Goal: Transaction & Acquisition: Purchase product/service

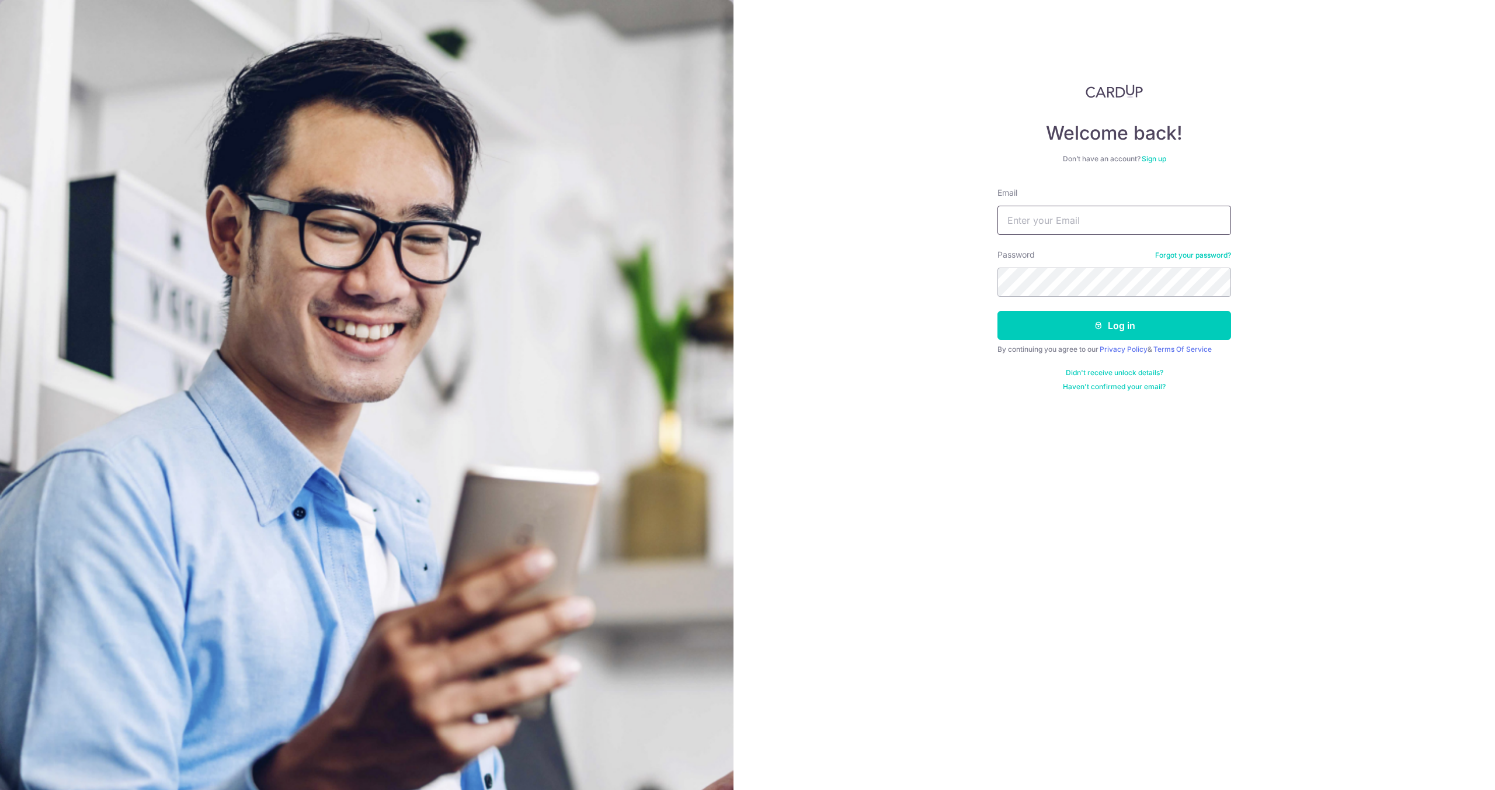
click at [1044, 231] on input "Email" at bounding box center [1115, 220] width 234 height 29
type input "[PERSON_NAME][EMAIL_ADDRESS][DOMAIN_NAME]"
click at [998, 311] on button "Log in" at bounding box center [1115, 325] width 234 height 29
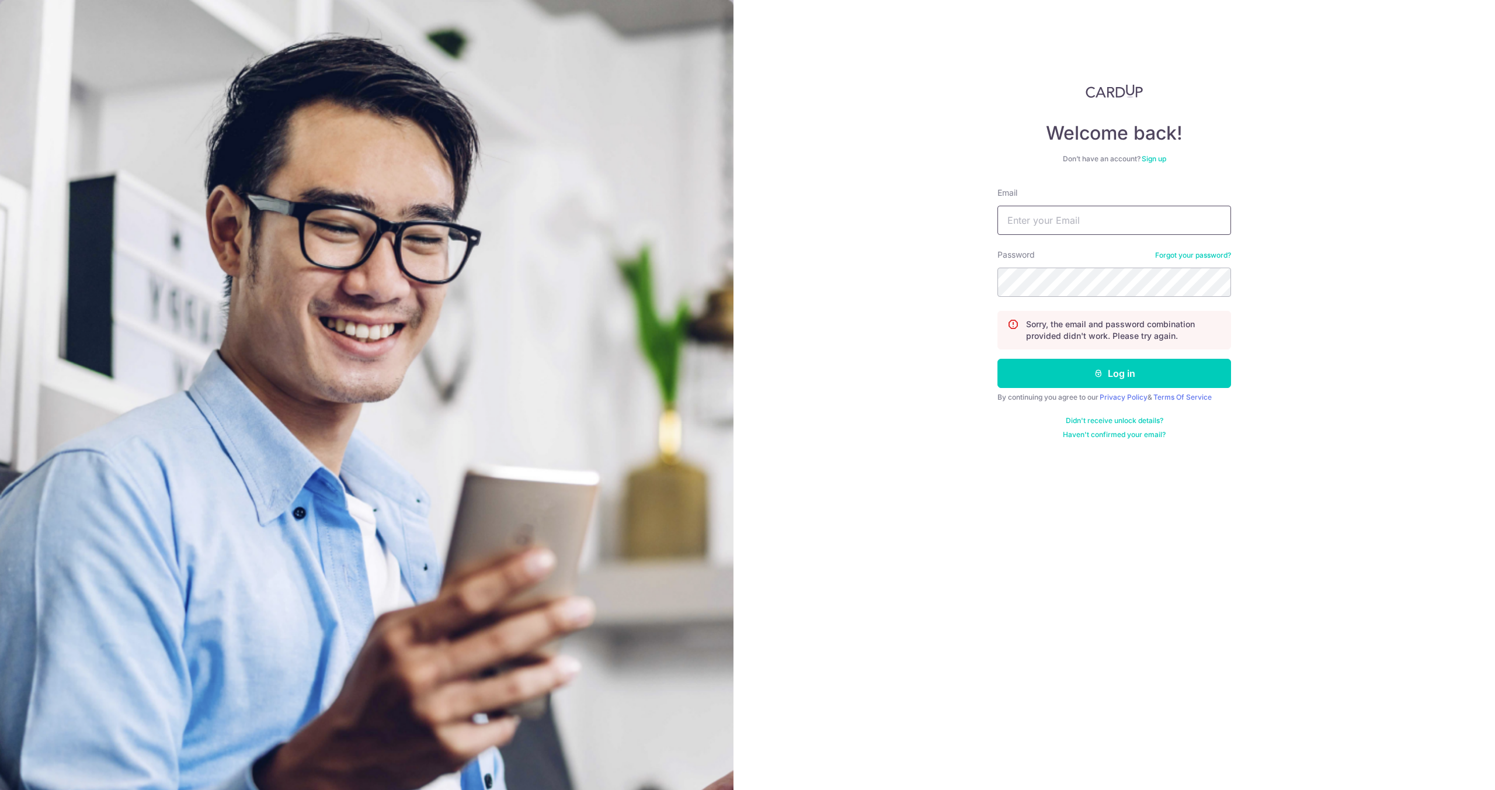
click at [1026, 227] on input "Email" at bounding box center [1115, 220] width 234 height 29
type input "[PERSON_NAME][EMAIL_ADDRESS][DOMAIN_NAME]"
click at [998, 359] on button "Log in" at bounding box center [1115, 373] width 234 height 29
click at [1045, 225] on input "Email" at bounding box center [1115, 220] width 234 height 29
type input "[PERSON_NAME][EMAIL_ADDRESS][DOMAIN_NAME]"
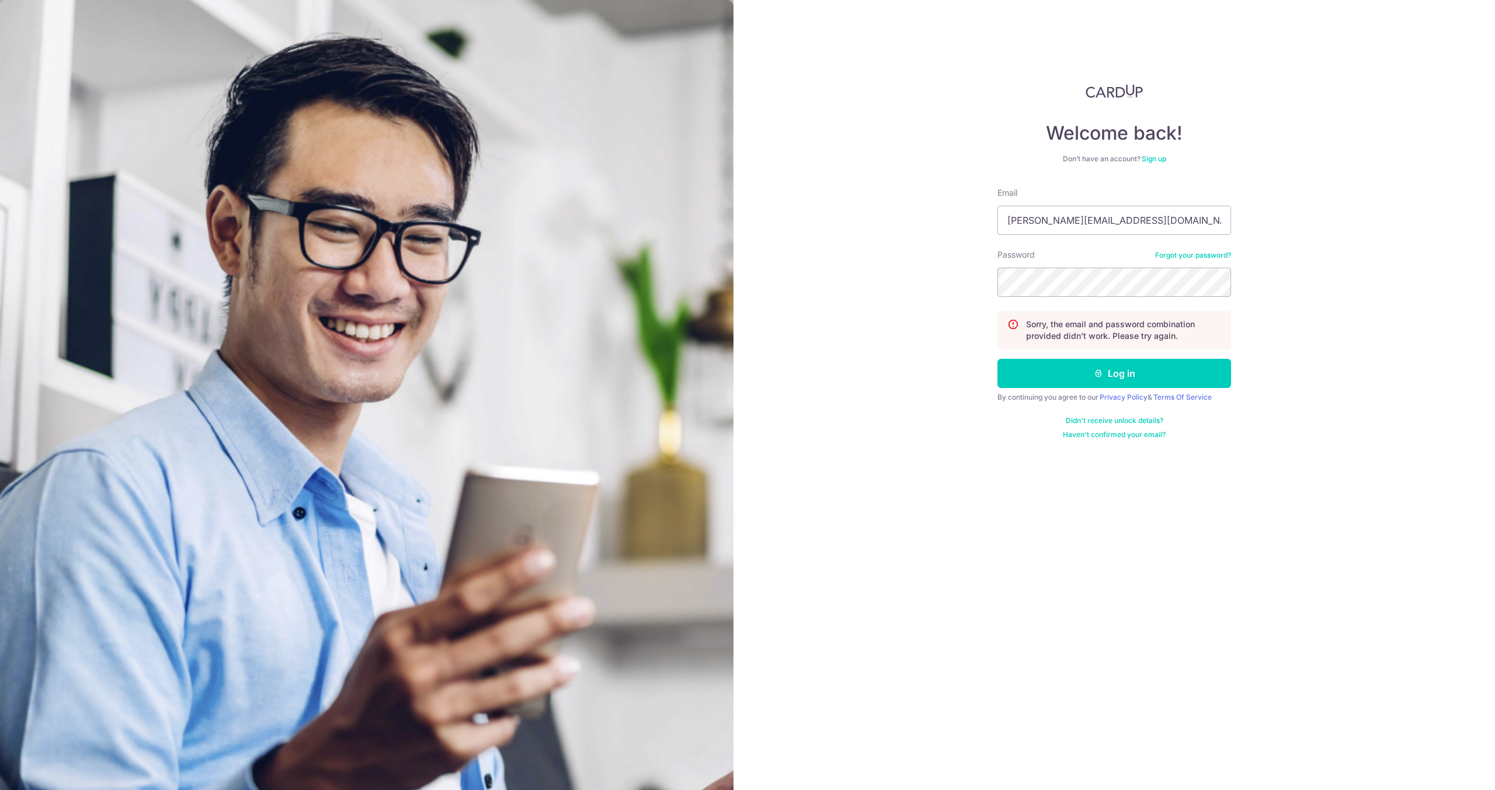
click at [1180, 253] on link "Forgot your password?" at bounding box center [1193, 255] width 76 height 9
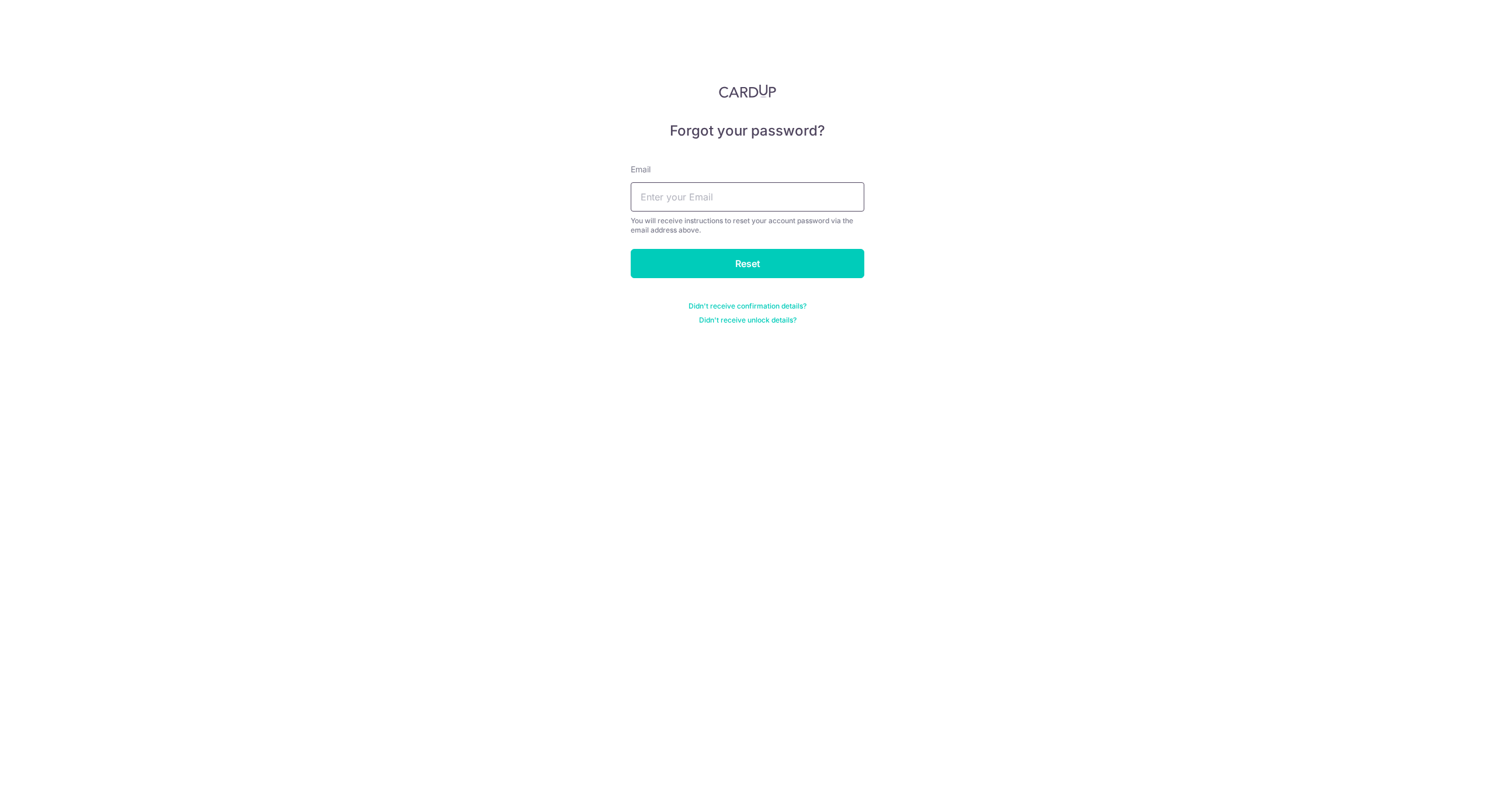
click at [738, 199] on input "text" at bounding box center [748, 196] width 234 height 29
type input "gabriel@nsefoodco.com"
click at [748, 266] on input "Reset" at bounding box center [748, 263] width 234 height 29
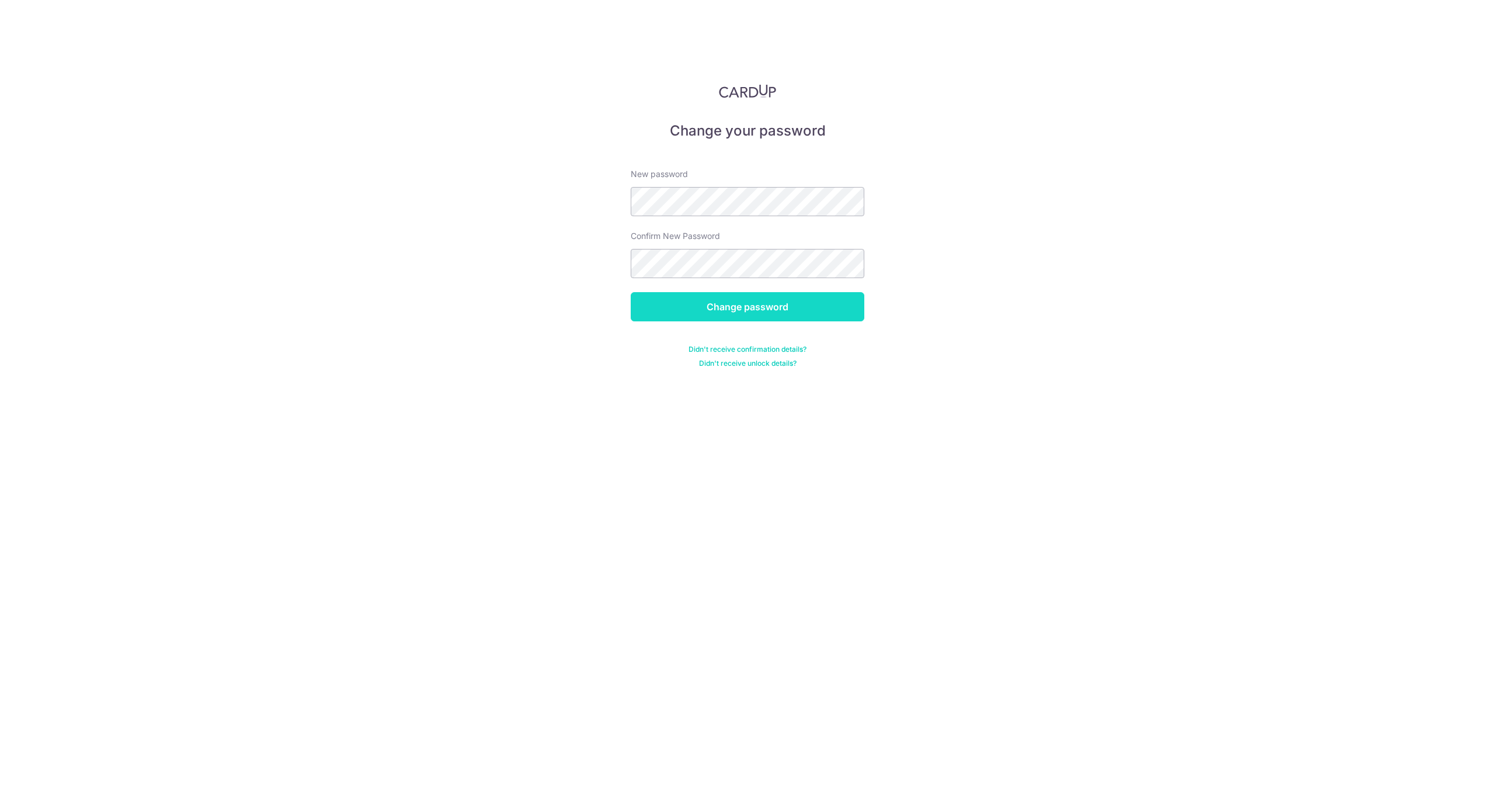
click at [724, 316] on input "Change password" at bounding box center [748, 306] width 234 height 29
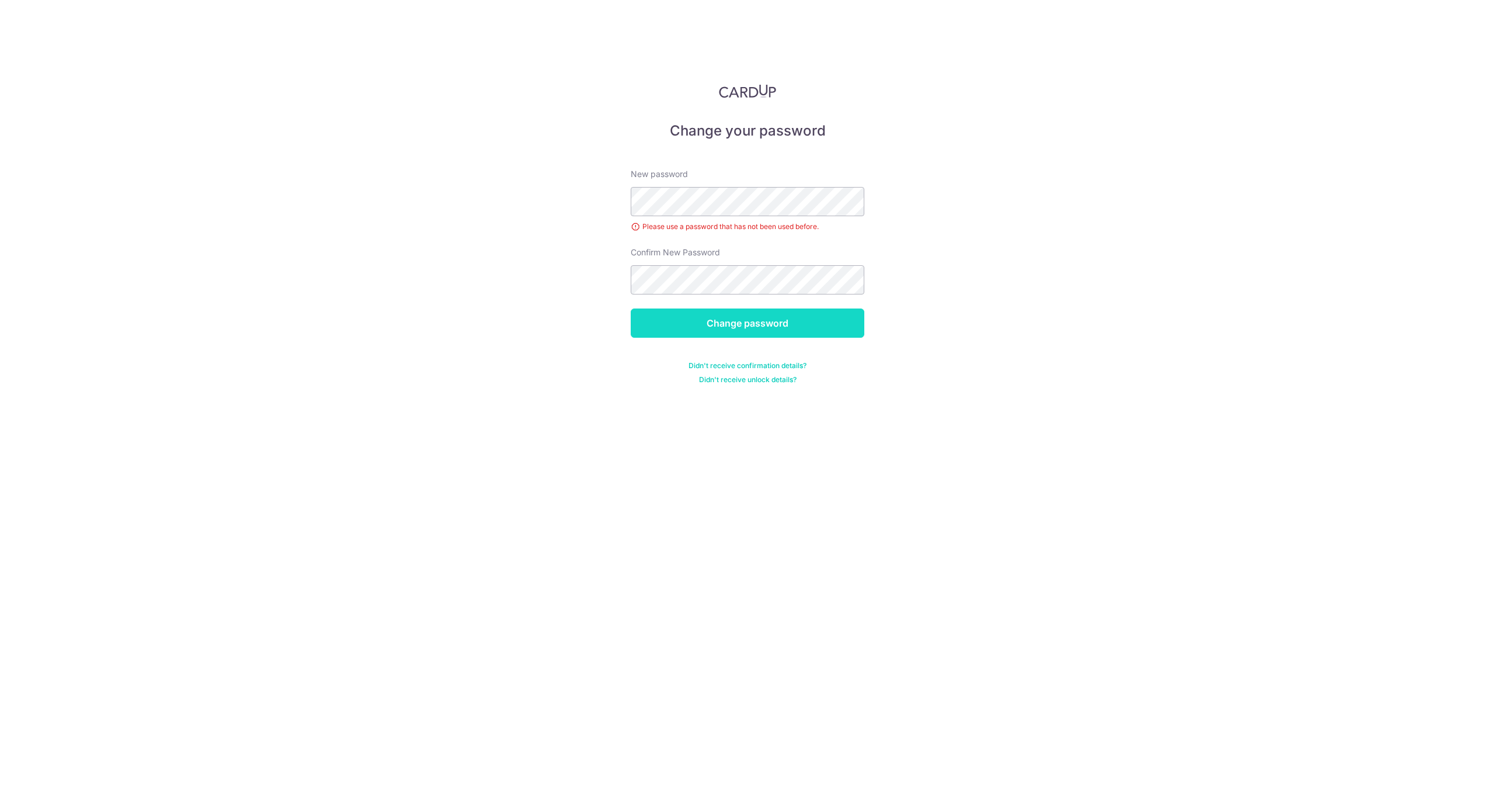
click at [758, 329] on input "Change password" at bounding box center [748, 322] width 234 height 29
click at [743, 329] on input "Change password" at bounding box center [748, 322] width 234 height 29
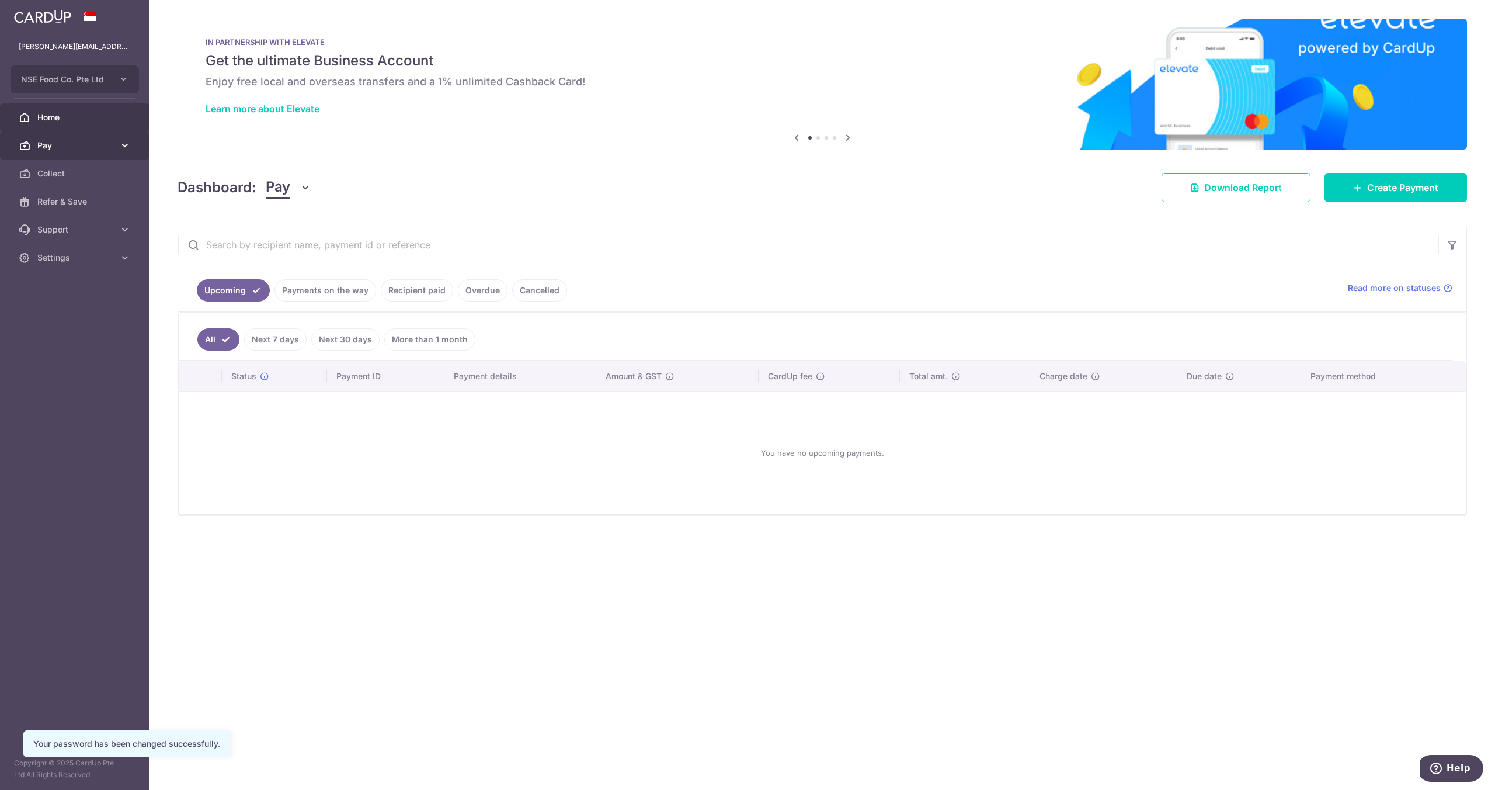
click at [53, 140] on span "Pay" at bounding box center [75, 146] width 77 height 12
click at [54, 171] on span "Payments" at bounding box center [75, 174] width 77 height 12
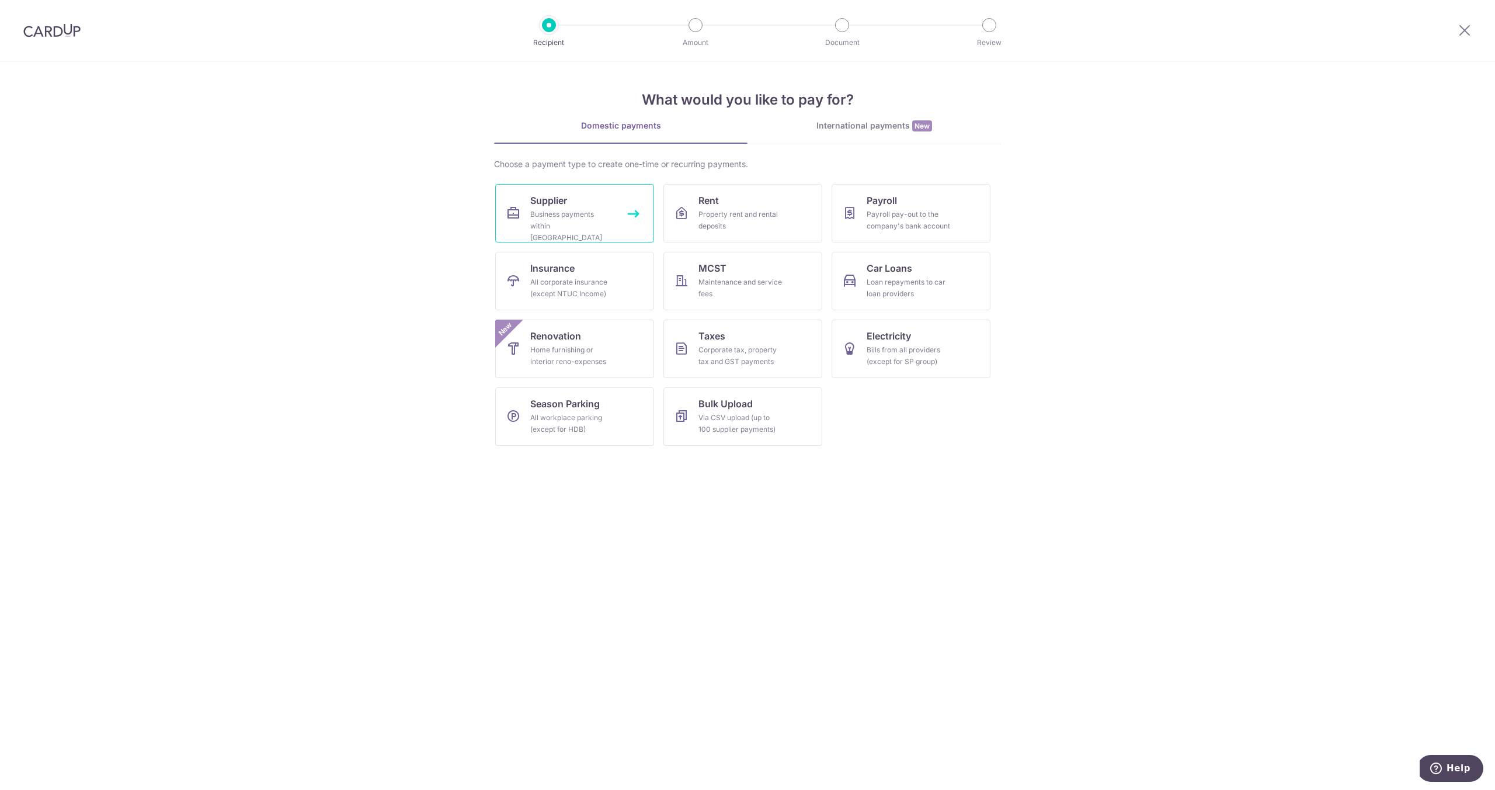
click at [543, 208] on div "Business payments within Singapore" at bounding box center [572, 225] width 84 height 35
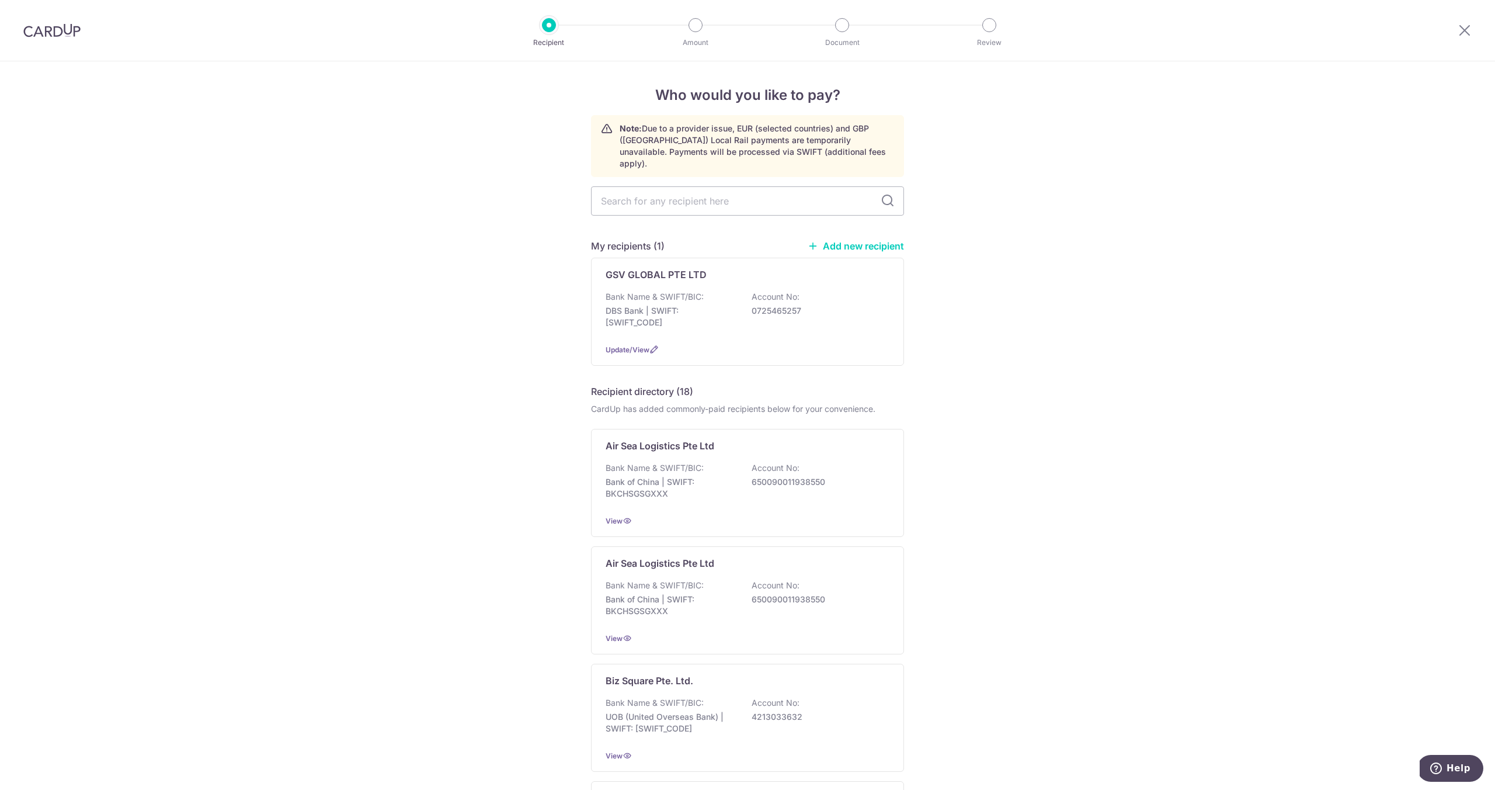
click at [837, 240] on link "Add new recipient" at bounding box center [856, 246] width 96 height 12
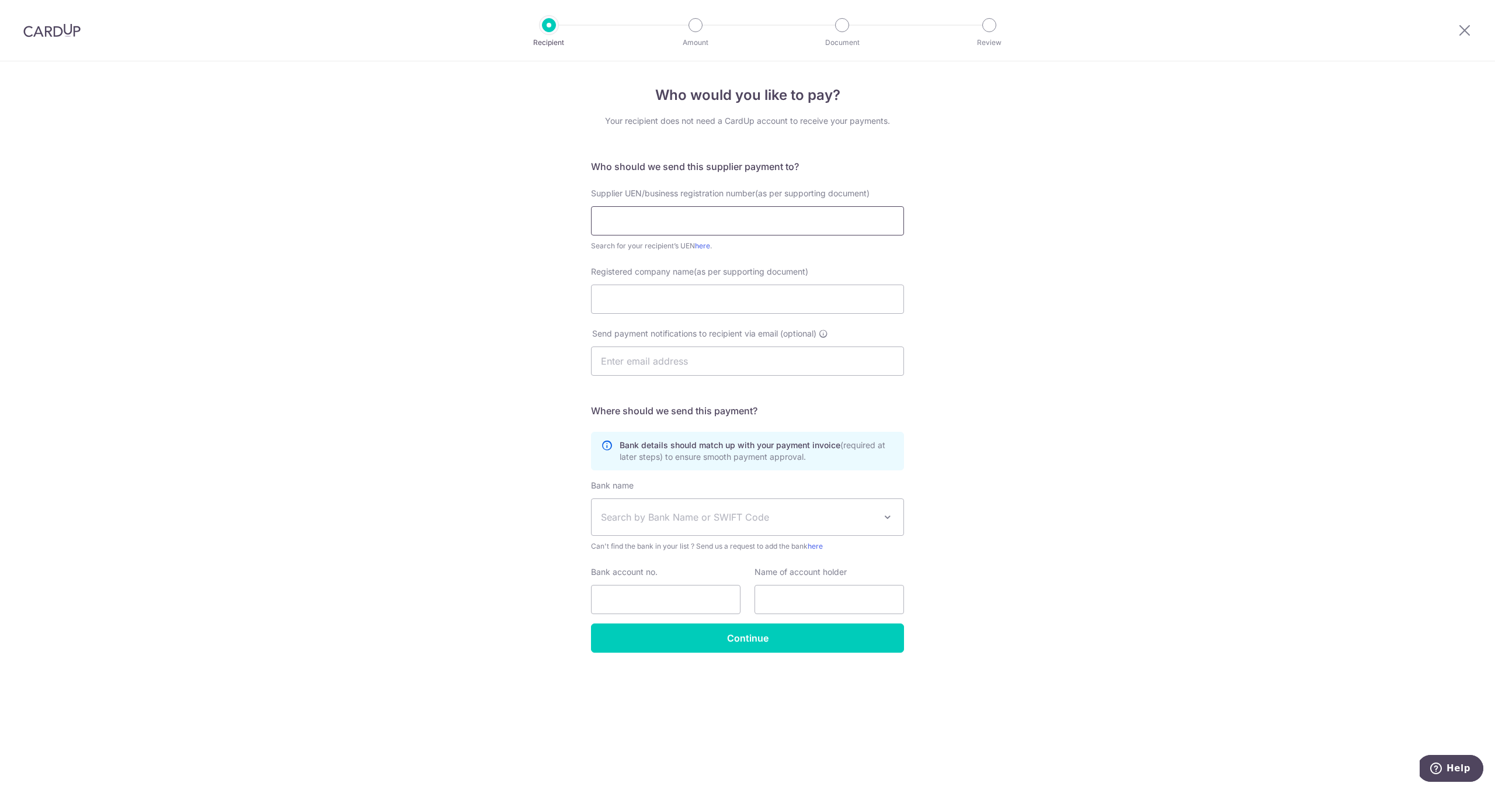
click at [753, 231] on input "text" at bounding box center [747, 220] width 313 height 29
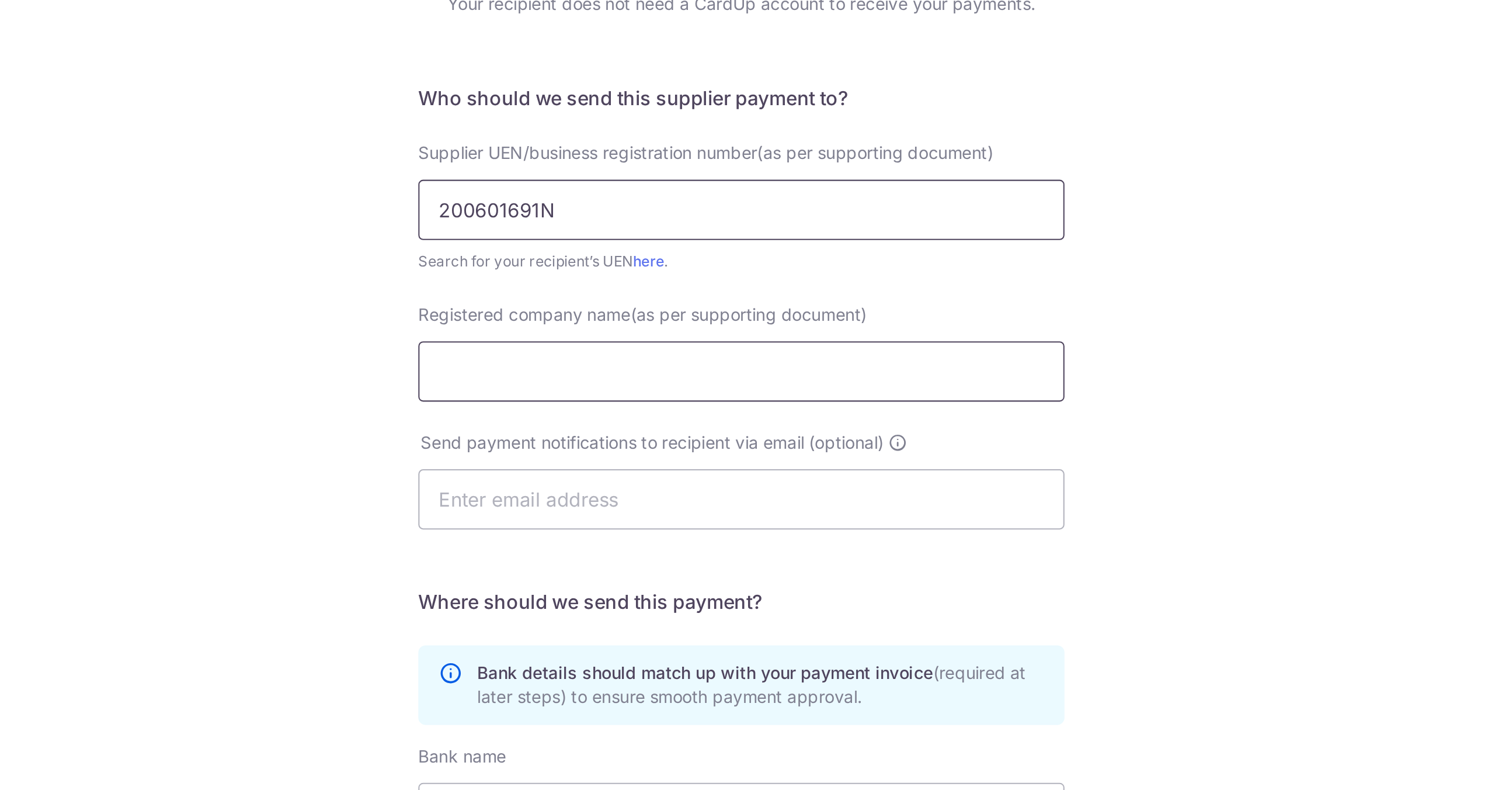
type input "200601691N"
click at [653, 291] on input "Registered company name(as per supporting document)" at bounding box center [747, 298] width 313 height 29
type input "m"
type input "MH Industries Pte. Ltd."
click at [630, 358] on input "text" at bounding box center [747, 360] width 313 height 29
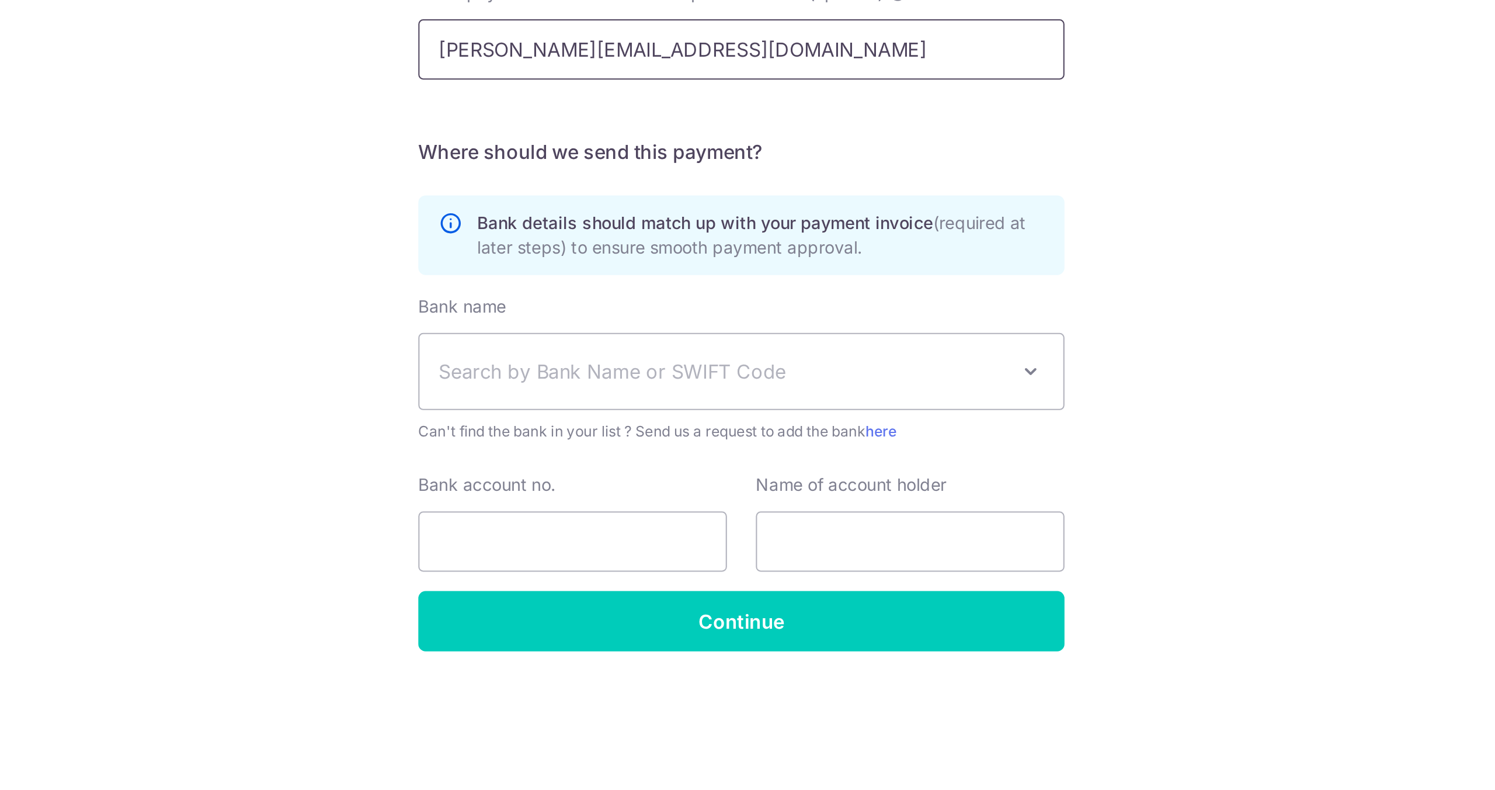
type input "gabriel@nsefoodco.com"
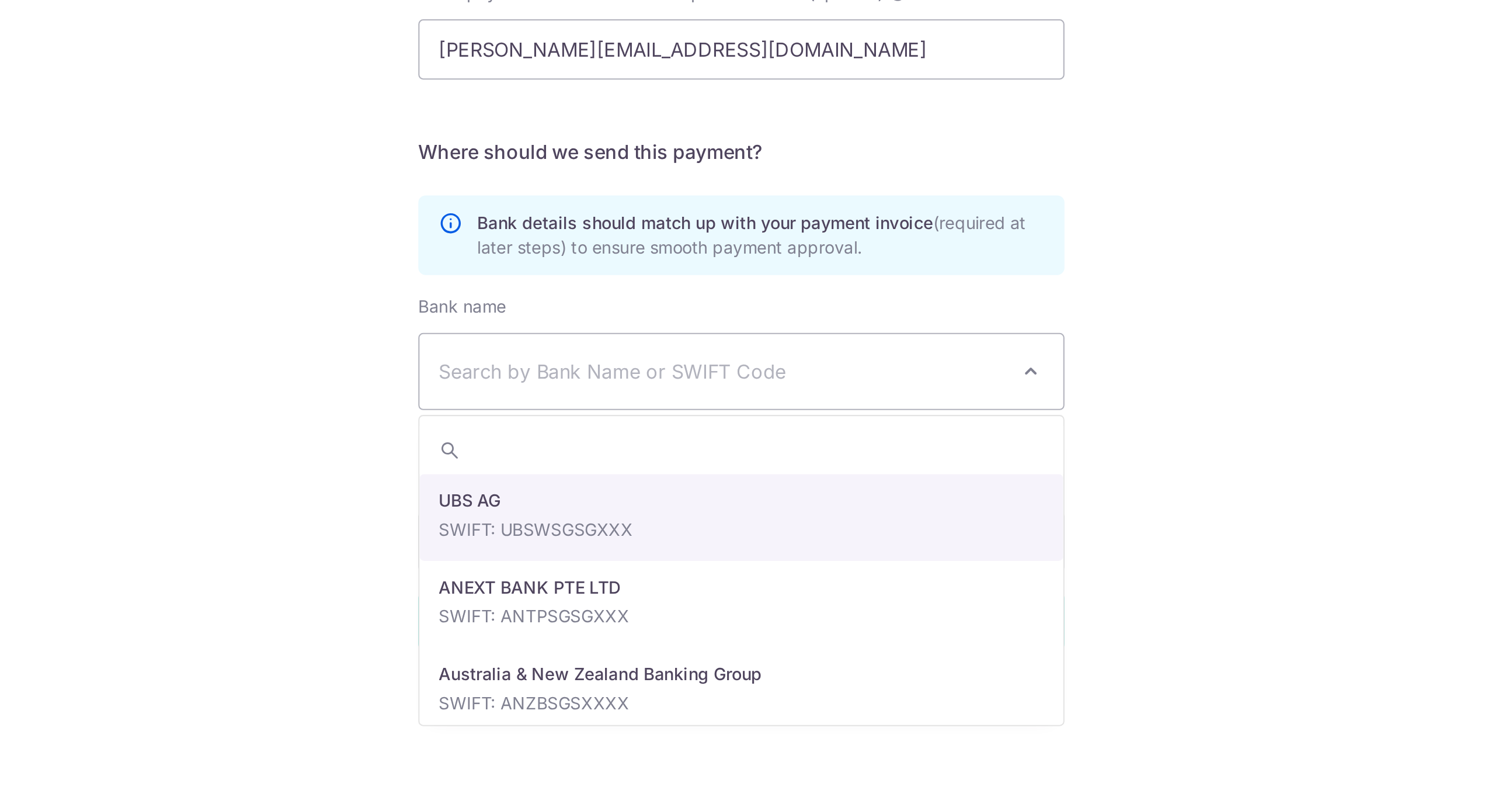
click at [718, 523] on span "Search by Bank Name or SWIFT Code" at bounding box center [738, 517] width 274 height 14
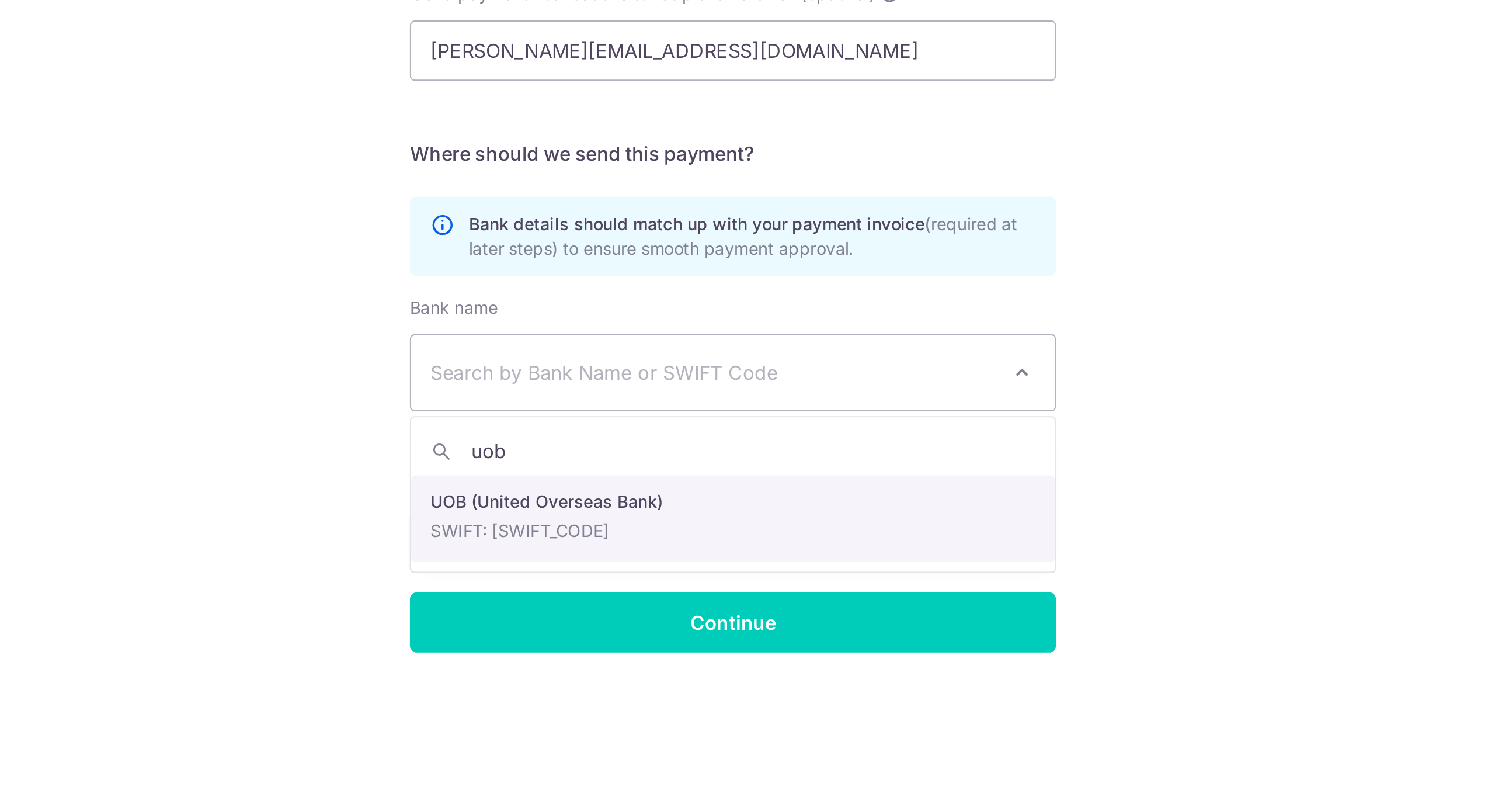
type input "uob"
select select "18"
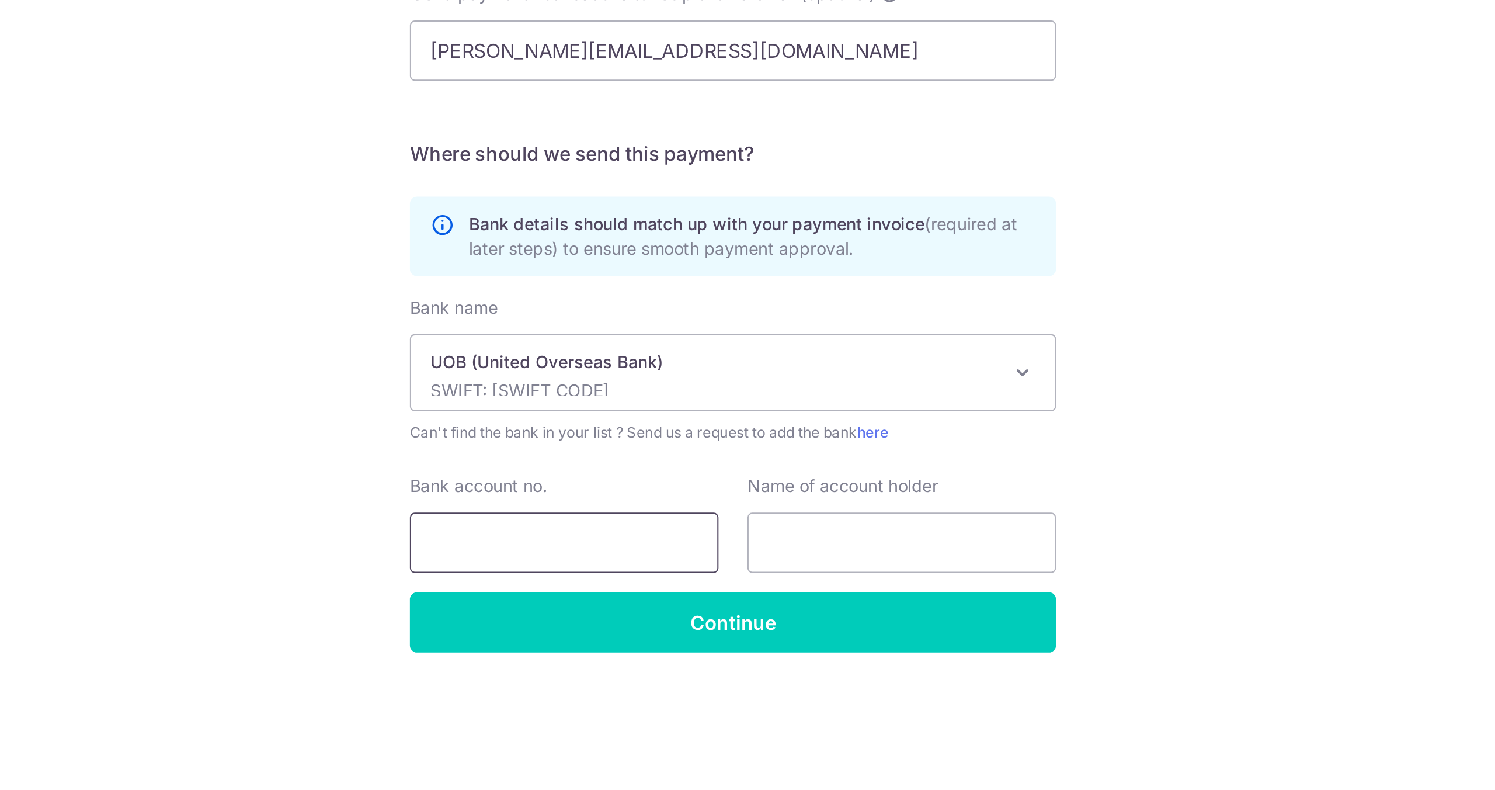
click at [674, 594] on input "Bank account no." at bounding box center [666, 599] width 150 height 29
type input "3303004910"
click at [756, 598] on input "text" at bounding box center [830, 599] width 150 height 29
type input "m"
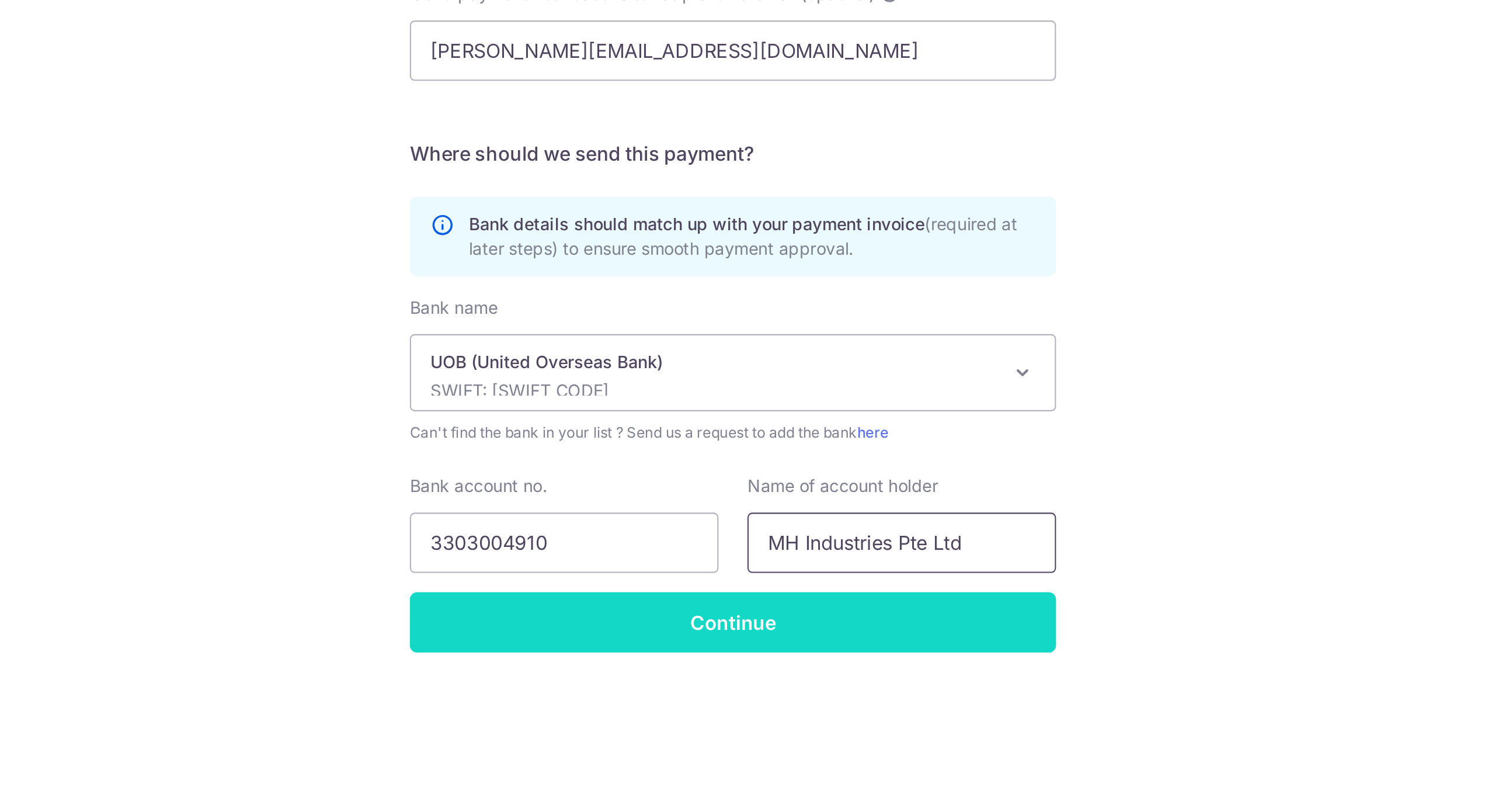
type input "MH Industries Pte Ltd"
click at [753, 636] on input "Continue" at bounding box center [747, 637] width 313 height 29
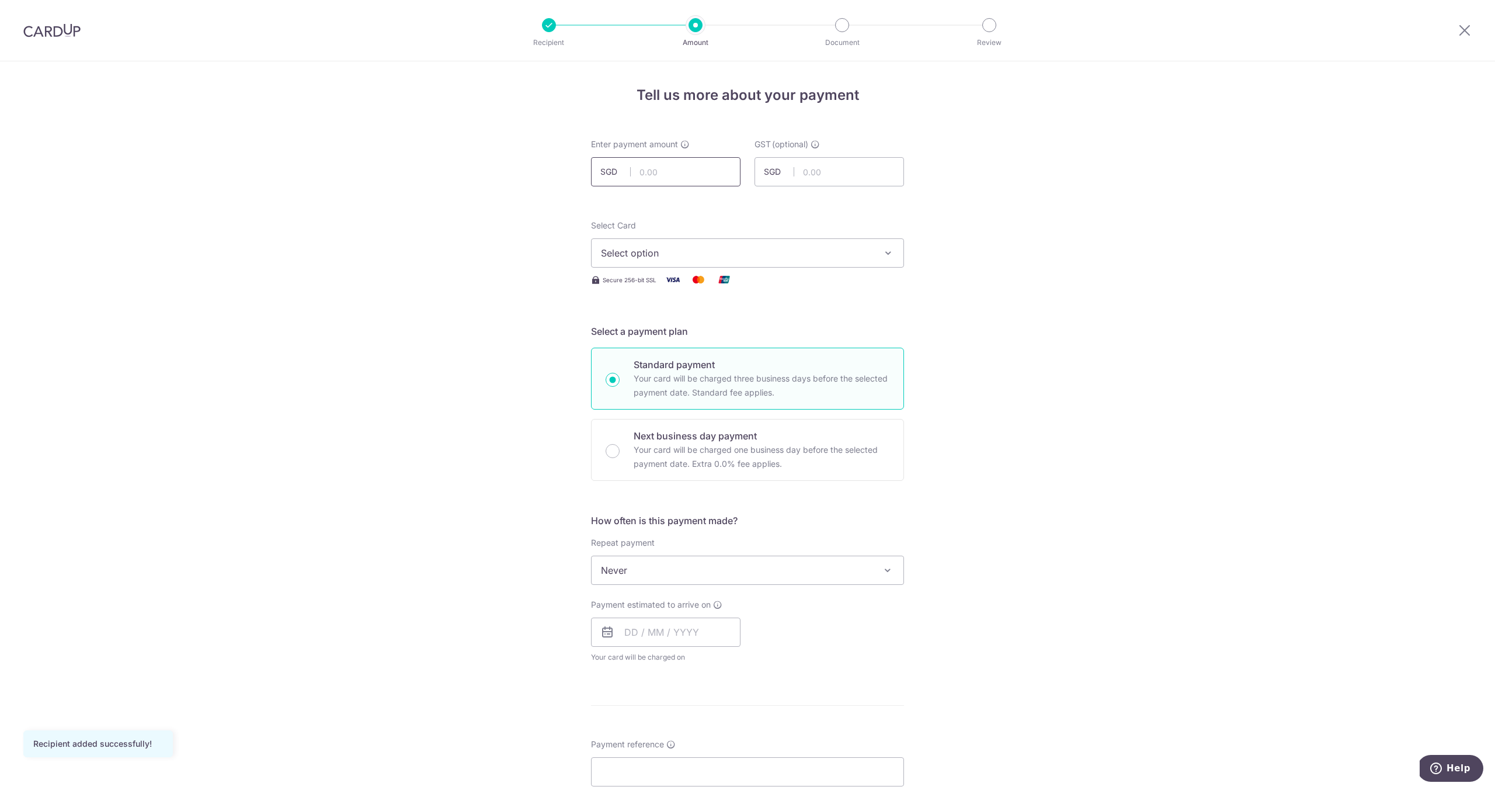
click at [663, 176] on input "text" at bounding box center [666, 171] width 150 height 29
click at [766, 204] on form "Enter payment amount SGD 5,014.00 5014.00 GST (optional) SGD Recipient added su…" at bounding box center [747, 639] width 313 height 1003
click at [698, 182] on input "5,014.00" at bounding box center [666, 171] width 150 height 29
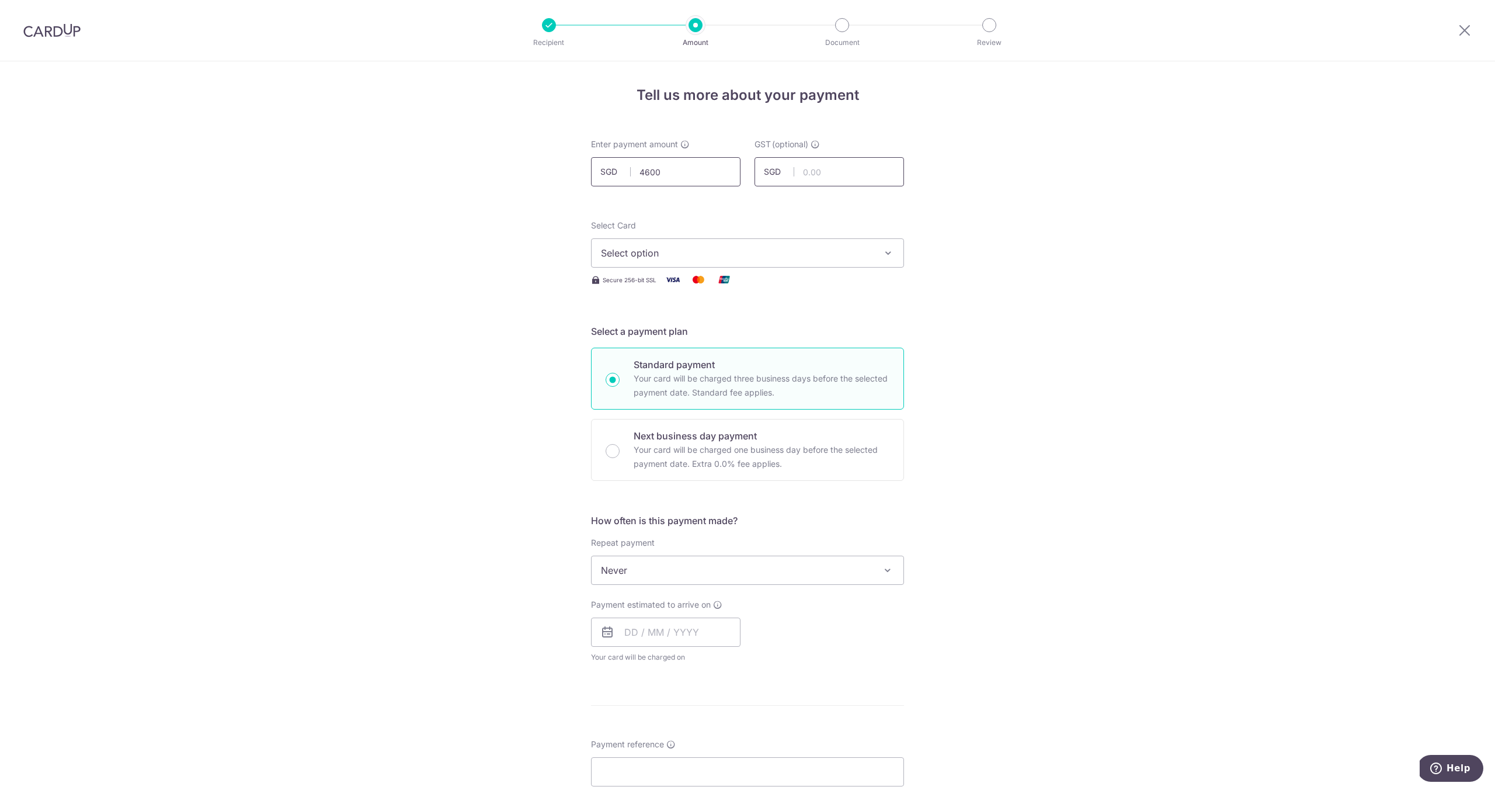
type input "4,600.00"
type input "414.00"
click at [695, 211] on form "Enter payment amount SGD 4,600.00 4600.00 GST (optional) SGD 414.00 414.00 Reci…" at bounding box center [747, 639] width 313 height 1003
click at [699, 260] on button "Select option" at bounding box center [747, 252] width 313 height 29
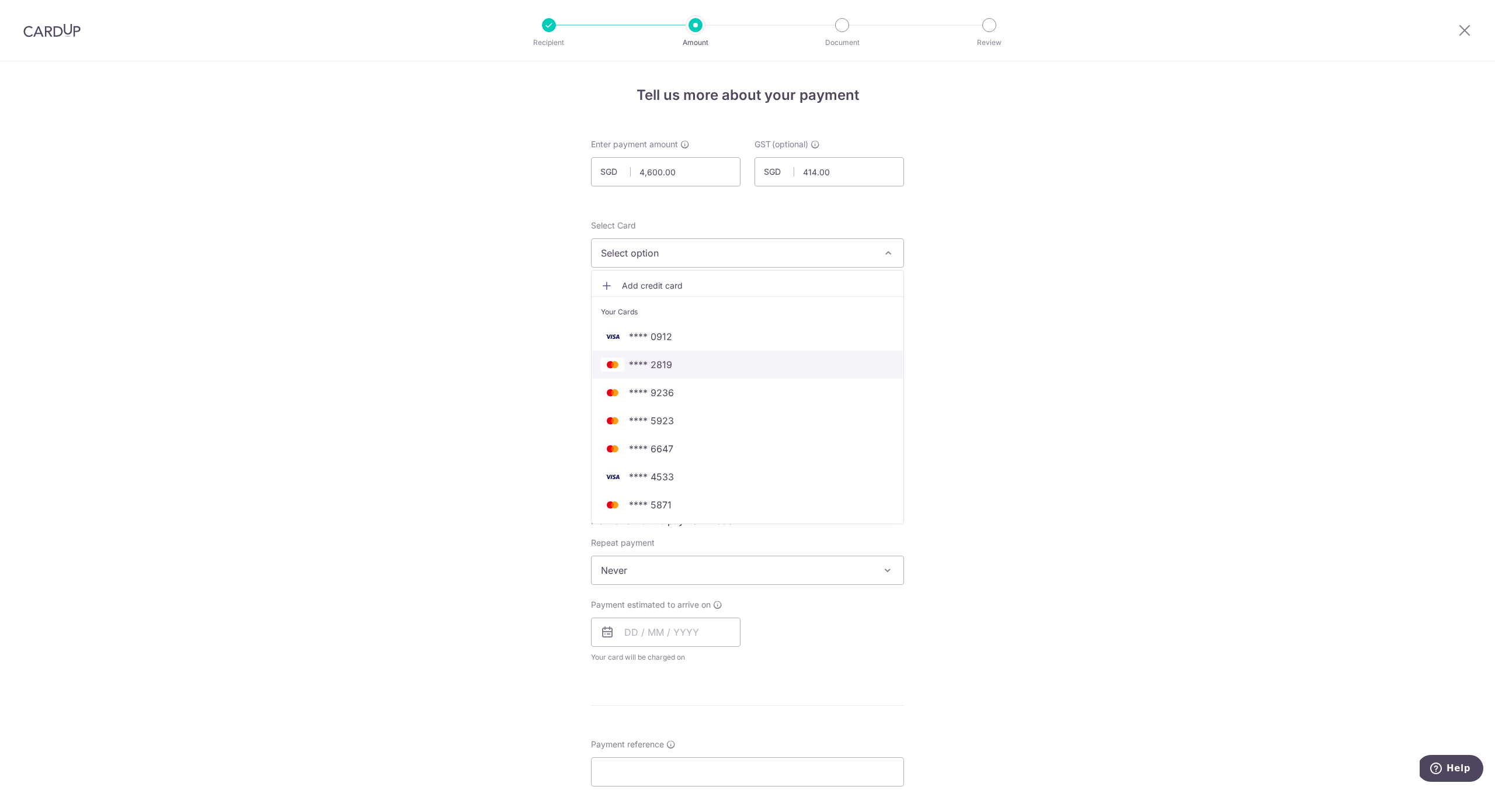
scroll to position [1, 0]
click at [689, 339] on span "**** 0912" at bounding box center [747, 336] width 293 height 14
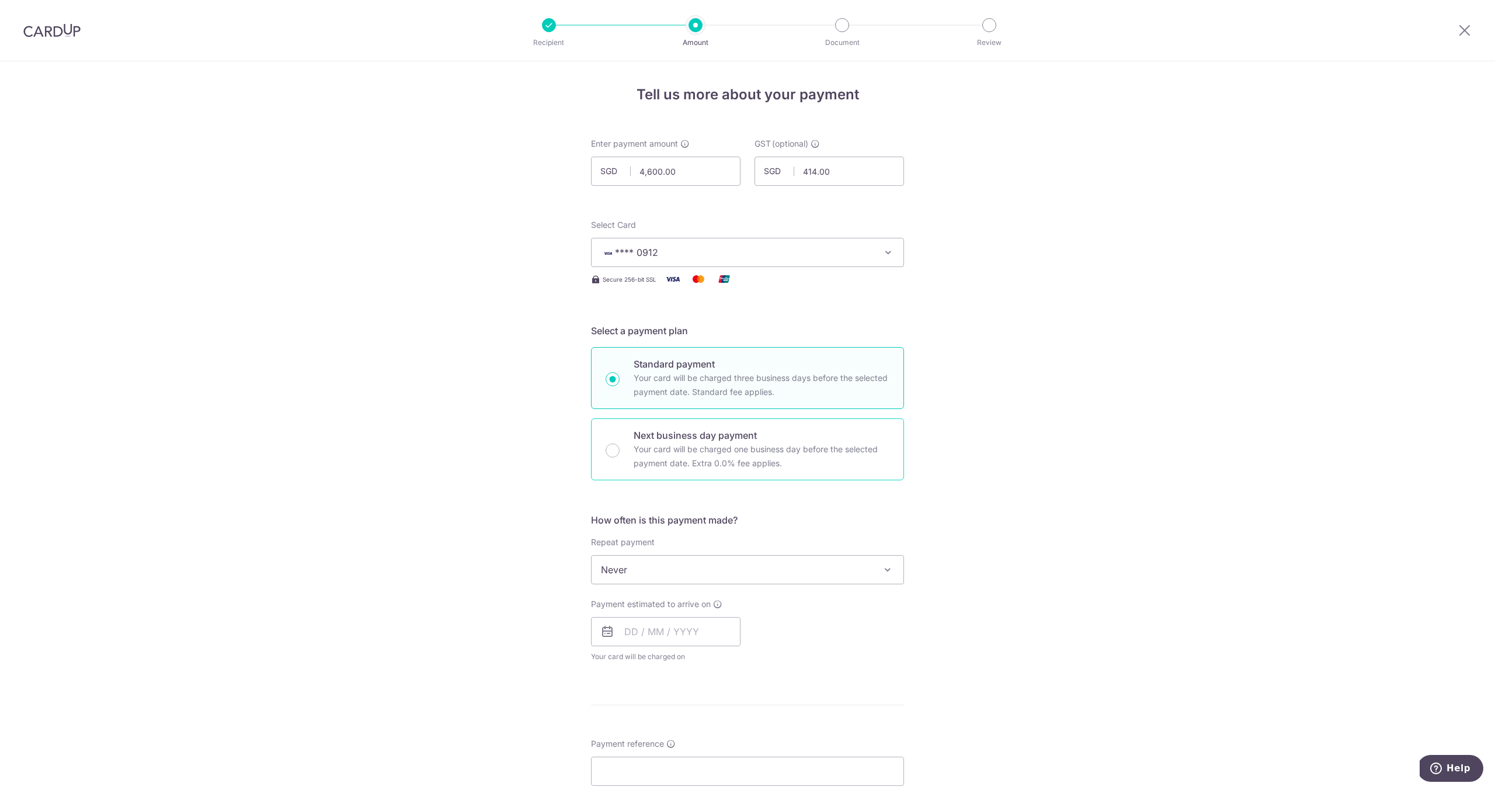
drag, startPoint x: 697, startPoint y: 460, endPoint x: 729, endPoint y: 465, distance: 32.5
click at [697, 460] on p "Your card will be charged one business day before the selected payment date. Ex…" at bounding box center [762, 456] width 256 height 28
click at [620, 457] on input "Next business day payment Your card will be charged one business day before the…" at bounding box center [613, 450] width 14 height 14
radio input "false"
radio input "true"
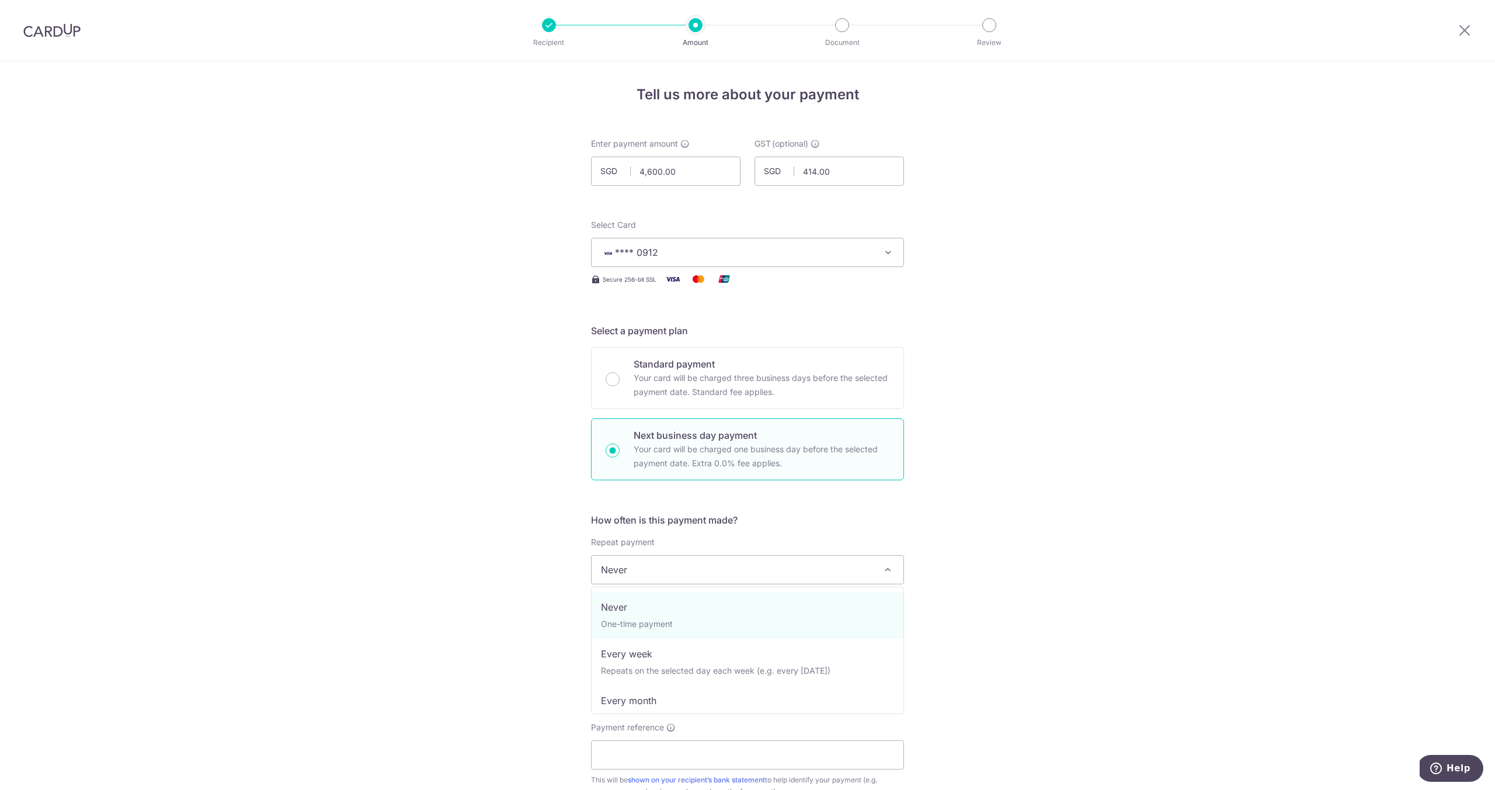
click at [772, 576] on span "Never" at bounding box center [748, 569] width 312 height 28
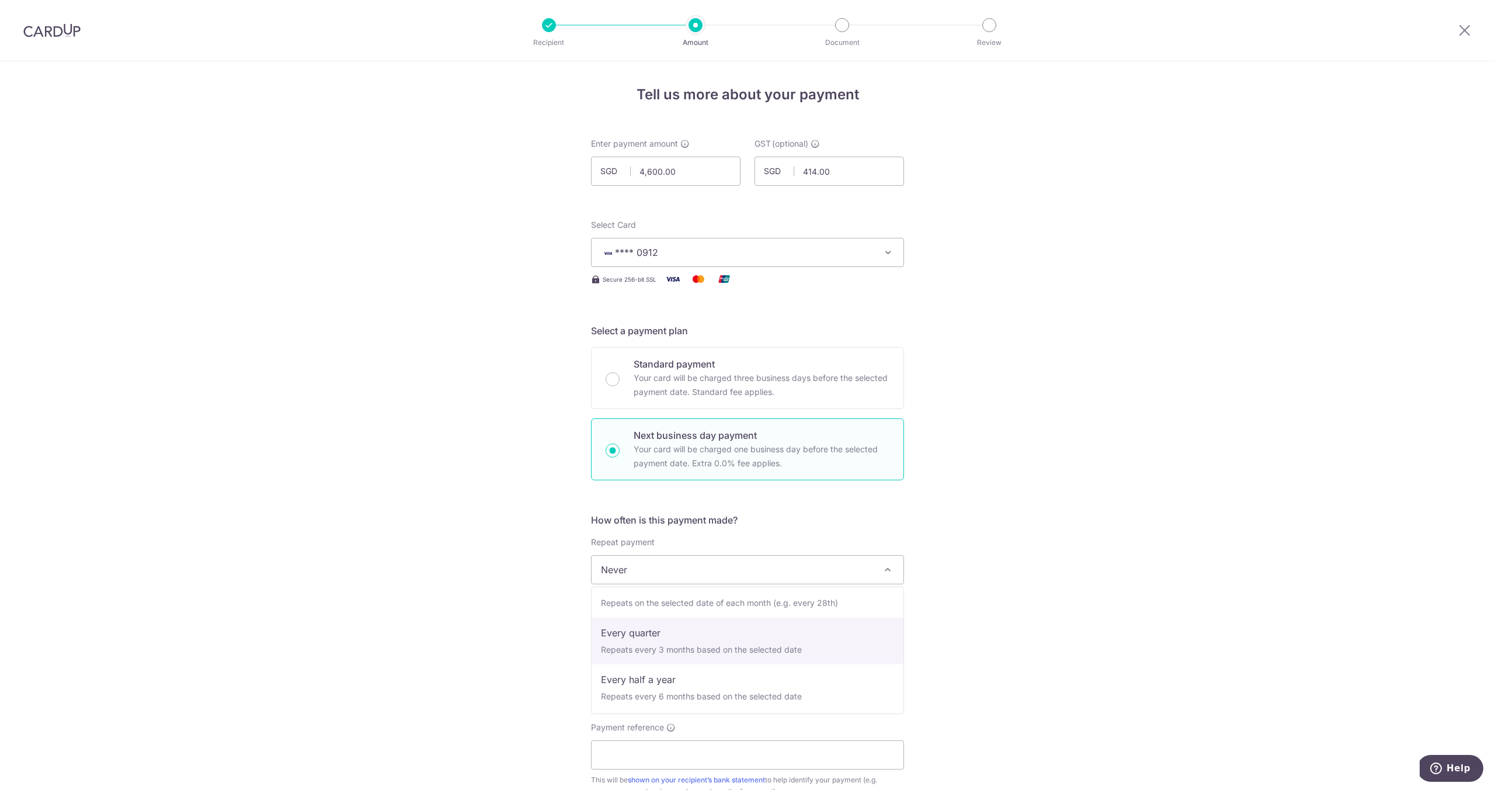
scroll to position [0, 0]
click at [648, 633] on input "text" at bounding box center [666, 631] width 150 height 29
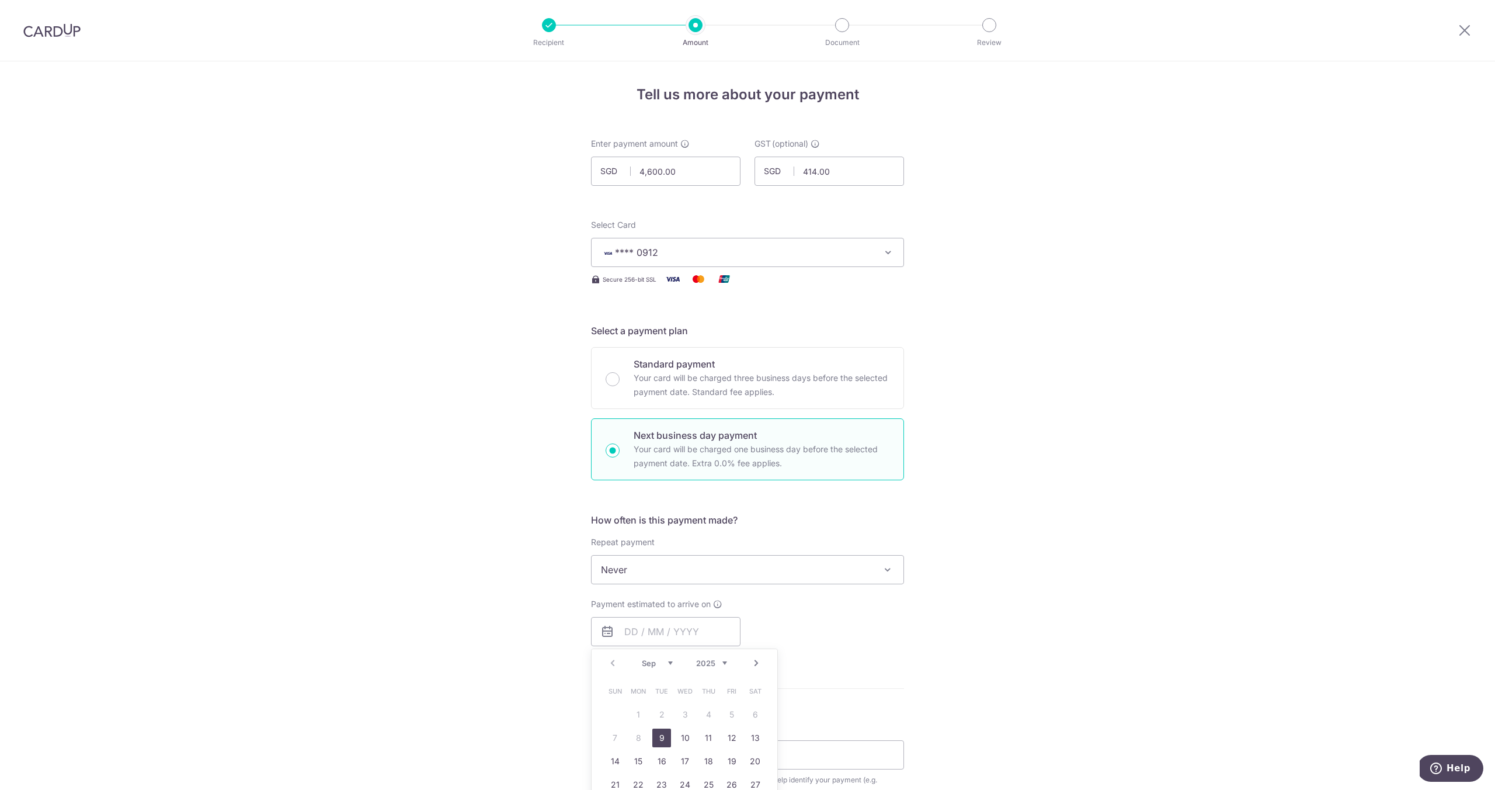
click at [664, 739] on link "9" at bounding box center [661, 737] width 19 height 19
type input "09/09/2025"
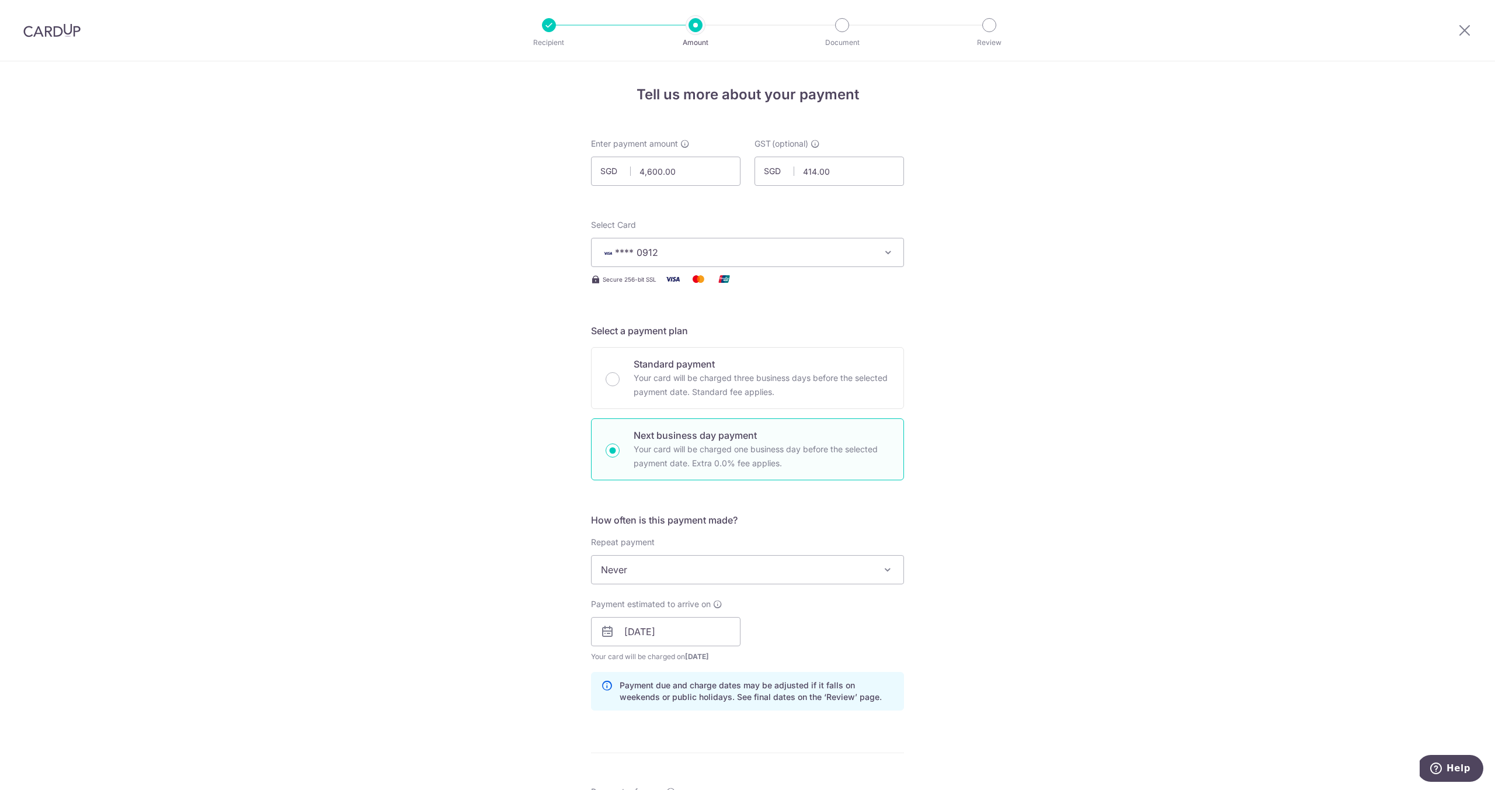
click at [705, 728] on form "Enter payment amount SGD 4,600.00 4600.00 GST (optional) SGD 414.00 414.00 Reci…" at bounding box center [747, 691] width 313 height 1107
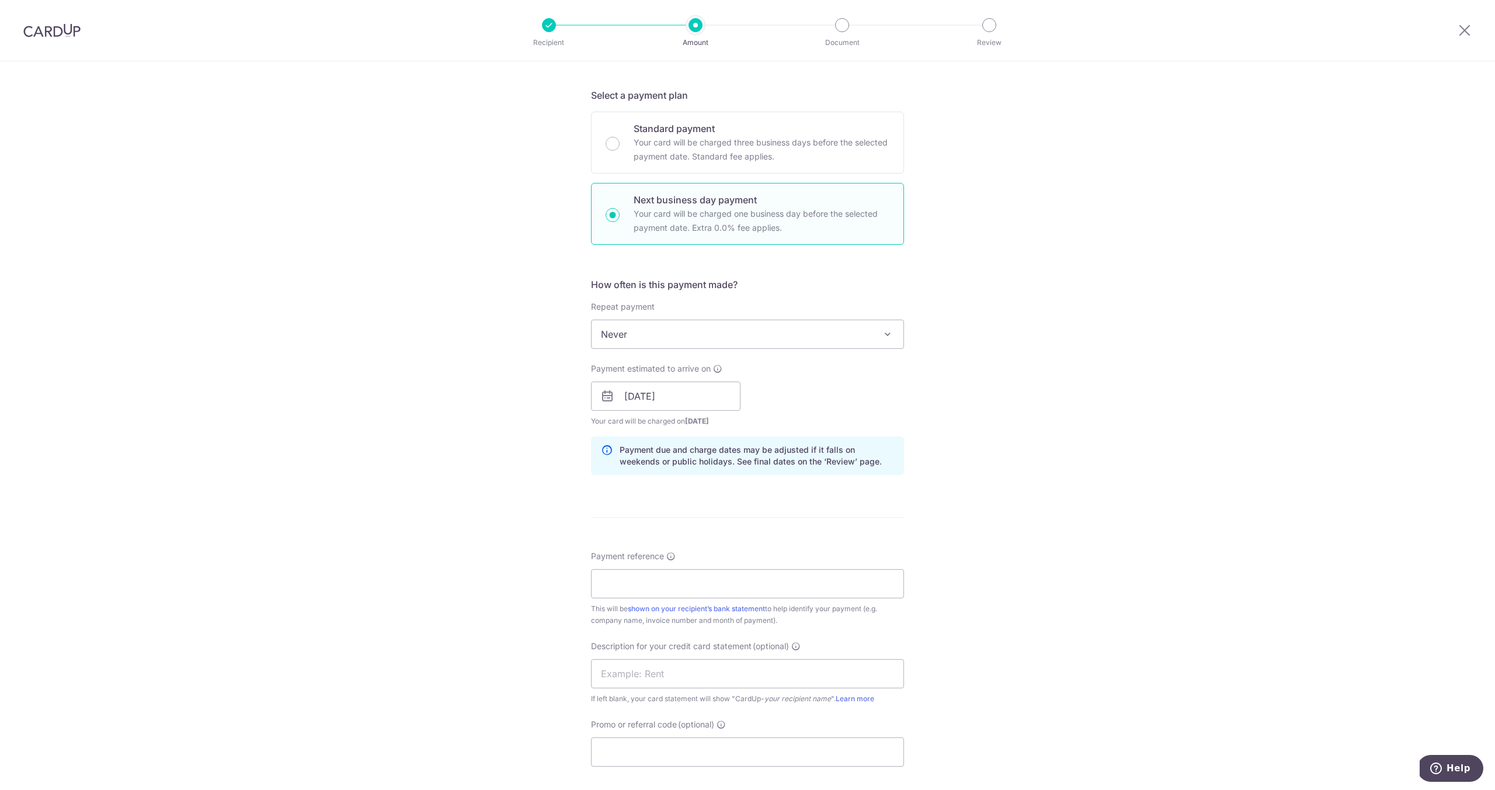
scroll to position [241, 0]
click at [623, 586] on input "Payment reference" at bounding box center [747, 578] width 313 height 29
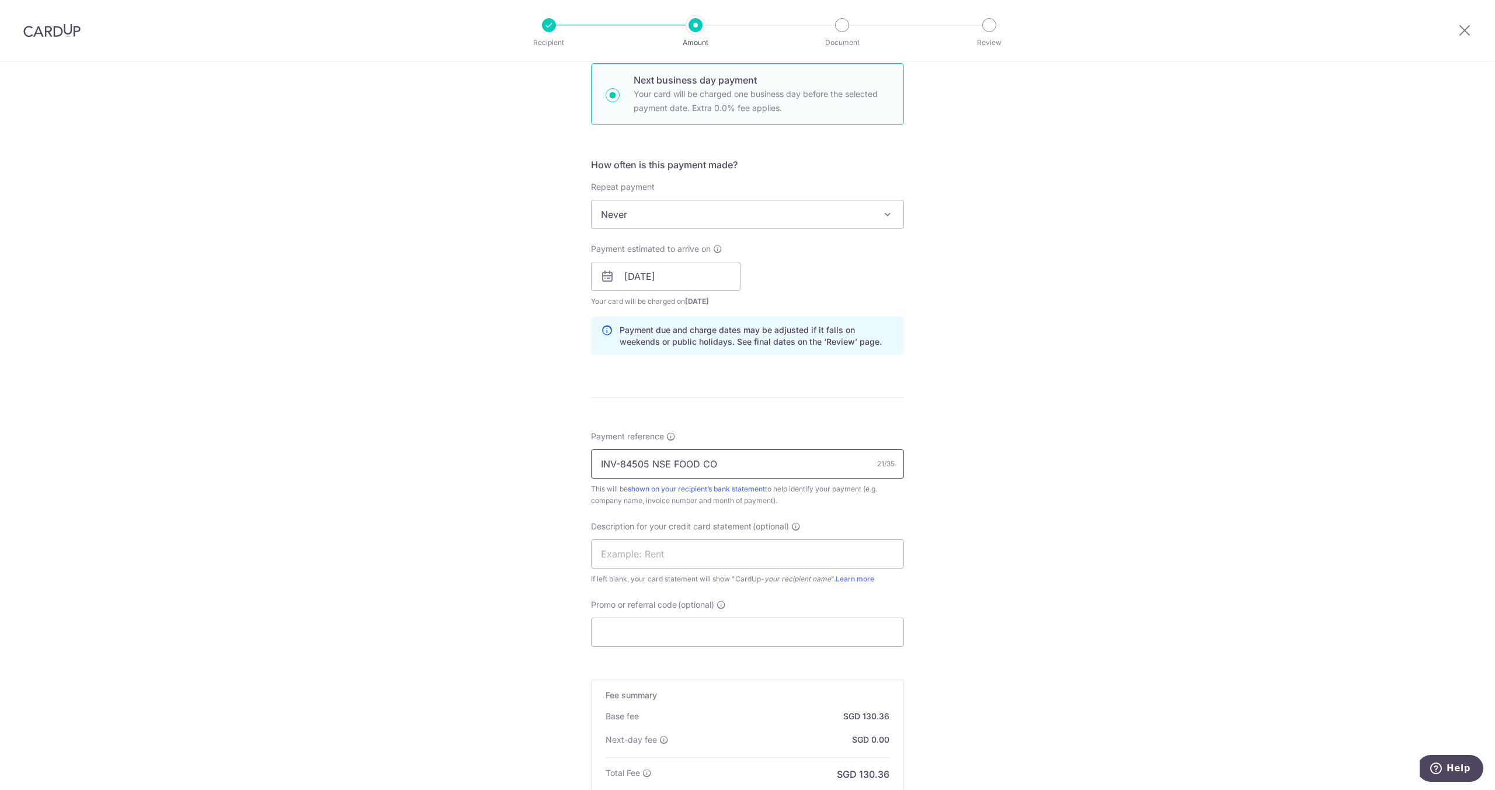
scroll to position [358, 0]
type input "INV-84505 NSE FOOD CO"
click at [600, 547] on input "text" at bounding box center [747, 551] width 313 height 29
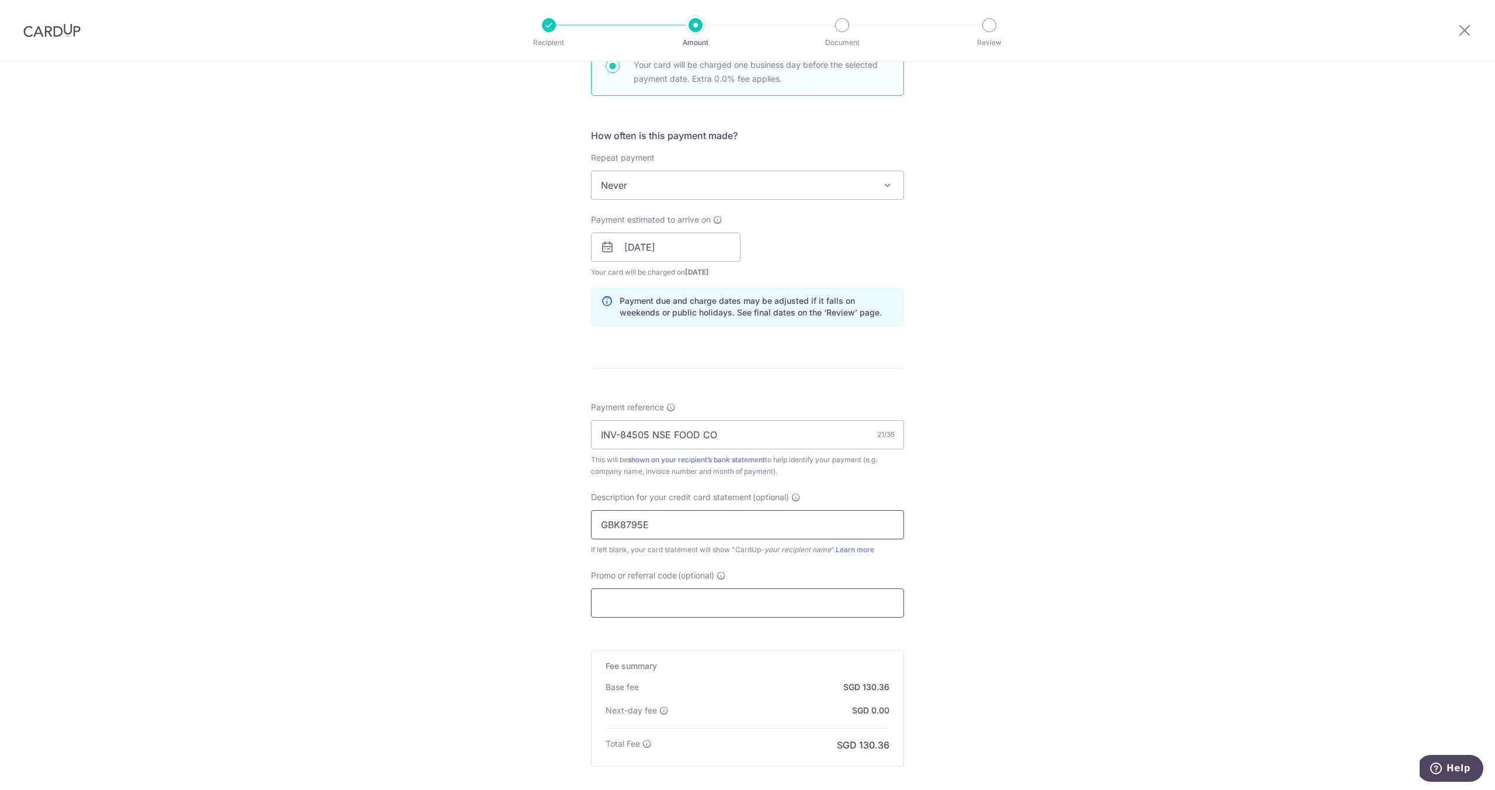
scroll to position [395, 0]
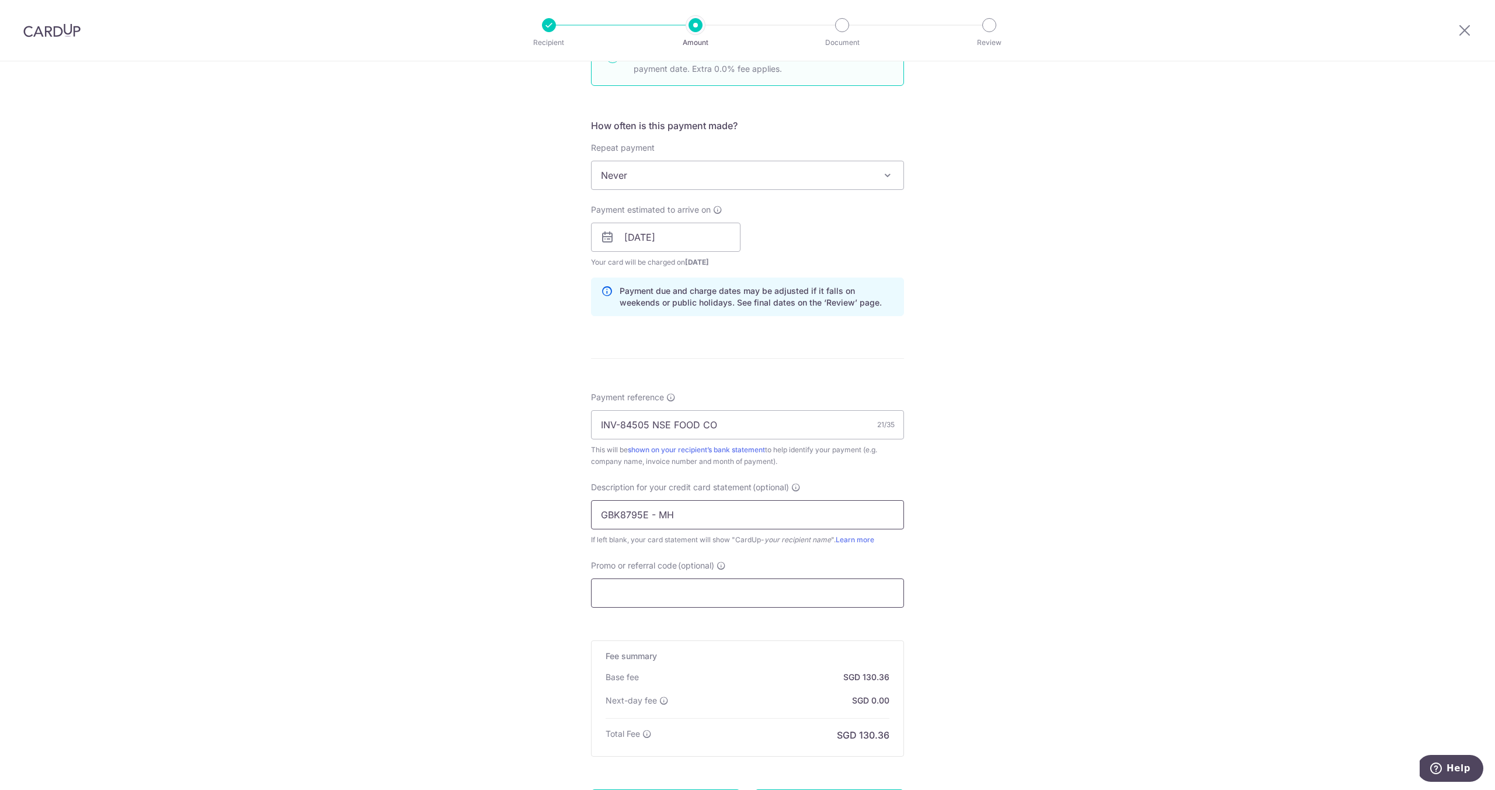
type input "GBK8795E - MH"
click at [634, 589] on input "Promo or referral code (optional)" at bounding box center [747, 592] width 313 height 29
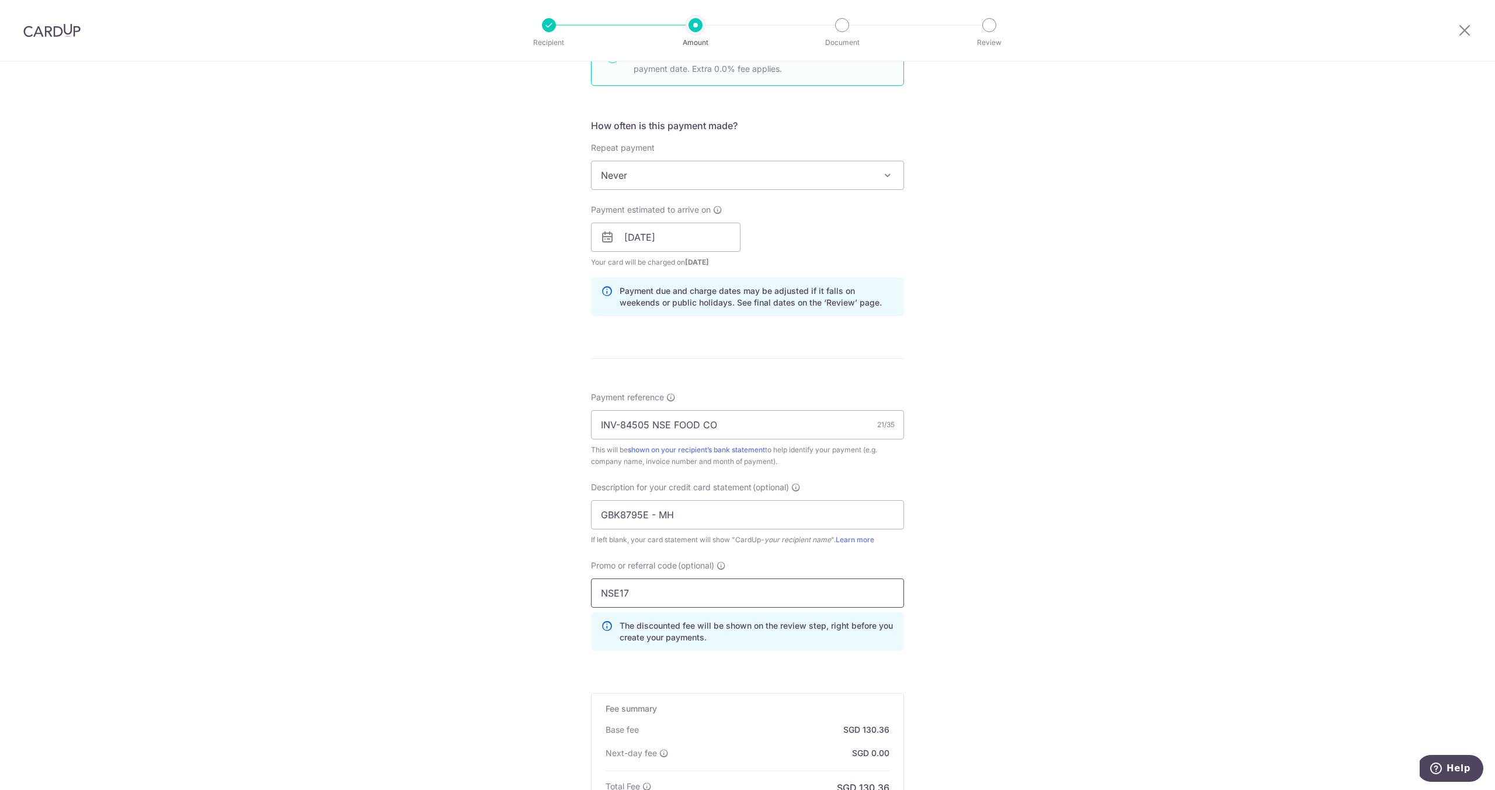
type input "NSE17"
click at [671, 676] on form "Enter payment amount SGD 4,600.00 4600.00 GST (optional) SGD 414.00 414.00 Reci…" at bounding box center [747, 324] width 313 height 1160
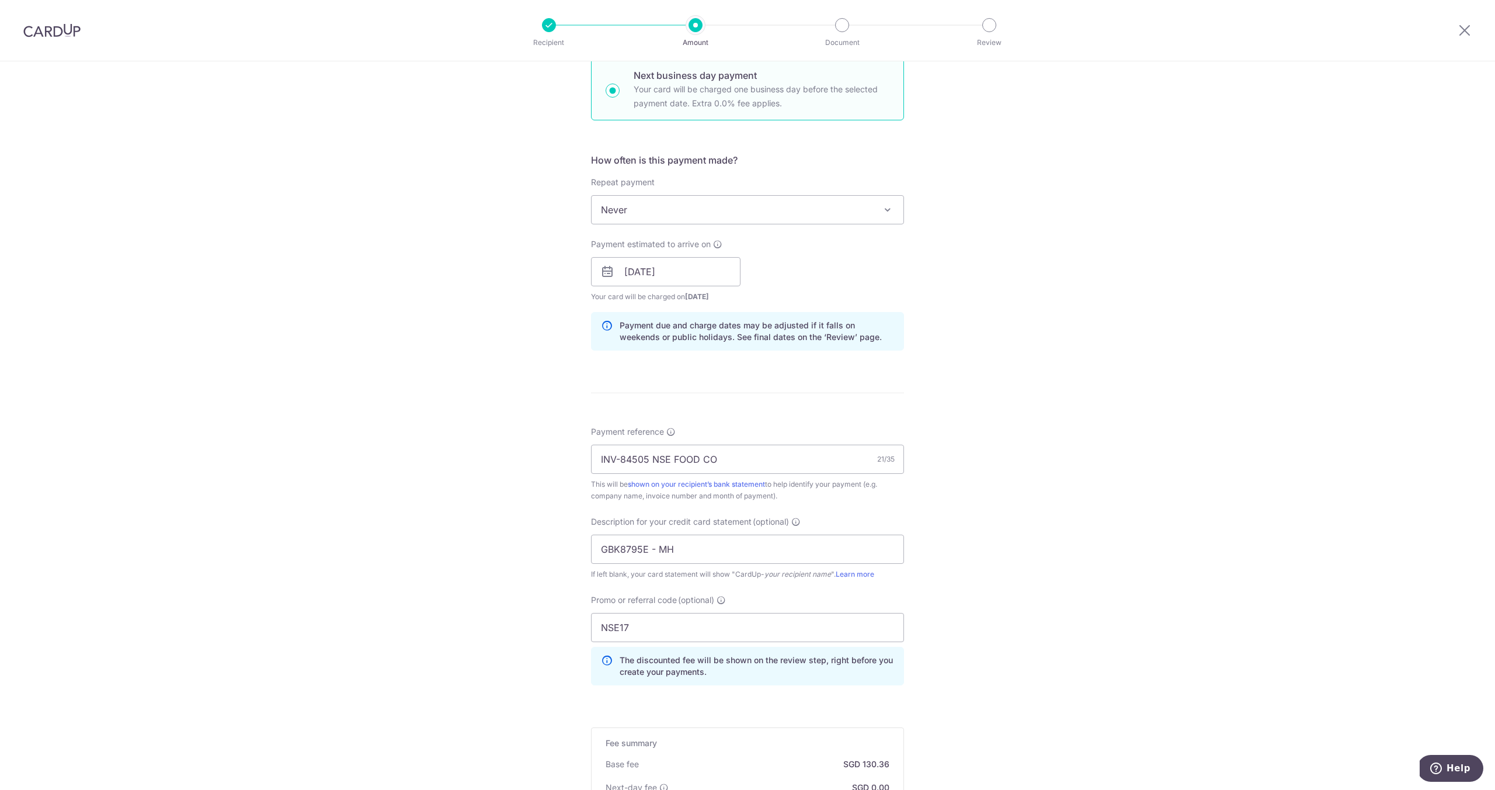
scroll to position [564, 0]
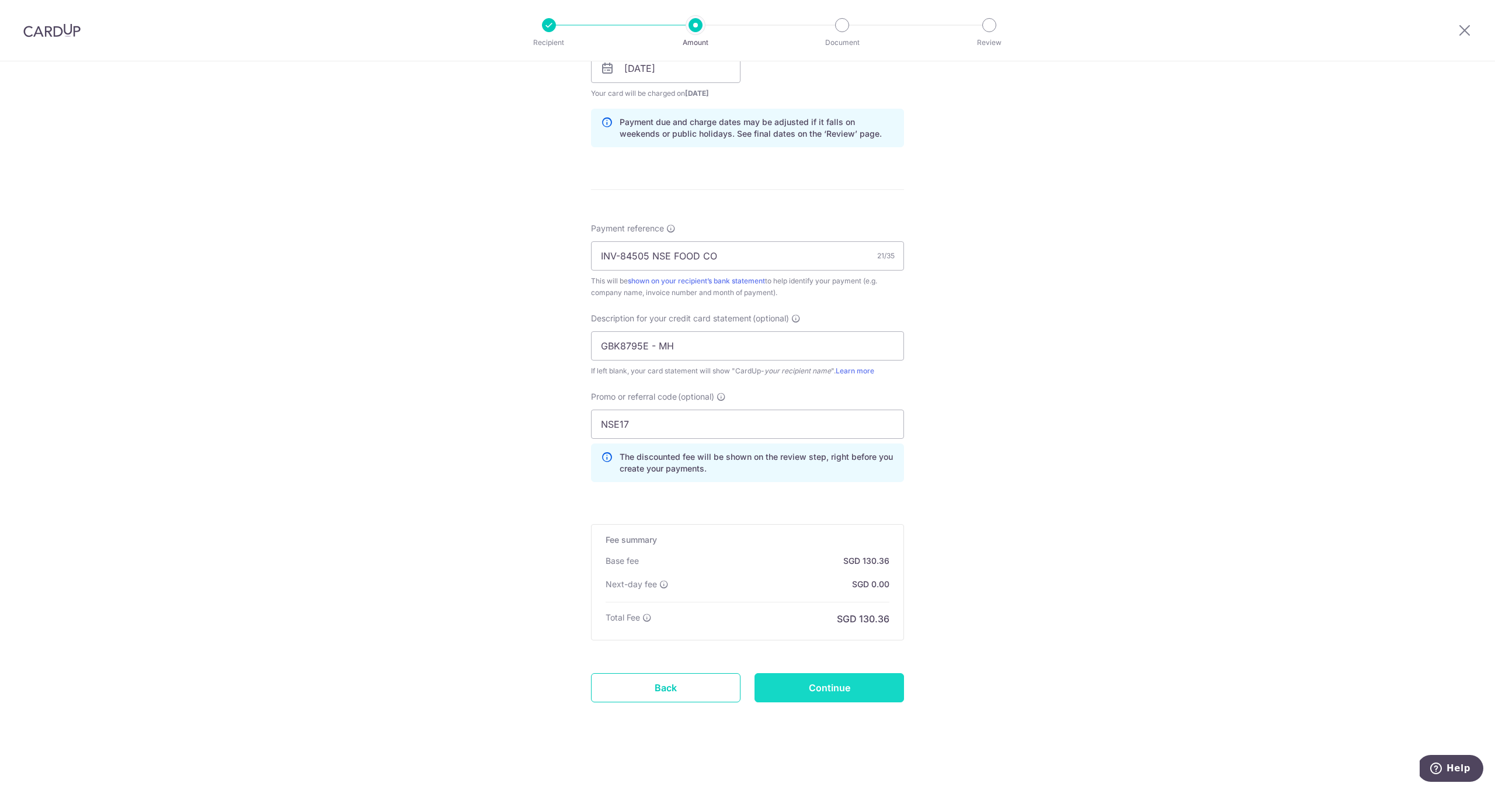
click at [832, 683] on input "Continue" at bounding box center [830, 687] width 150 height 29
type input "Create Schedule"
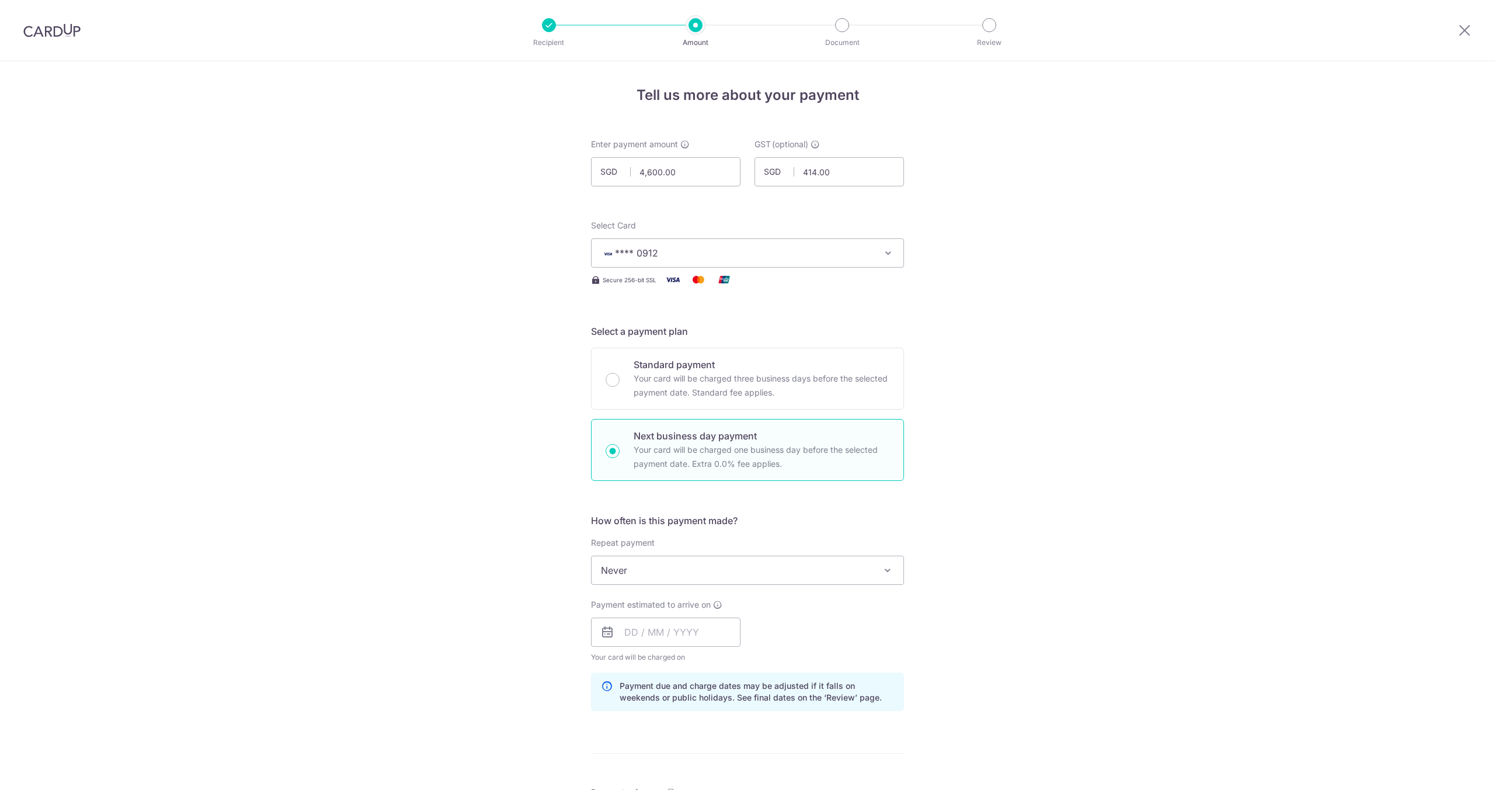
scroll to position [596, 0]
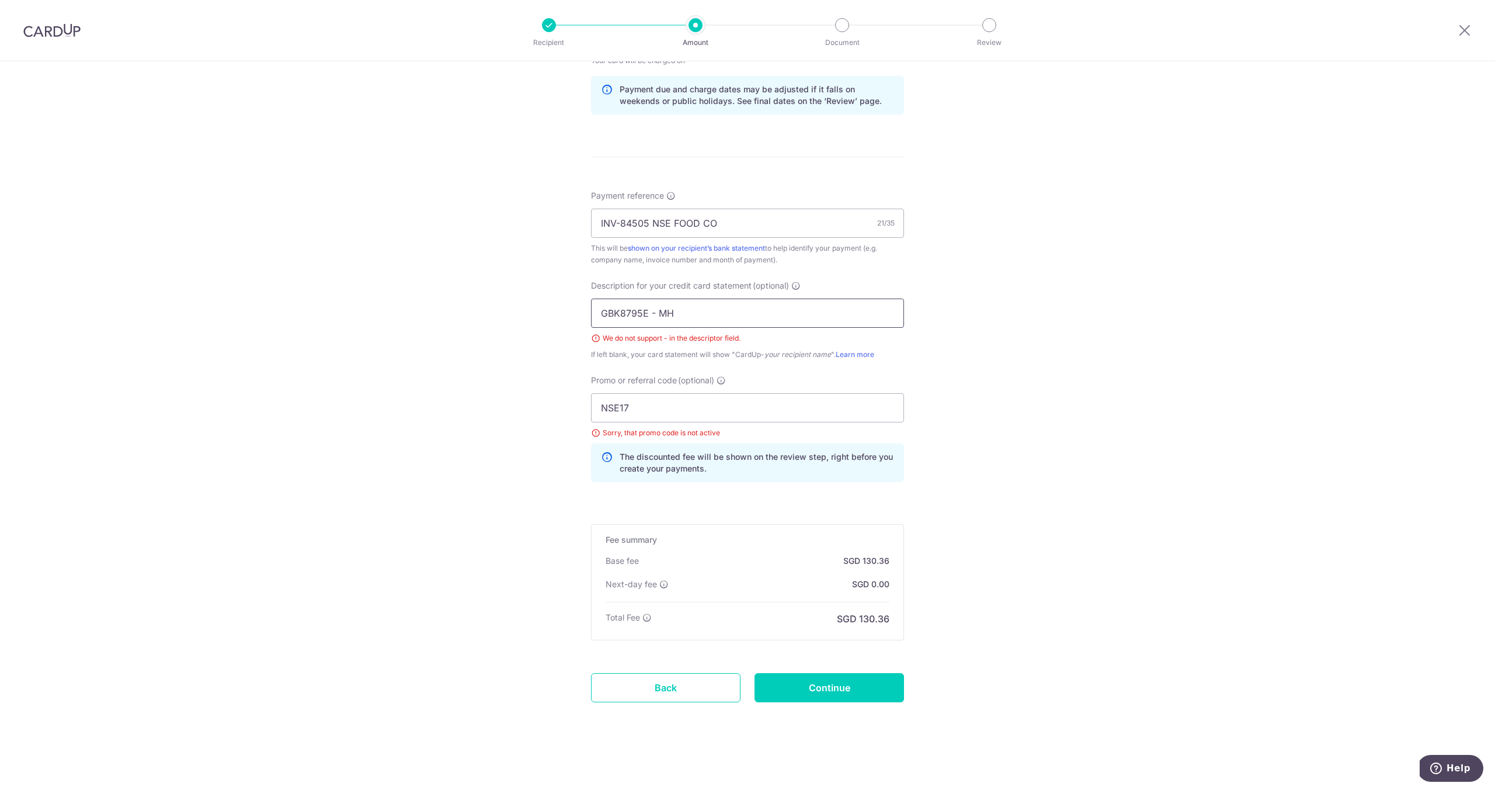
click at [657, 313] on input "GBK8795E - MH" at bounding box center [747, 312] width 313 height 29
type input "GBK8795E MH"
click at [638, 405] on input "NSE17" at bounding box center [747, 407] width 313 height 29
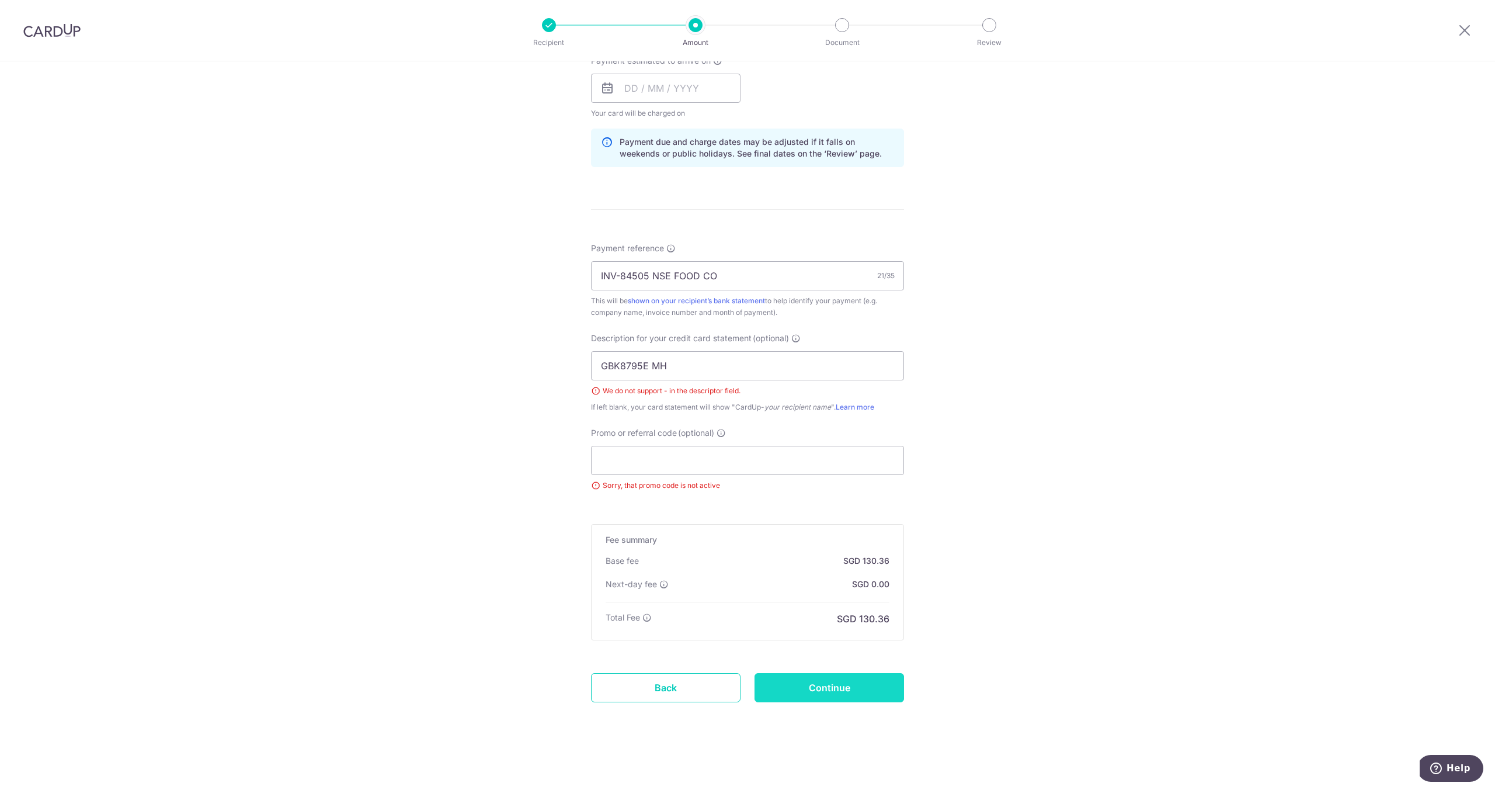
click at [847, 679] on input "Continue" at bounding box center [830, 687] width 150 height 29
type input "Create Schedule"
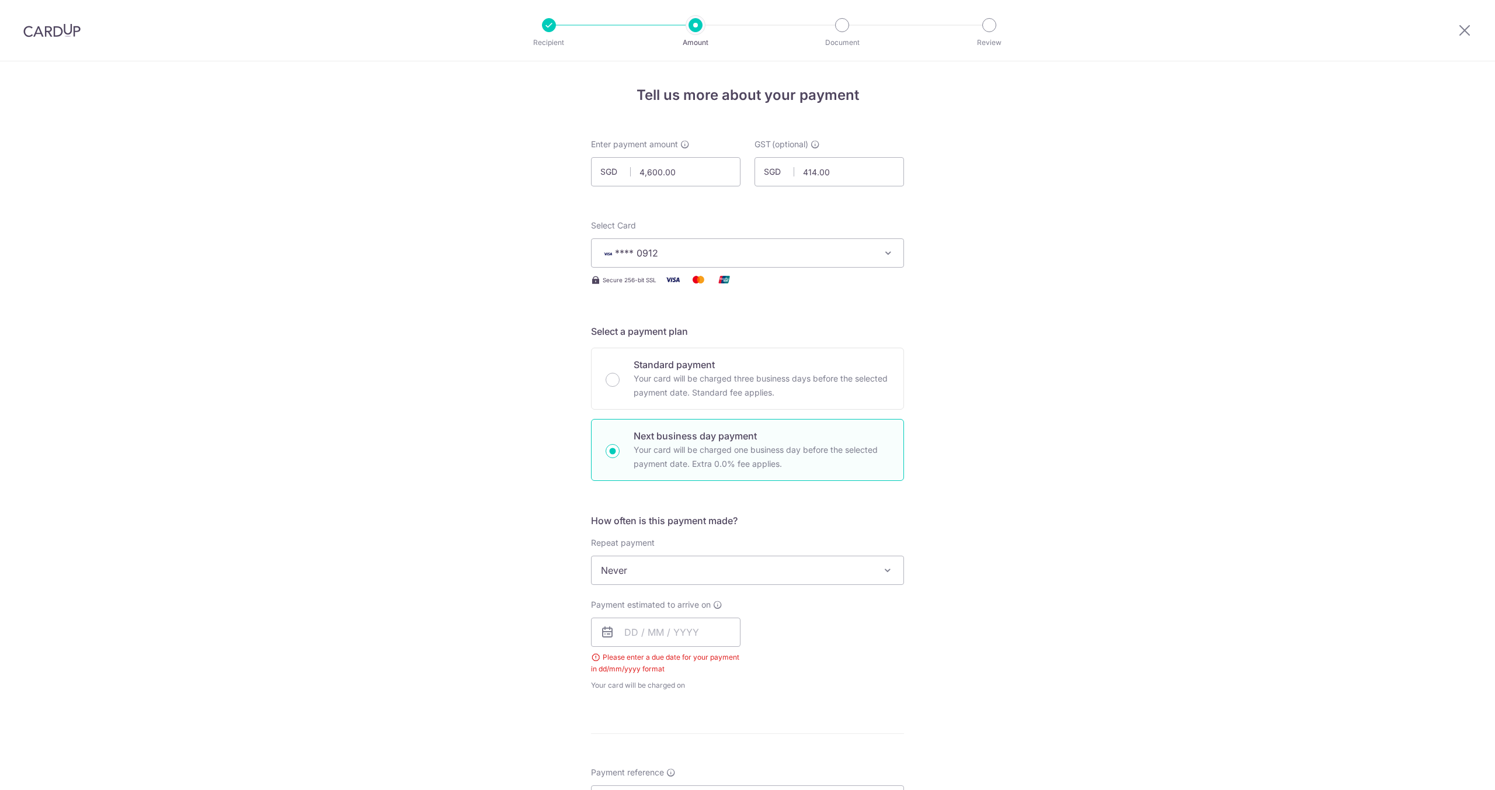
scroll to position [491, 0]
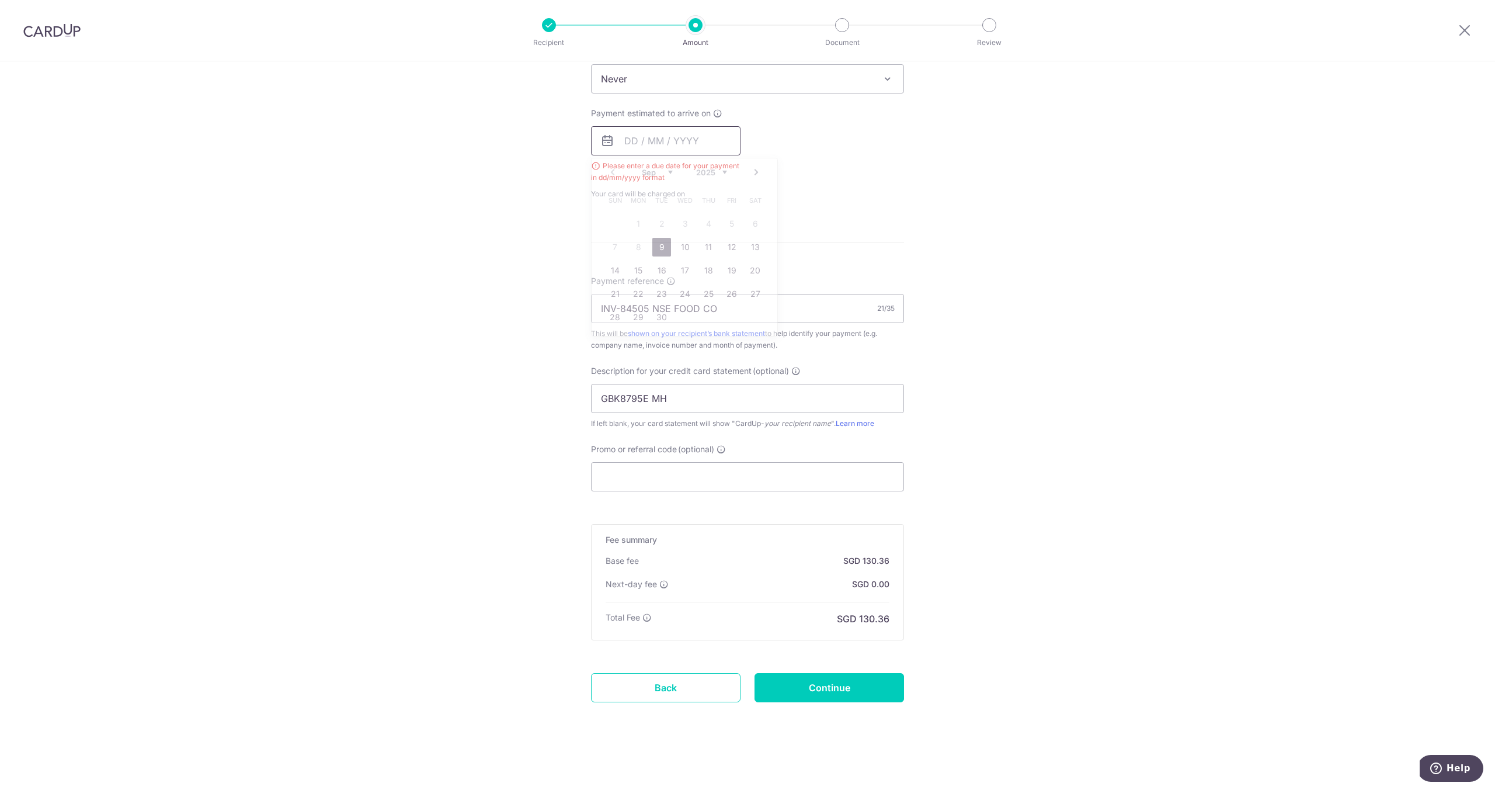
click at [621, 130] on input "text" at bounding box center [666, 140] width 150 height 29
click at [669, 246] on link "9" at bounding box center [661, 247] width 19 height 19
type input "09/09/2025"
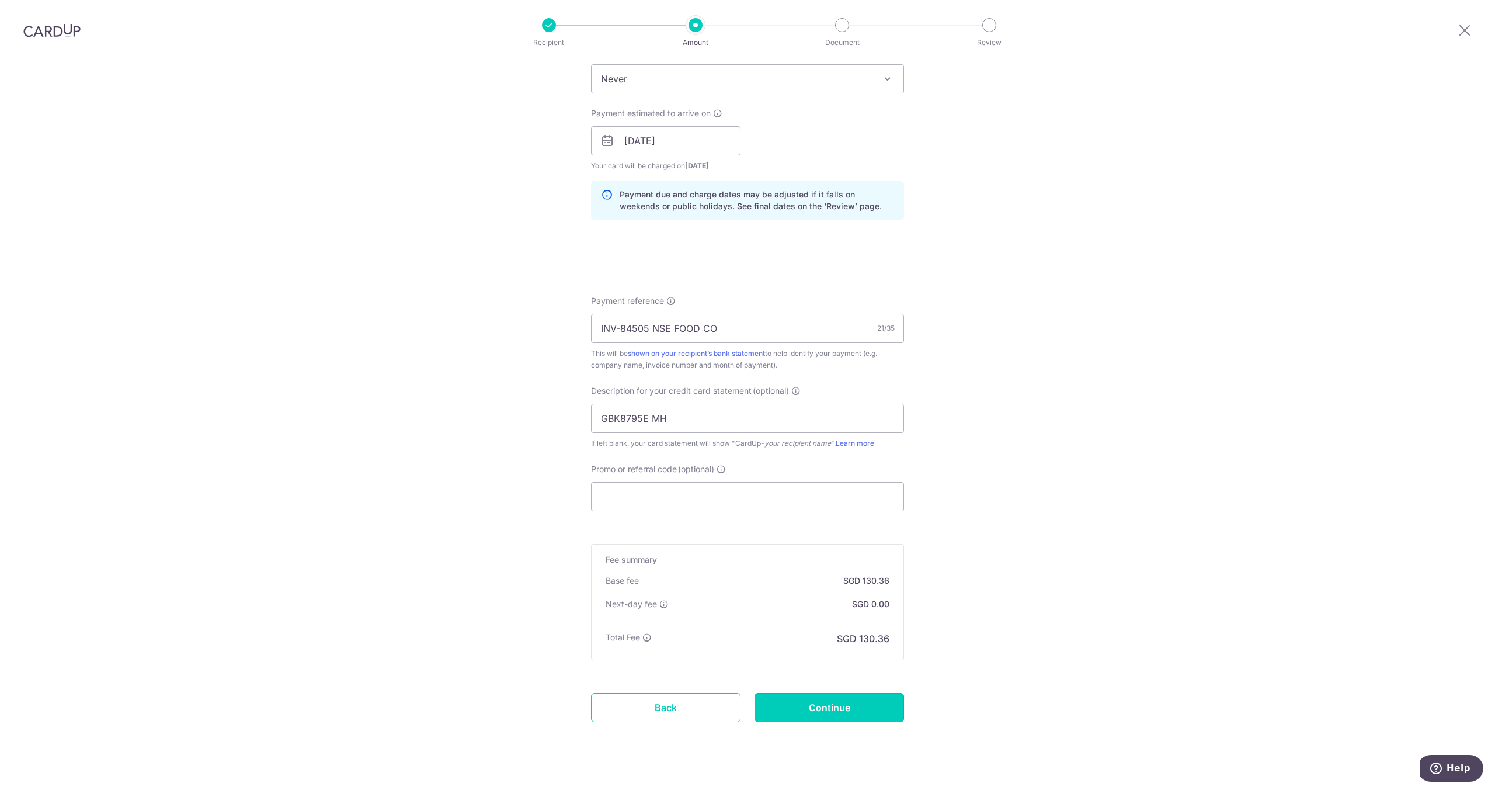
click at [859, 703] on input "Continue" at bounding box center [830, 707] width 150 height 29
type input "Create Schedule"
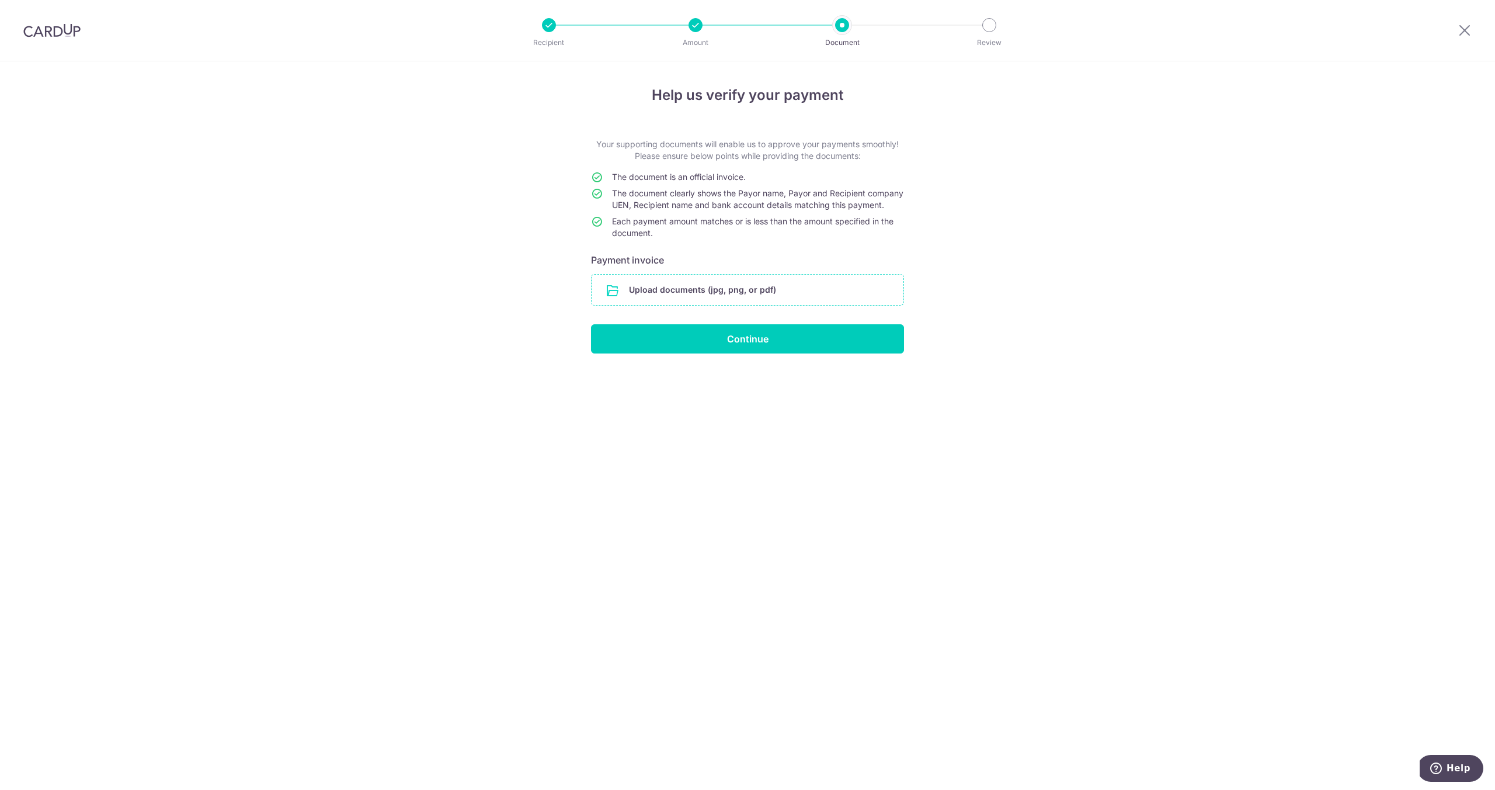
click at [638, 297] on input "file" at bounding box center [748, 289] width 312 height 30
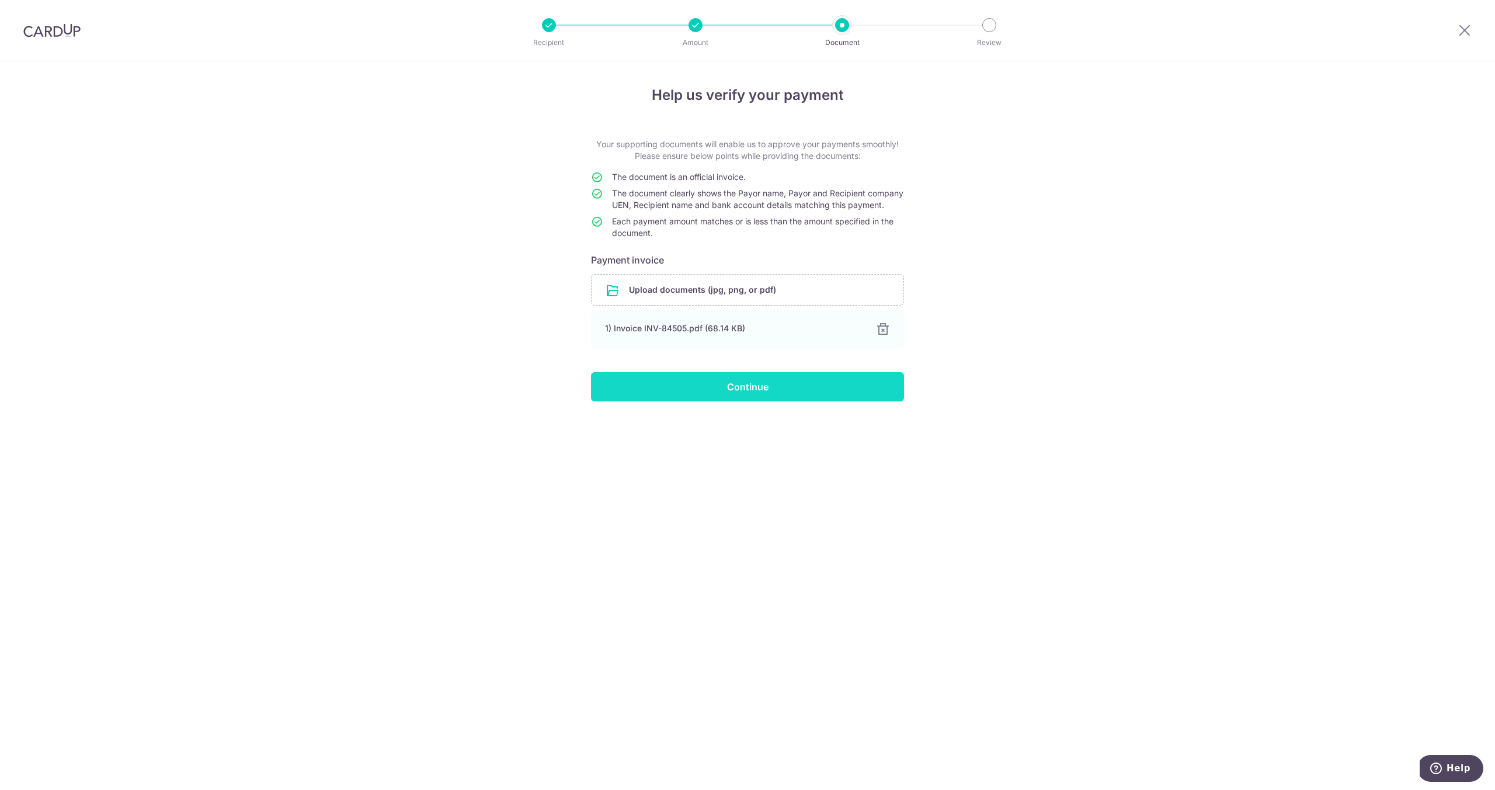
click at [823, 401] on input "Continue" at bounding box center [747, 386] width 313 height 29
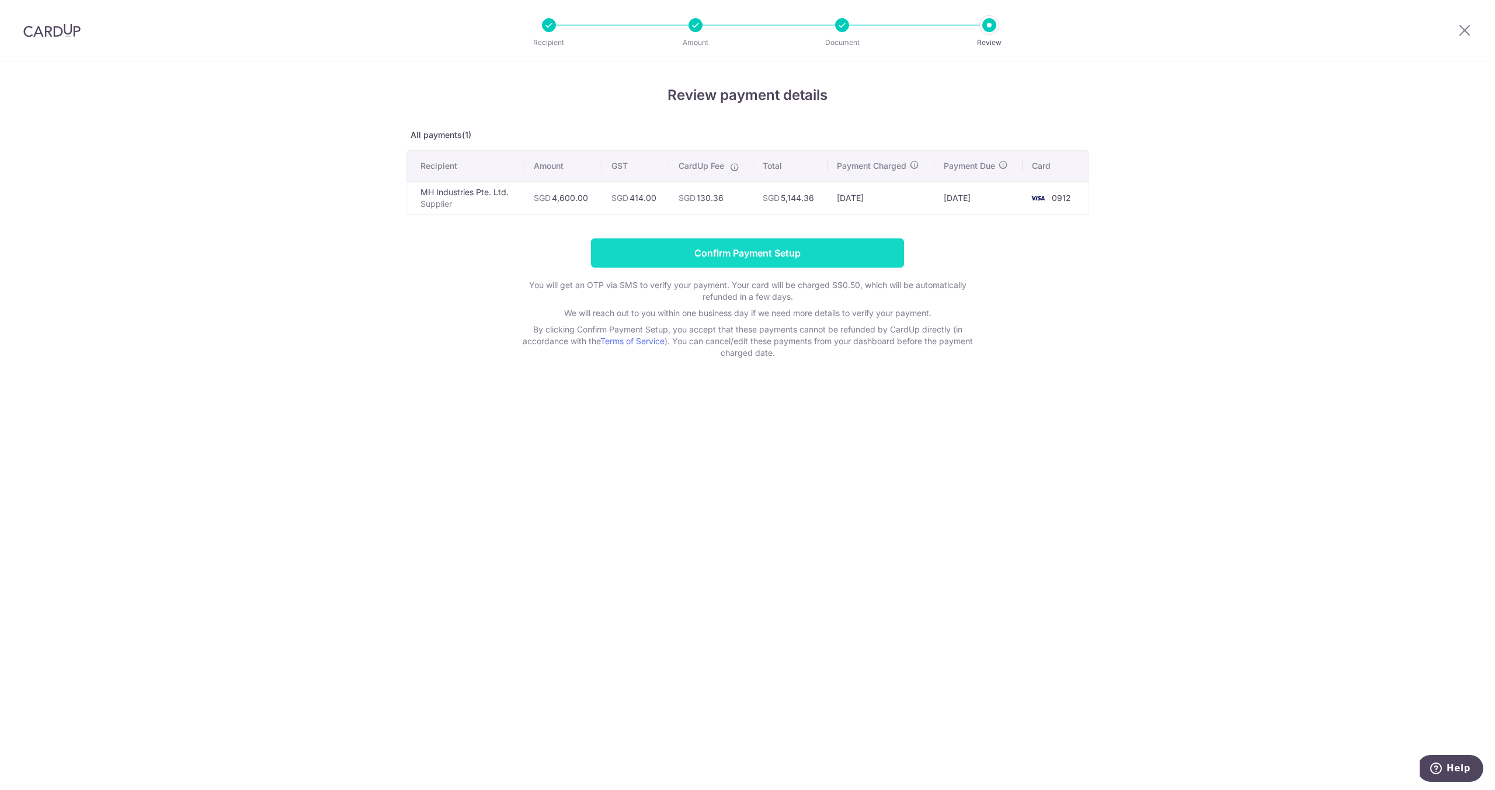
click at [725, 258] on input "Confirm Payment Setup" at bounding box center [747, 252] width 313 height 29
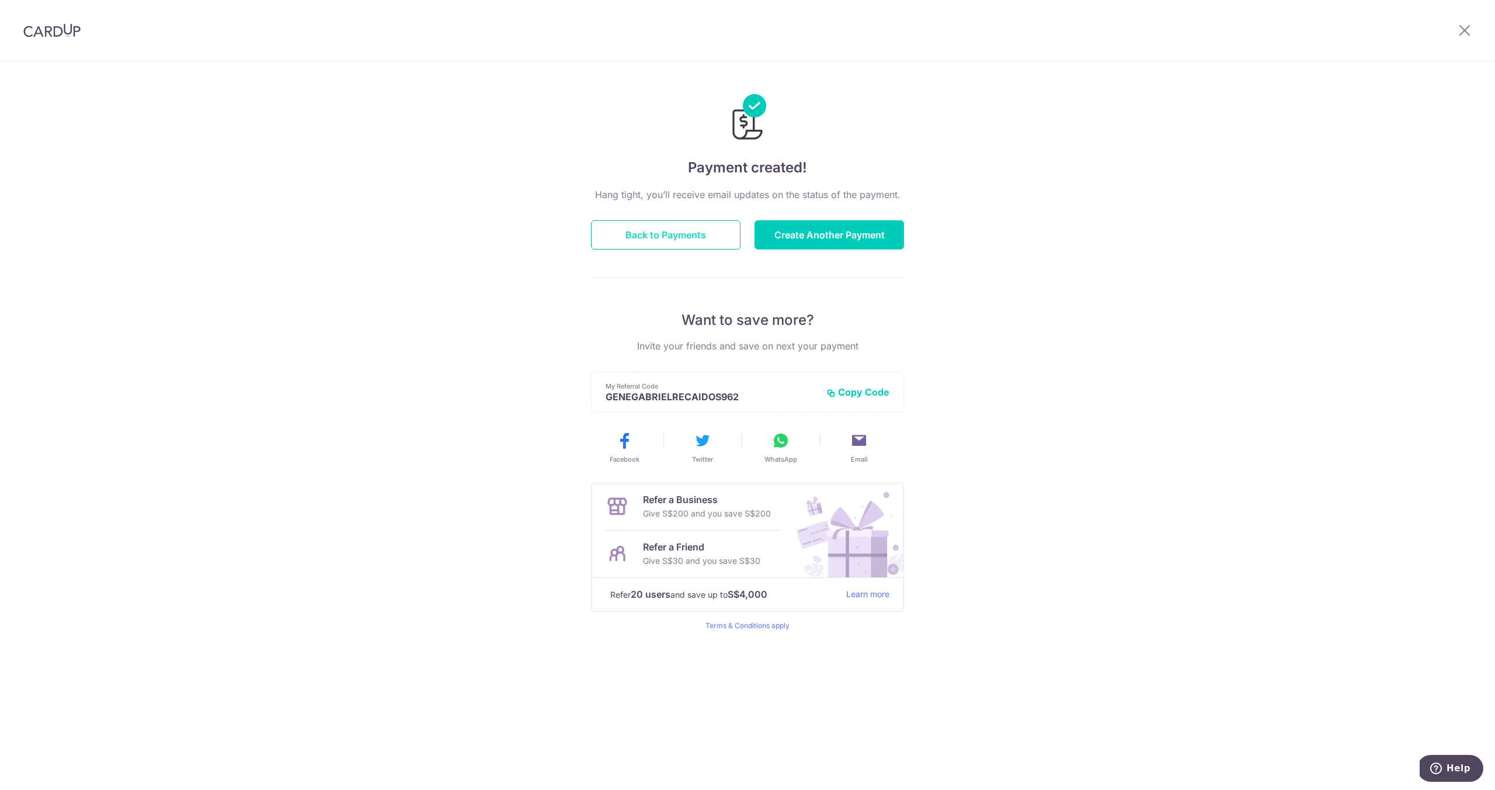
click at [675, 236] on button "Back to Payments" at bounding box center [666, 234] width 150 height 29
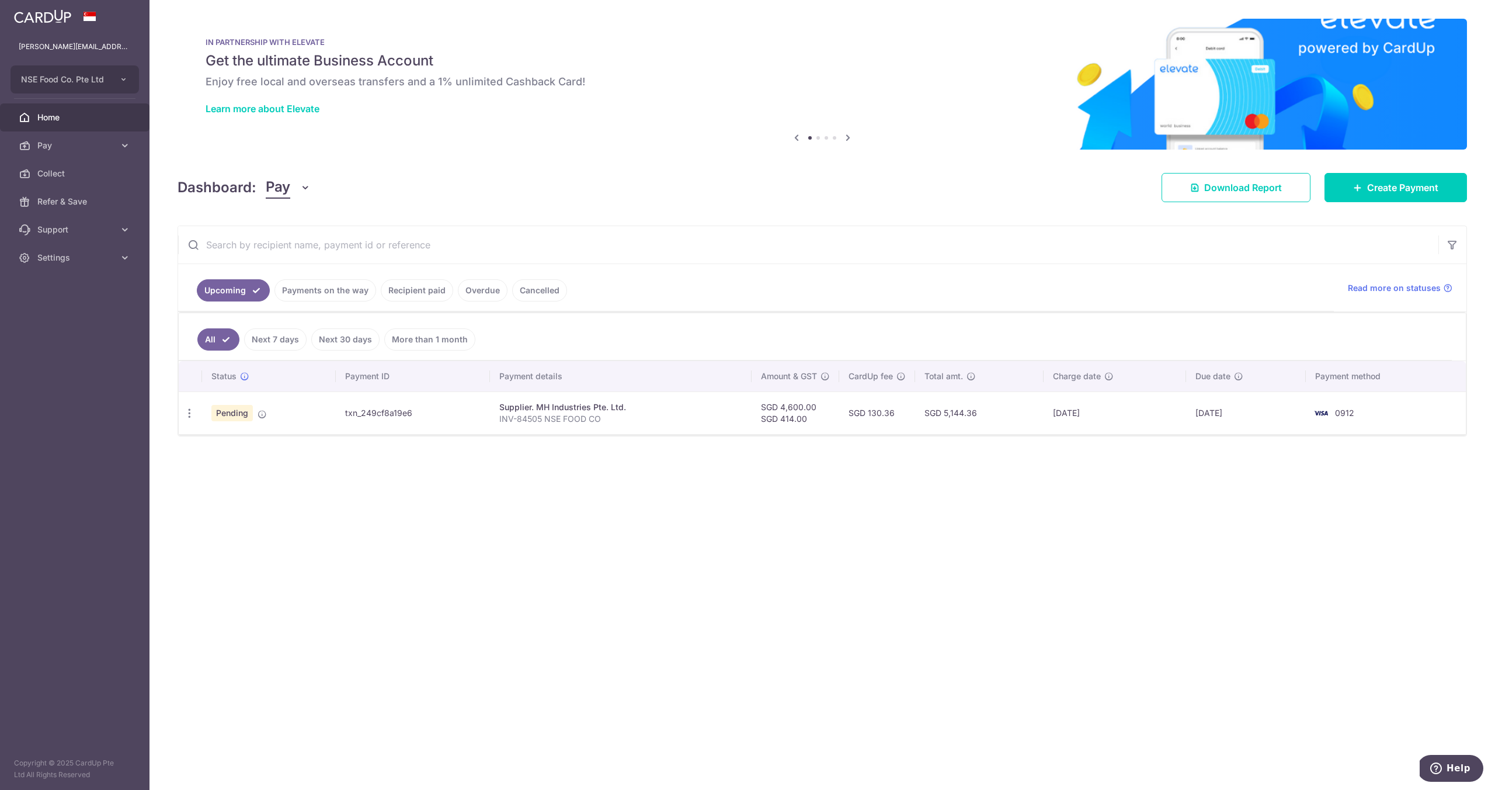
click at [419, 291] on link "Recipient paid" at bounding box center [417, 290] width 72 height 22
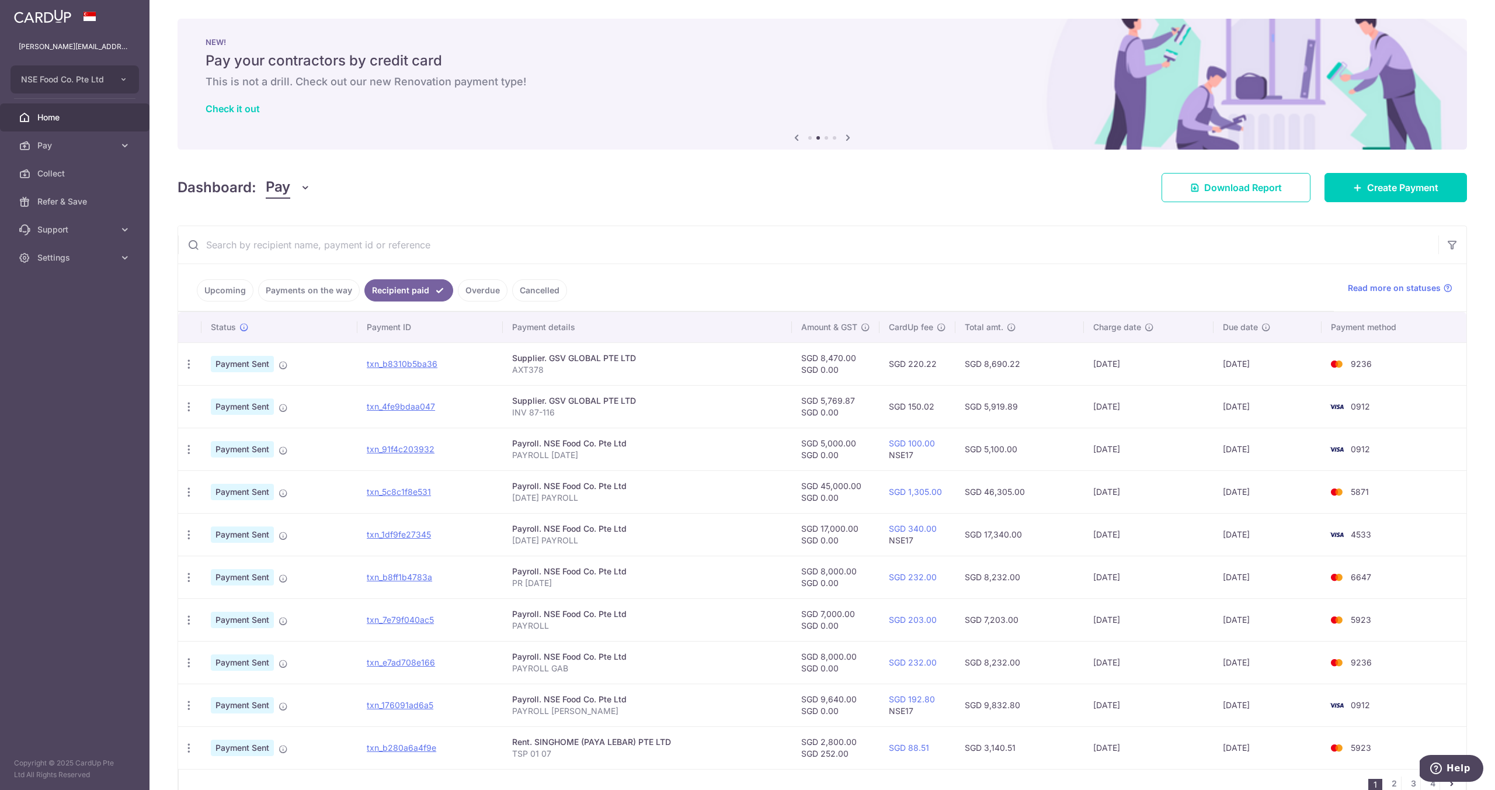
scroll to position [2, 0]
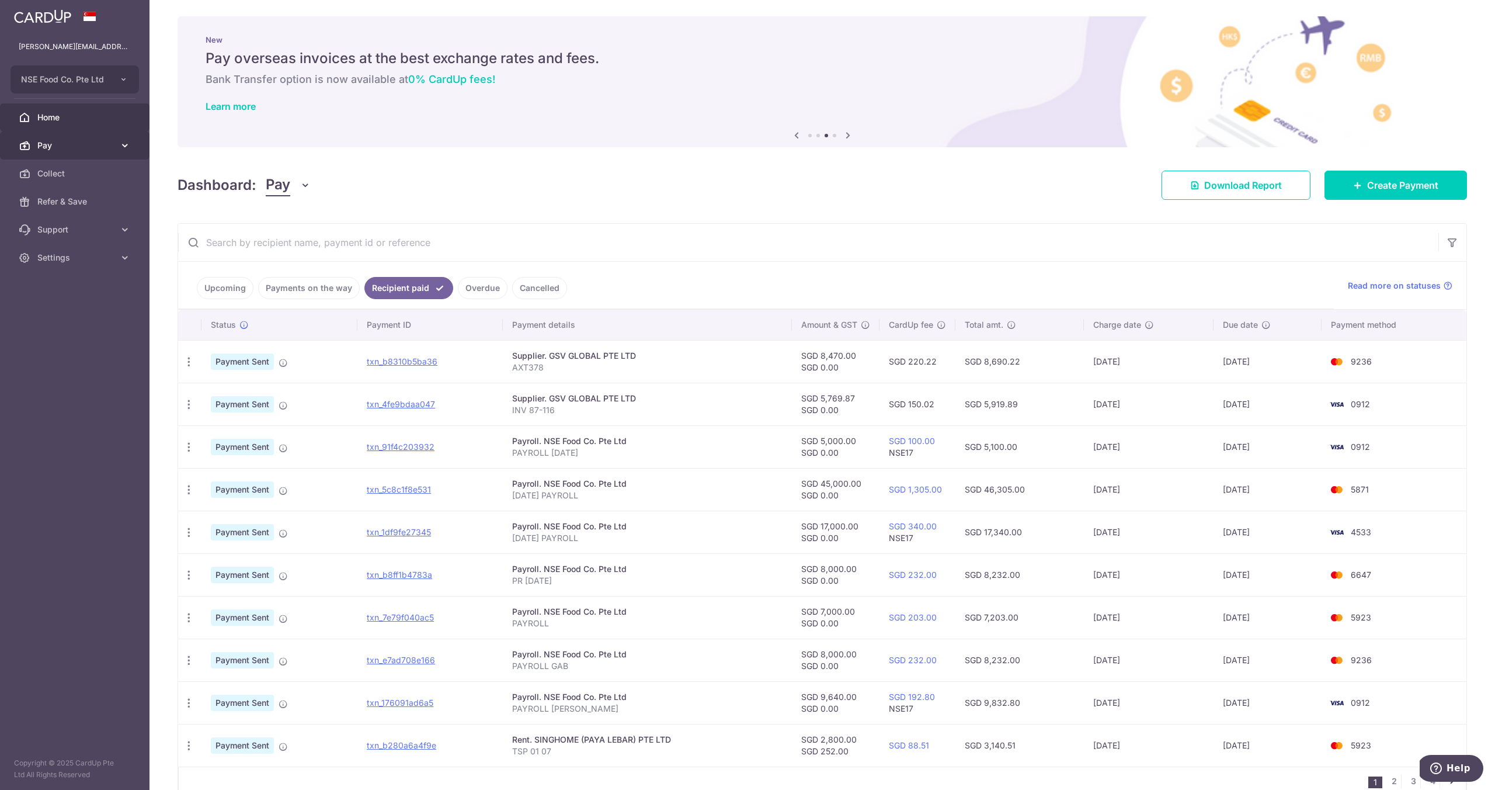
click at [59, 149] on span "Pay" at bounding box center [75, 146] width 77 height 12
click at [57, 165] on link "Payments" at bounding box center [75, 173] width 150 height 28
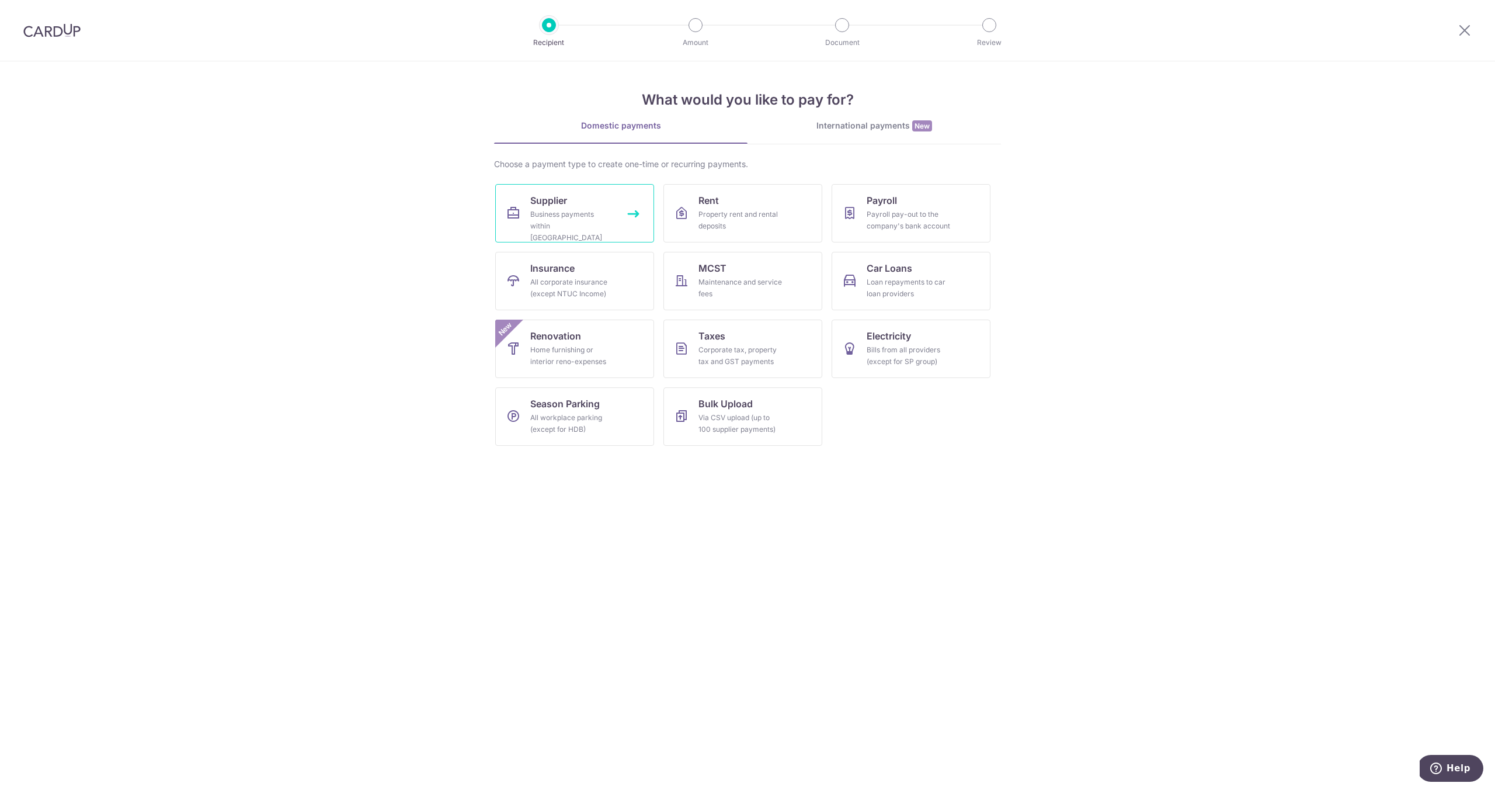
click at [588, 210] on div "Business payments within [GEOGRAPHIC_DATA]" at bounding box center [572, 225] width 84 height 35
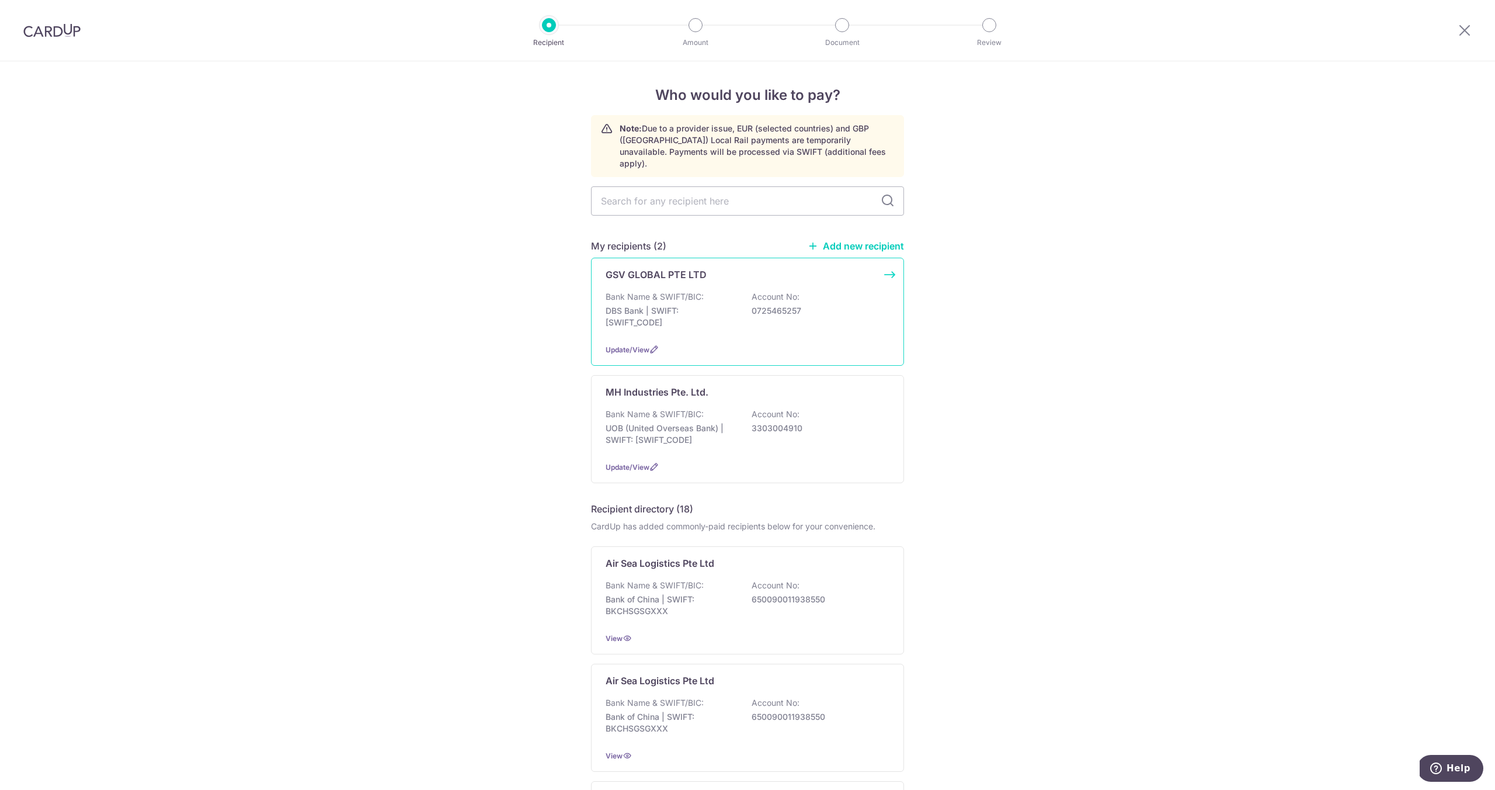
click at [641, 270] on div "GSV GLOBAL PTE LTD Bank Name & SWIFT/BIC: DBS Bank | SWIFT: [SWIFT_CODE] Accoun…" at bounding box center [747, 312] width 313 height 108
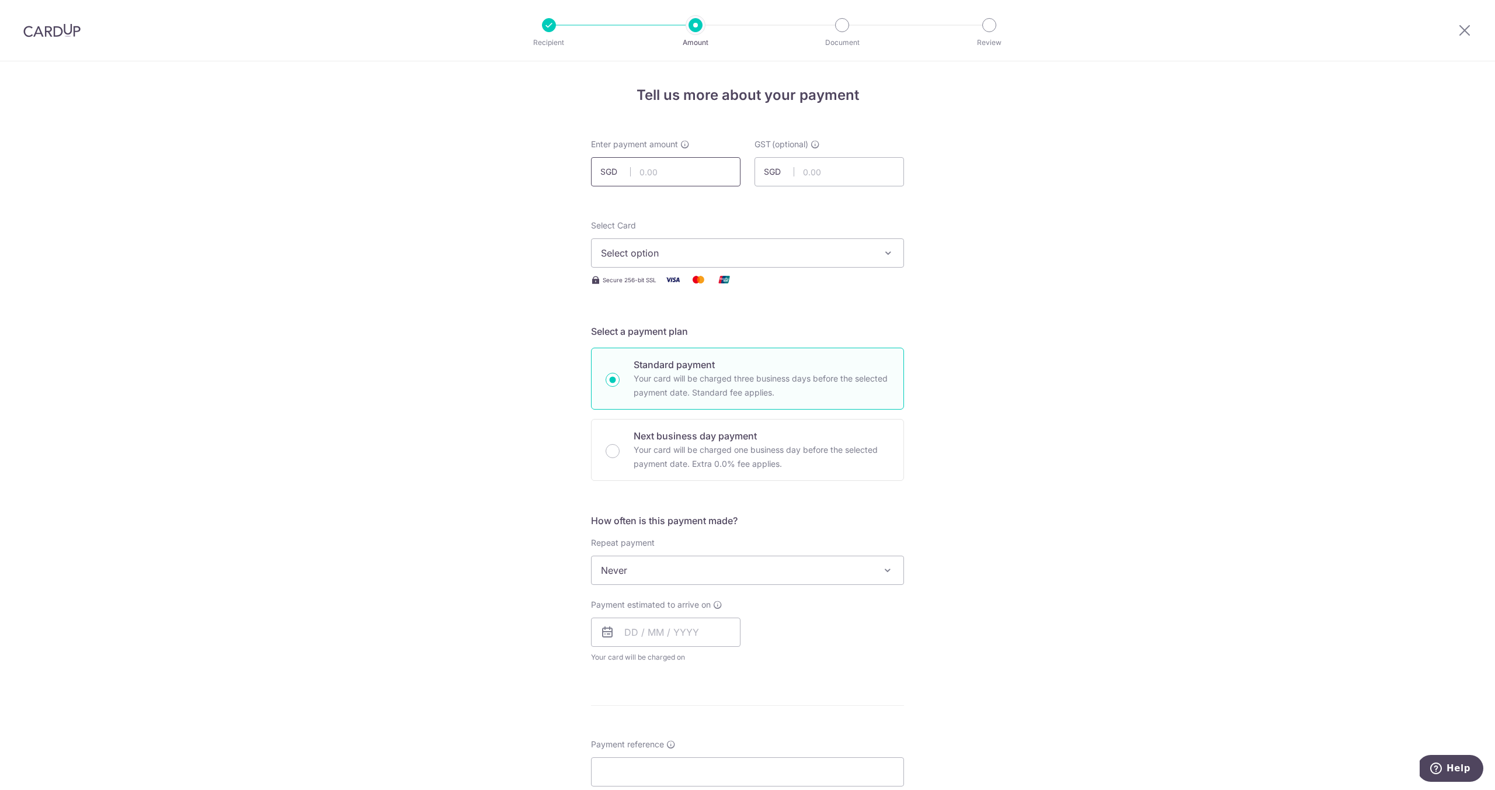
click at [652, 177] on input "text" at bounding box center [666, 171] width 150 height 29
click at [640, 165] on input "text" at bounding box center [666, 171] width 150 height 29
type input "5,896.19"
click at [810, 227] on div "Select Card Select option Add credit card Your Cards **** 0912 **** 2819 **** 9…" at bounding box center [747, 244] width 313 height 48
click at [767, 248] on span "Select option" at bounding box center [737, 253] width 272 height 14
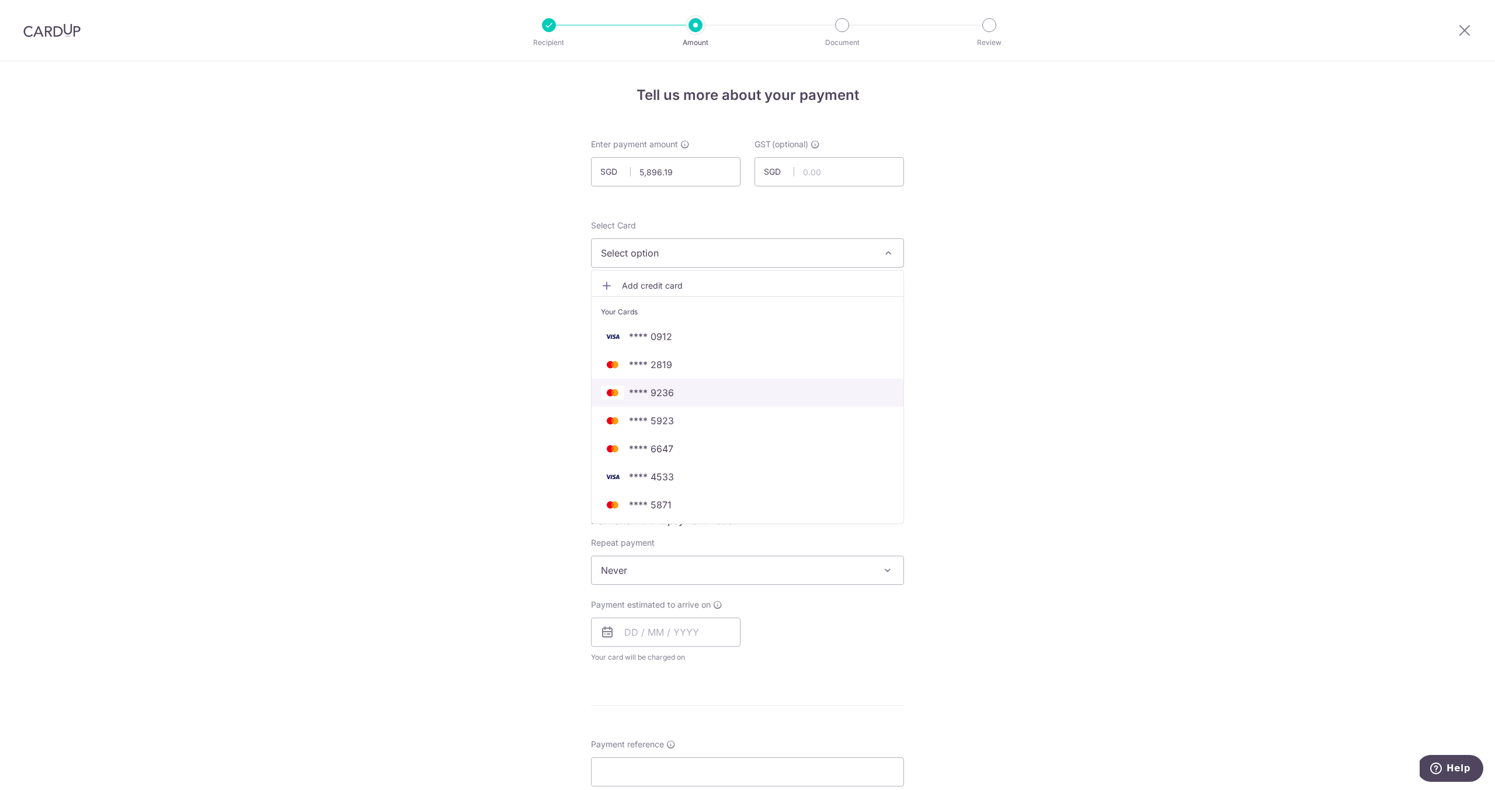
click at [690, 390] on span "**** 9236" at bounding box center [747, 392] width 293 height 14
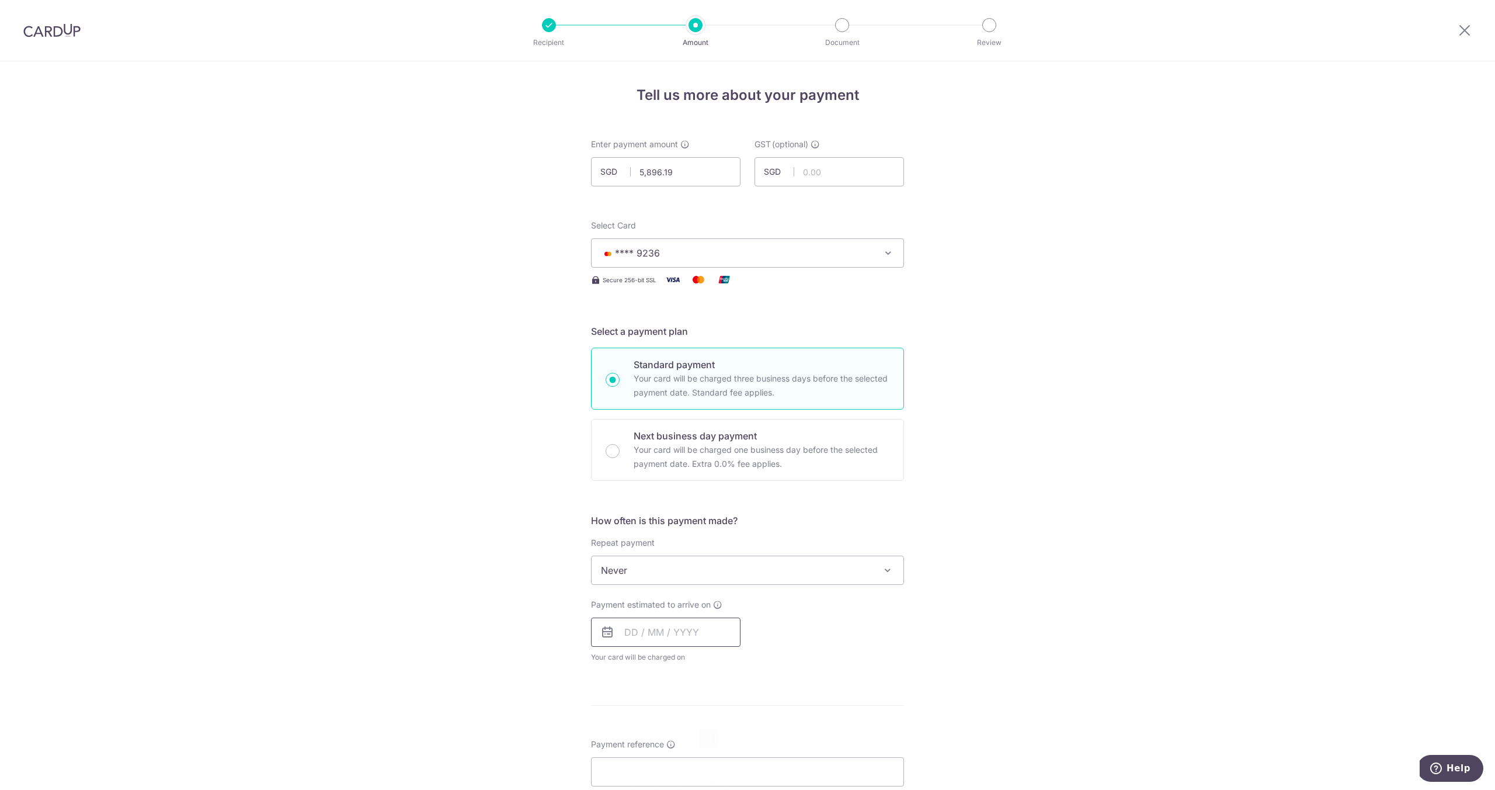
click at [658, 629] on input "text" at bounding box center [666, 631] width 150 height 29
click at [638, 457] on p "Your card will be charged one business day before the selected payment date. Ex…" at bounding box center [762, 457] width 256 height 28
click at [620, 457] on input "Next business day payment Your card will be charged one business day before the…" at bounding box center [613, 451] width 14 height 14
radio input "false"
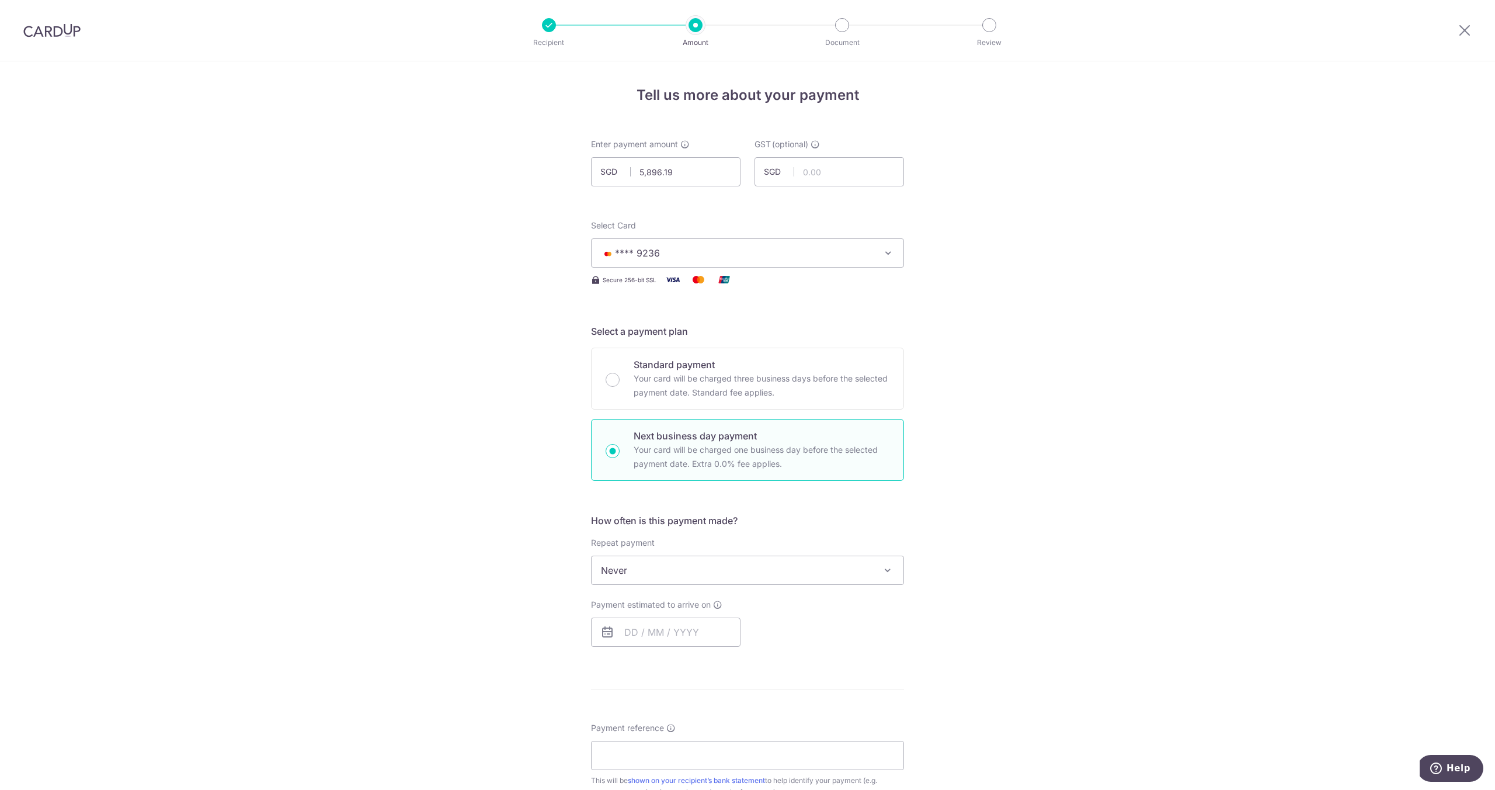
click at [638, 457] on p "Your card will be charged one business day before the selected payment date. Ex…" at bounding box center [762, 457] width 256 height 28
click at [620, 457] on input "Next business day payment Your card will be charged one business day before the…" at bounding box center [613, 451] width 14 height 14
radio input "true"
drag, startPoint x: 656, startPoint y: 634, endPoint x: 661, endPoint y: 641, distance: 8.4
click at [657, 634] on input "text" at bounding box center [666, 631] width 150 height 29
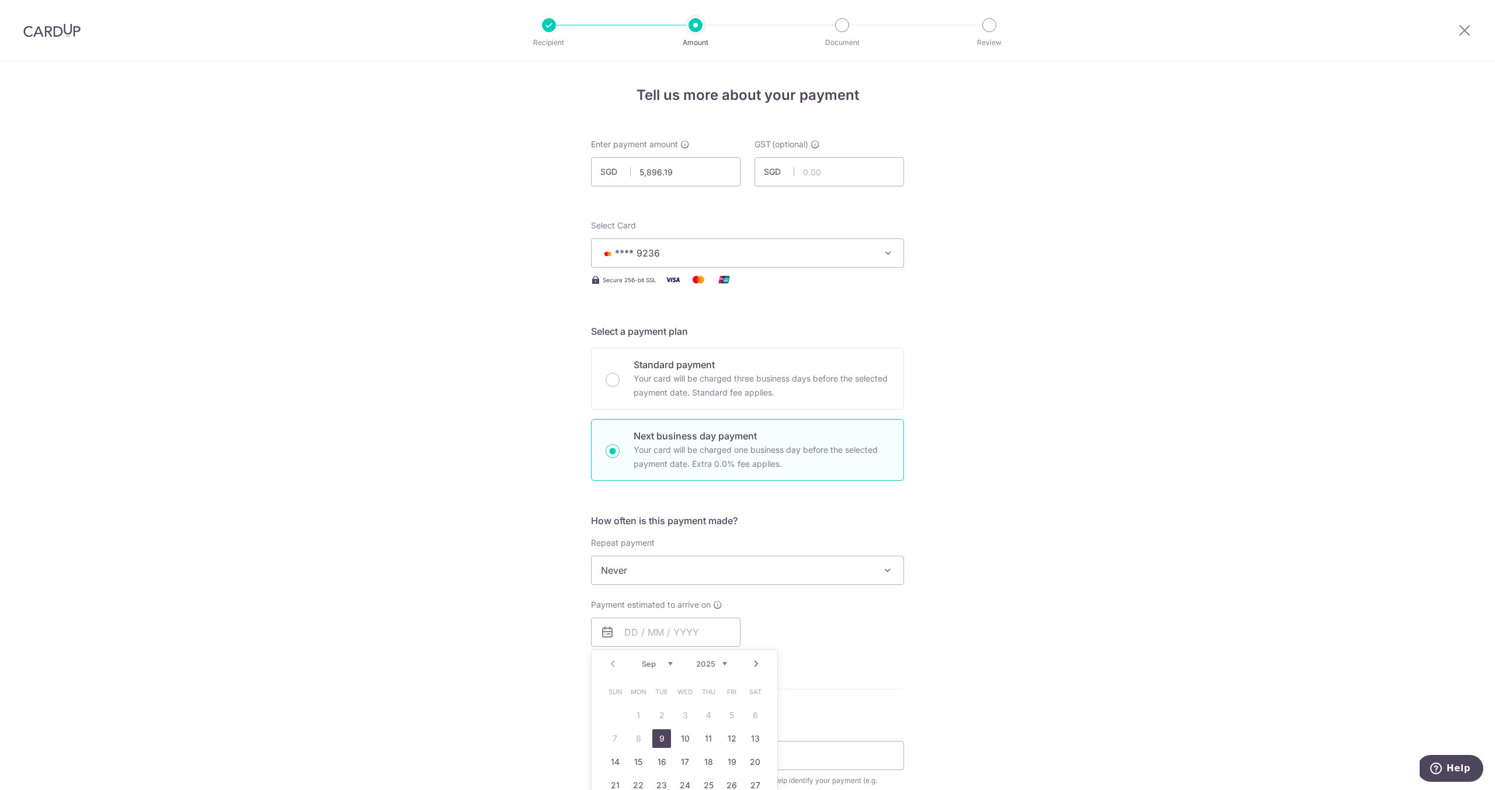
click at [667, 743] on link "9" at bounding box center [661, 738] width 19 height 19
type input "[DATE]"
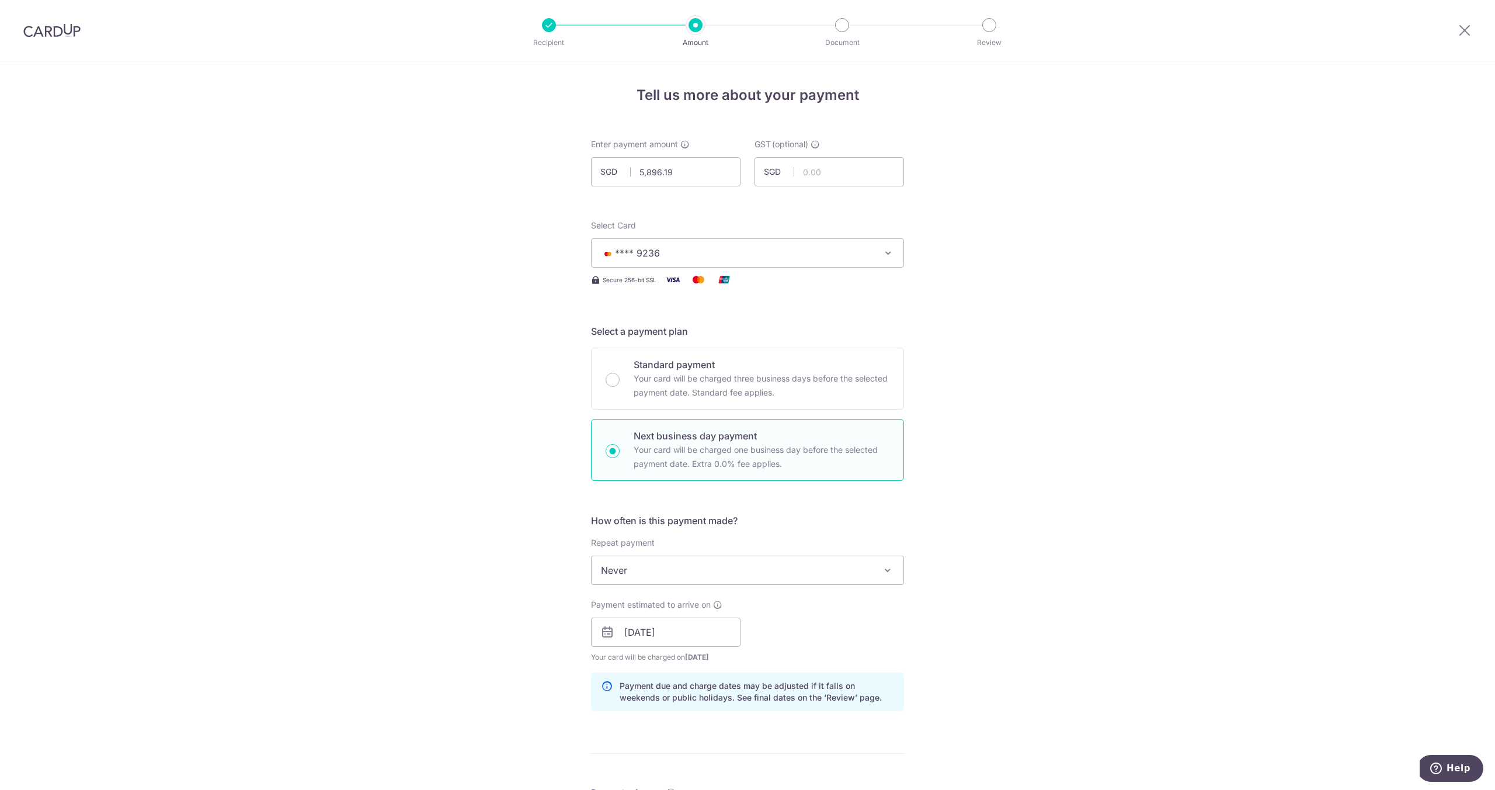
click at [721, 748] on form "Enter payment amount SGD 5,896.19 5896.19 GST (optional) SGD Select Card **** 9…" at bounding box center [747, 691] width 313 height 1107
click at [679, 178] on input "5,896.19" at bounding box center [666, 171] width 150 height 29
click at [679, 177] on input "5,896.19" at bounding box center [666, 171] width 150 height 29
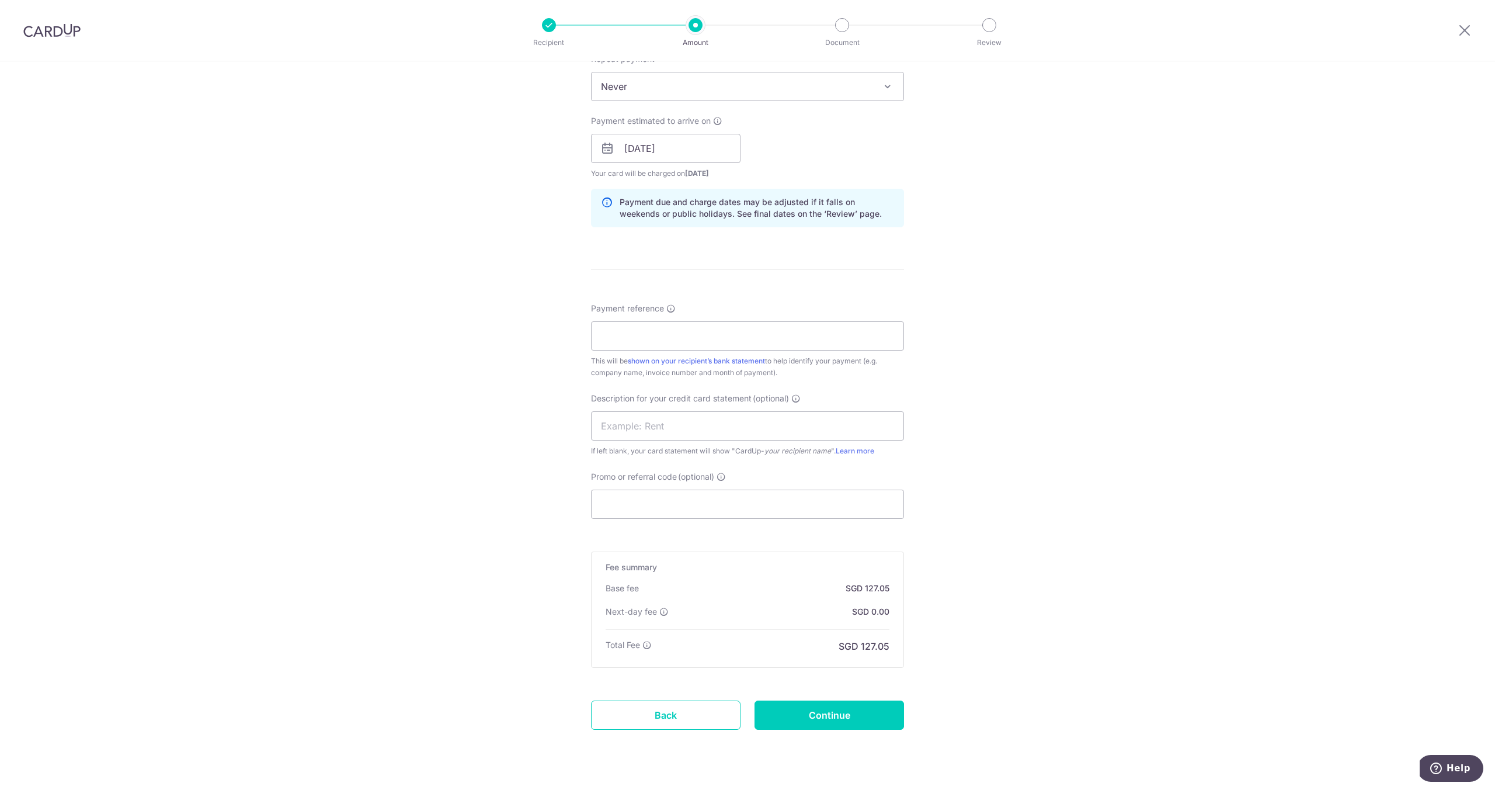
scroll to position [511, 0]
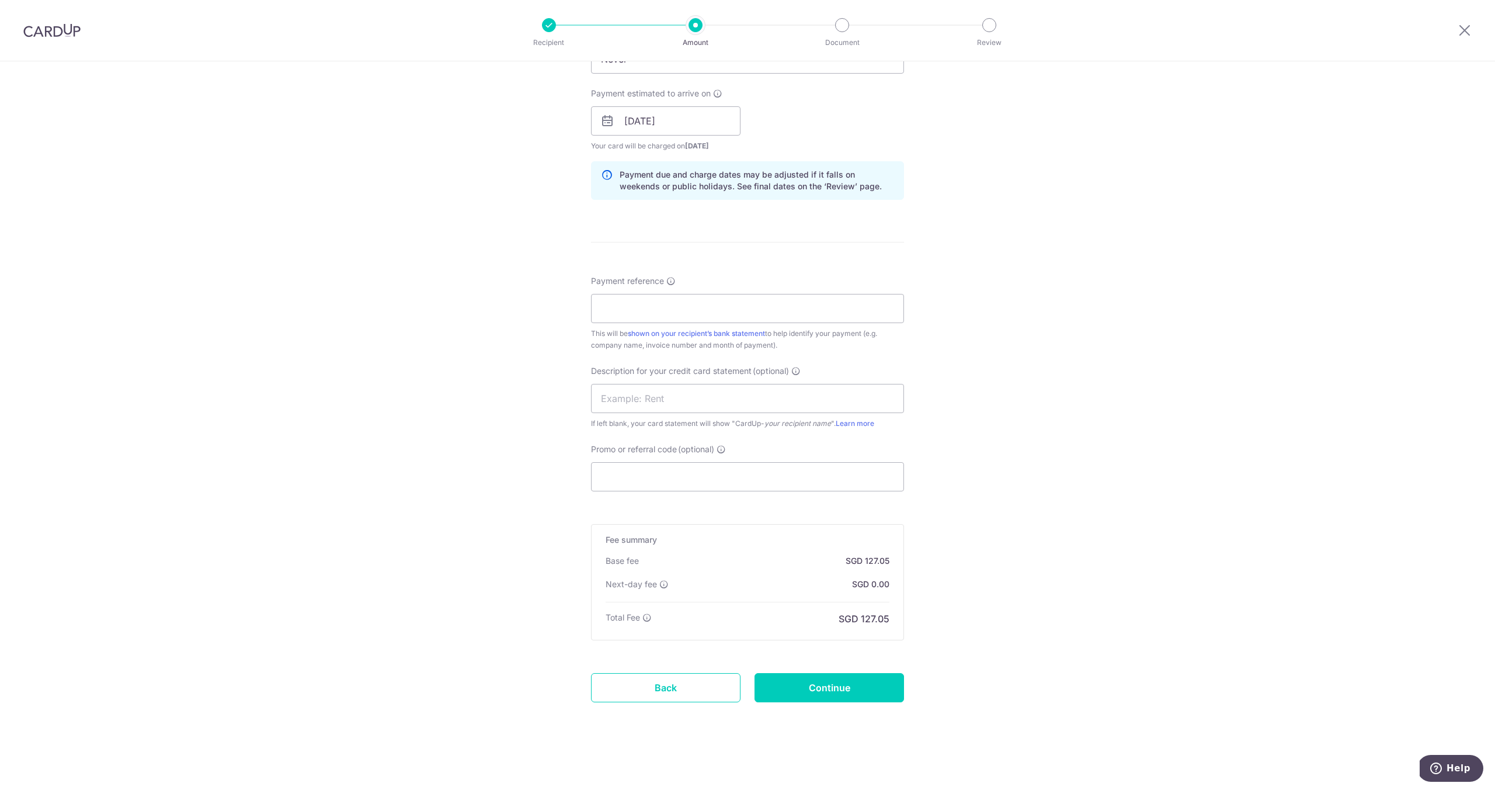
click at [670, 291] on div "Payment reference This will be shown on your recipient’s bank statement to help…" at bounding box center [747, 313] width 313 height 76
type input "4,886.43"
click at [669, 296] on input "Payment reference" at bounding box center [747, 308] width 313 height 29
type input "i"
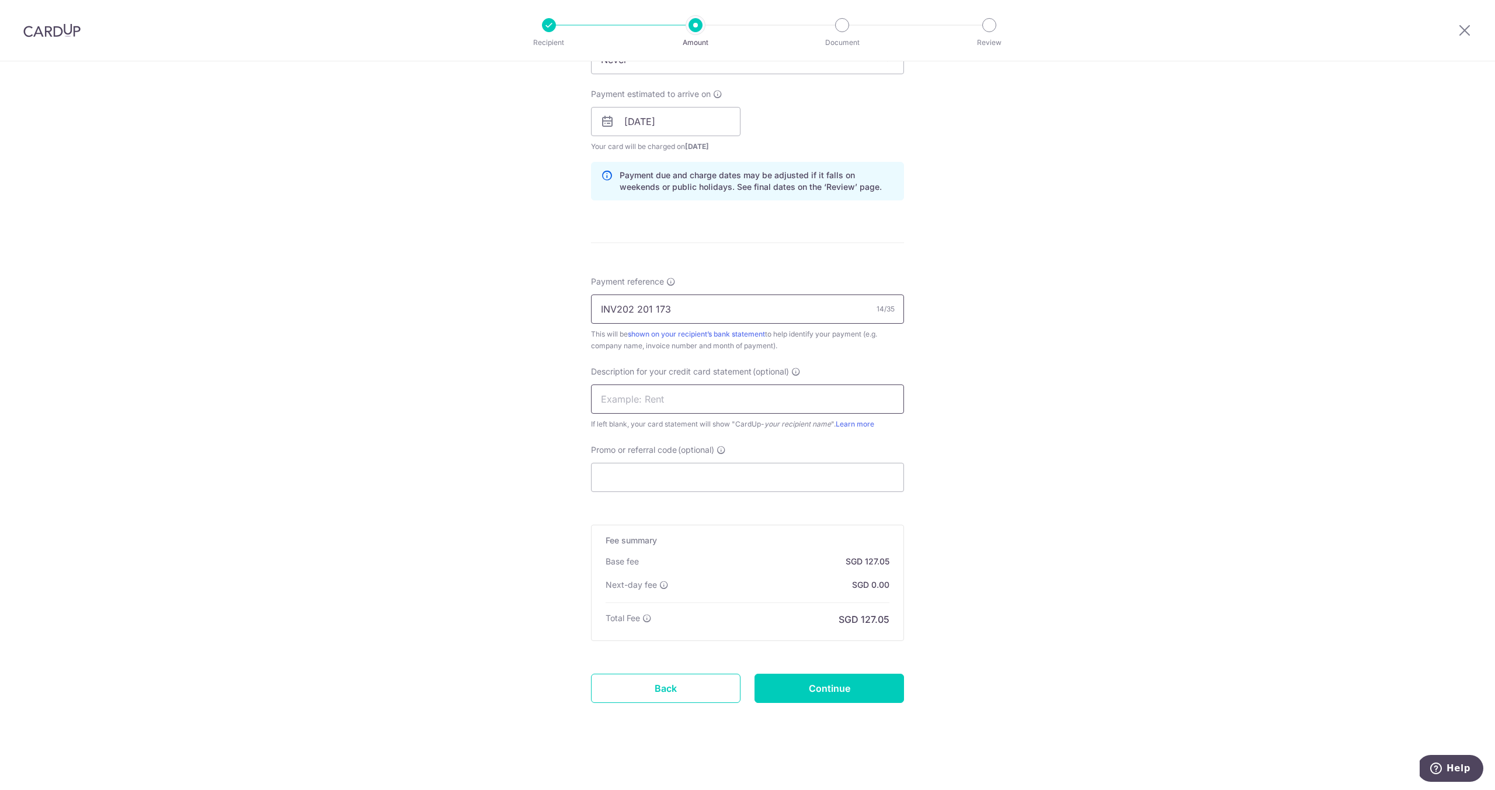
type input "INV202 201 173"
click at [665, 391] on input "text" at bounding box center [747, 398] width 313 height 29
type input "NSE PAYABLES"
click at [795, 688] on input "Continue" at bounding box center [830, 687] width 150 height 29
type input "Create Schedule"
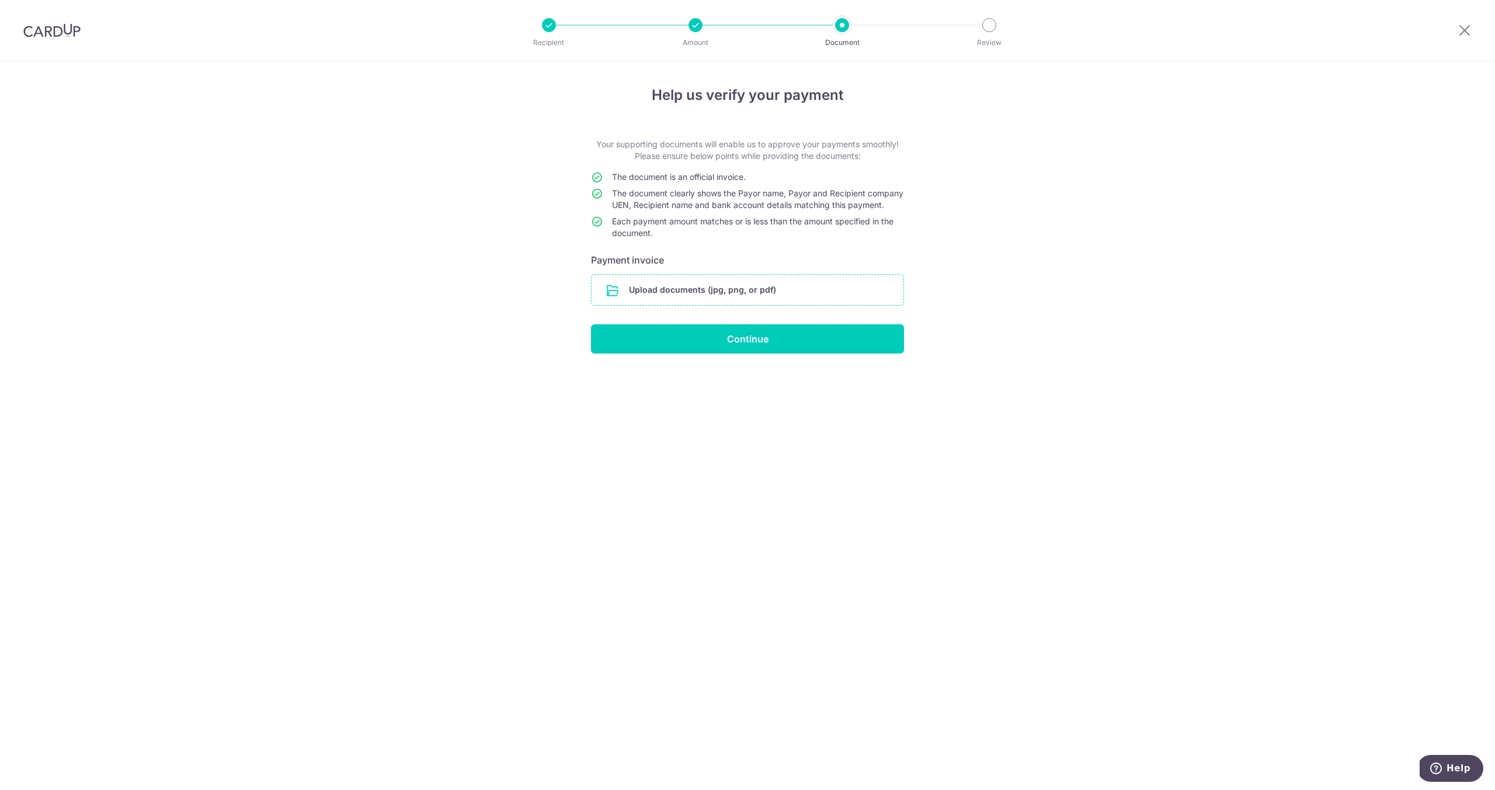
click at [733, 305] on input "file" at bounding box center [748, 289] width 312 height 30
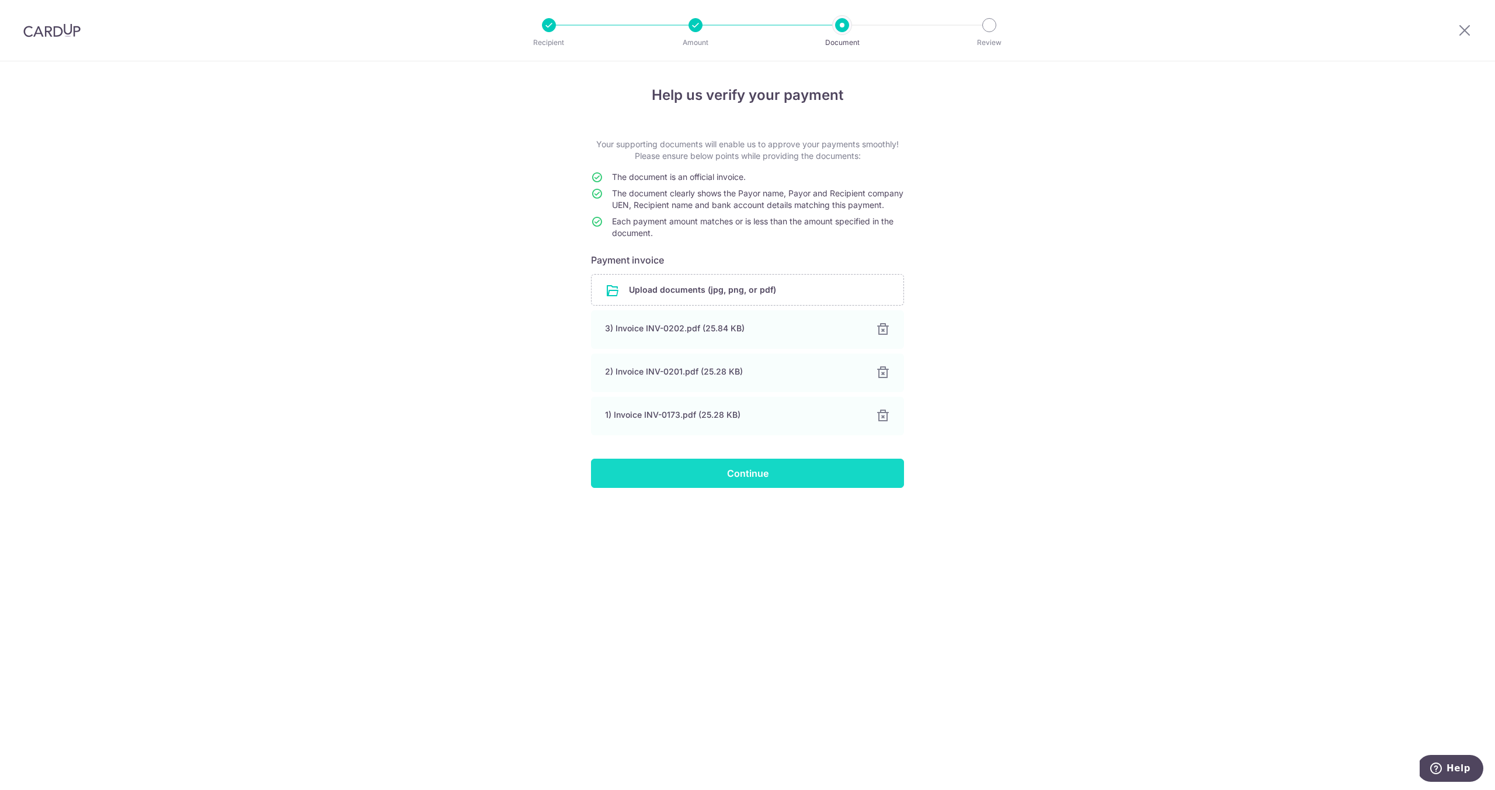
click at [858, 488] on input "Continue" at bounding box center [747, 472] width 313 height 29
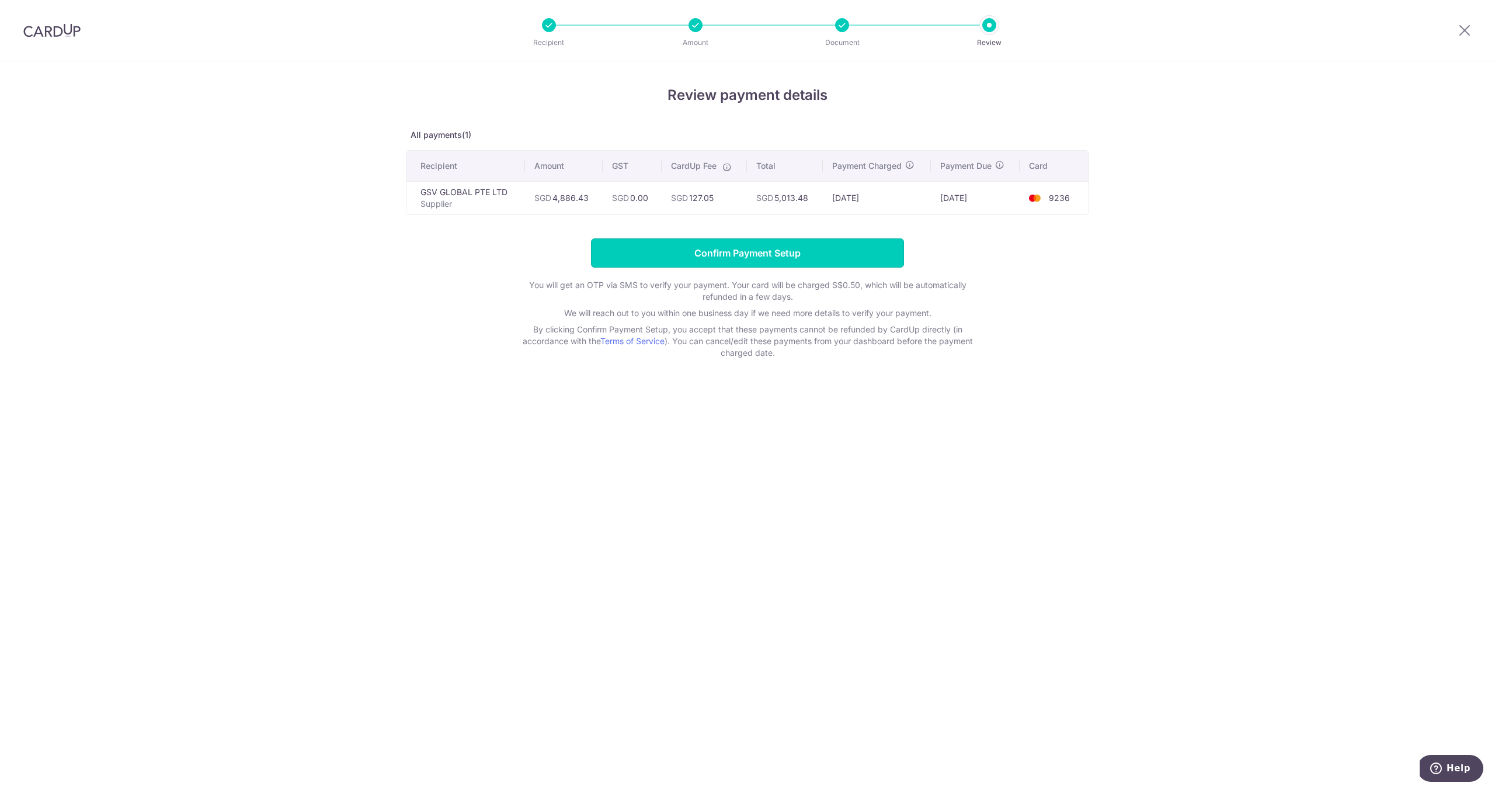
click at [738, 262] on input "Confirm Payment Setup" at bounding box center [747, 252] width 313 height 29
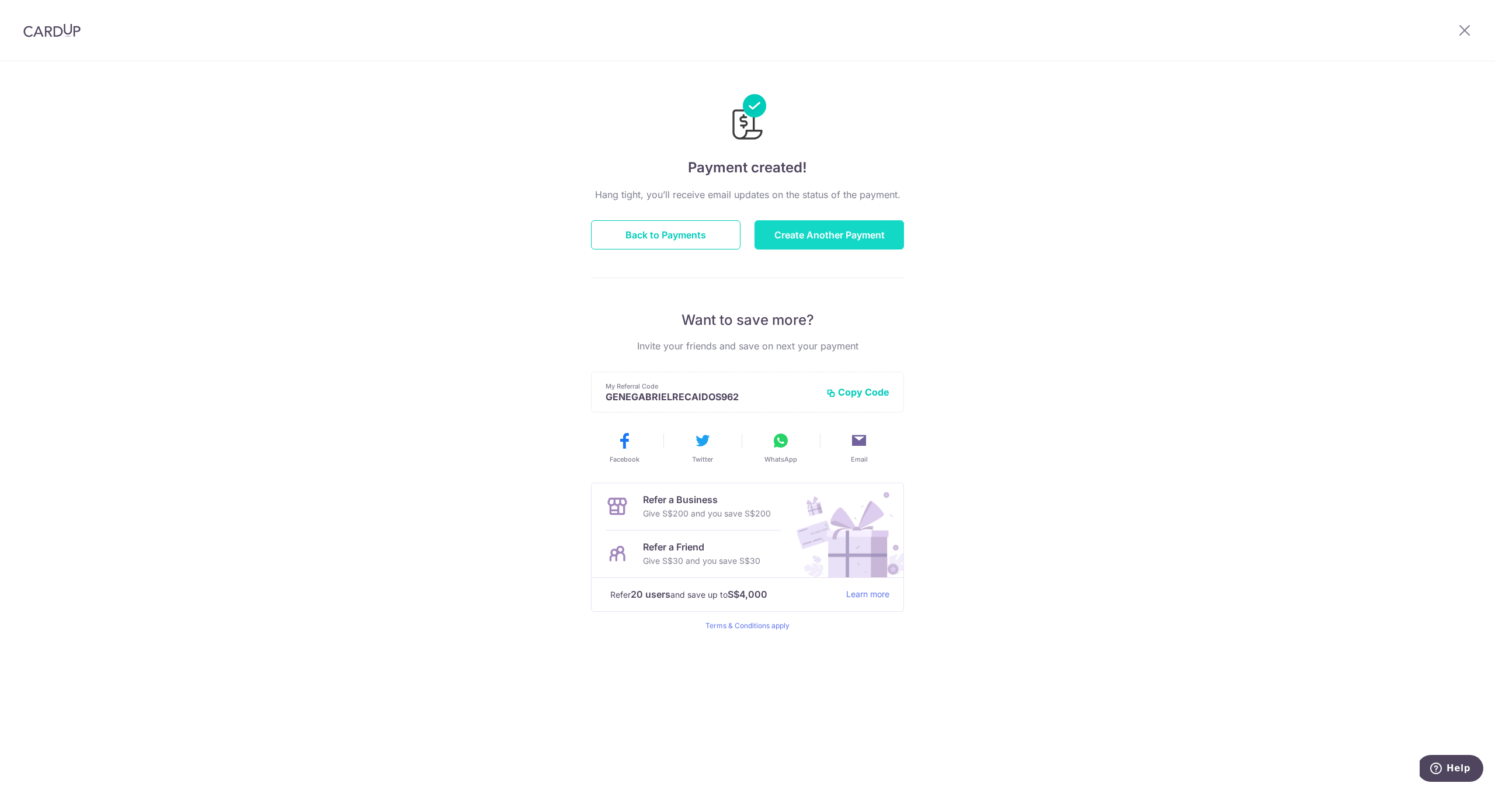
click at [795, 237] on button "Create Another Payment" at bounding box center [830, 234] width 150 height 29
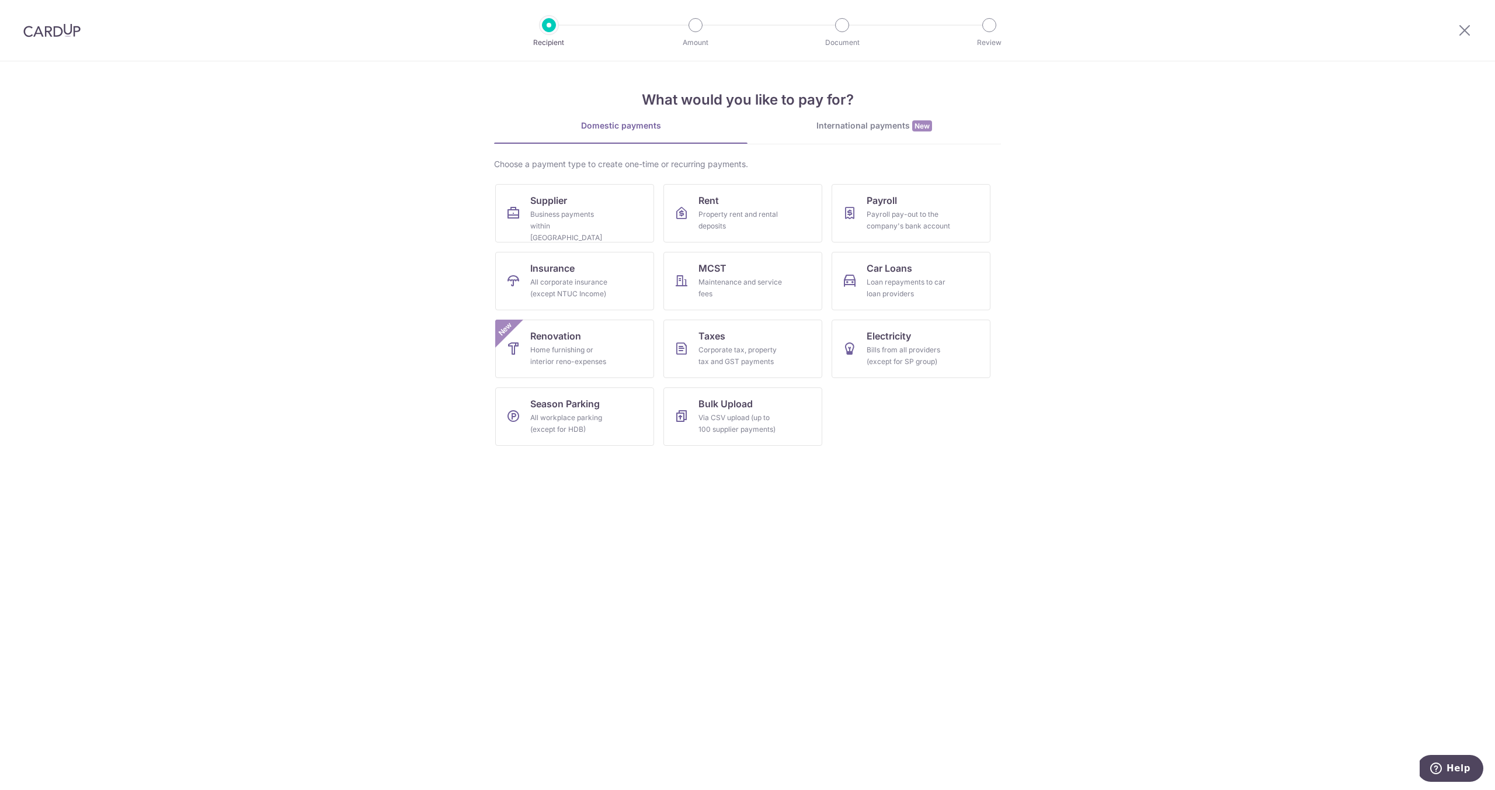
click at [43, 29] on img at bounding box center [51, 30] width 57 height 14
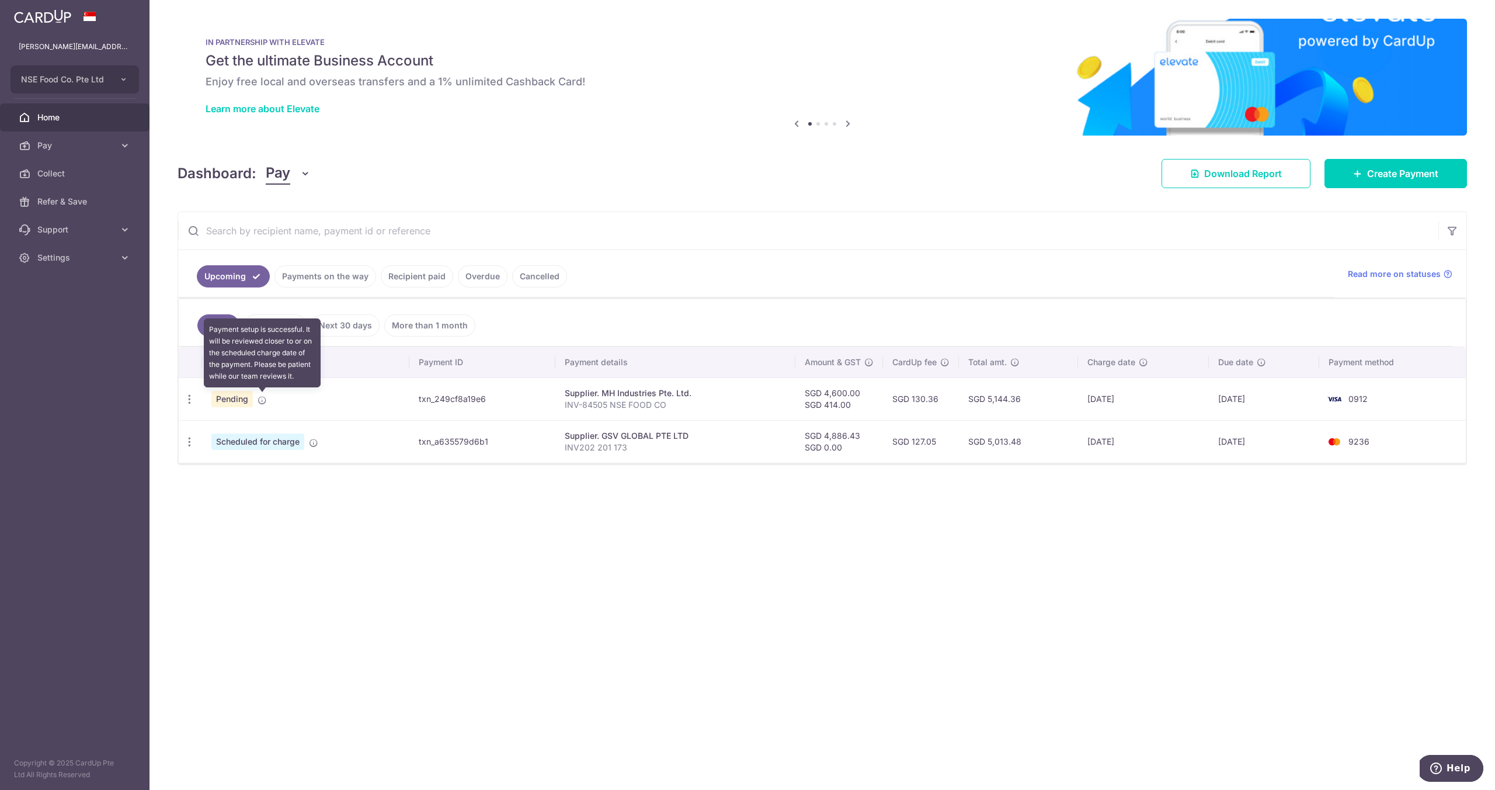
click at [262, 402] on icon at bounding box center [262, 399] width 9 height 9
click at [48, 125] on link "Home" at bounding box center [75, 117] width 150 height 28
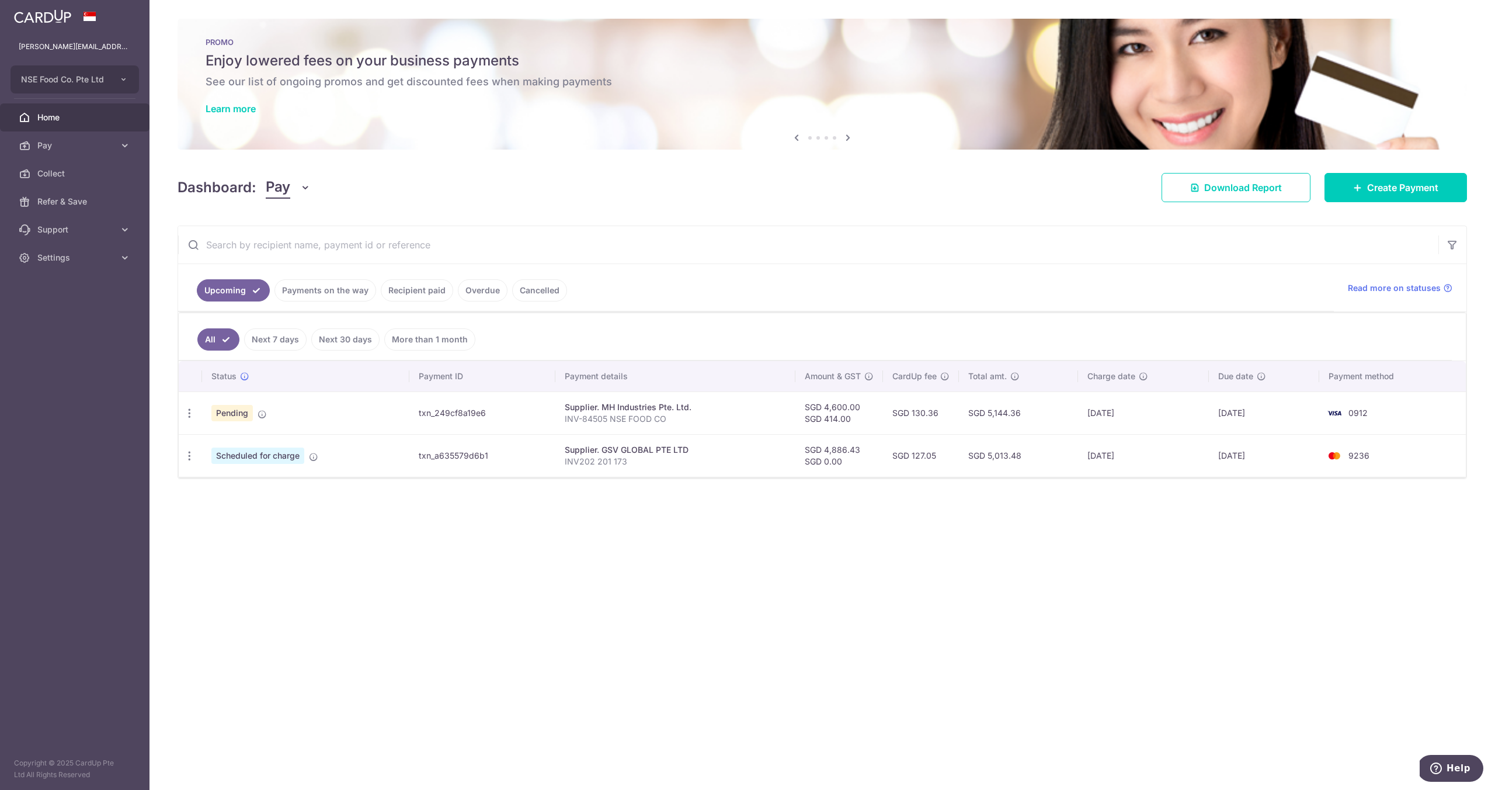
click at [412, 286] on link "Recipient paid" at bounding box center [417, 290] width 72 height 22
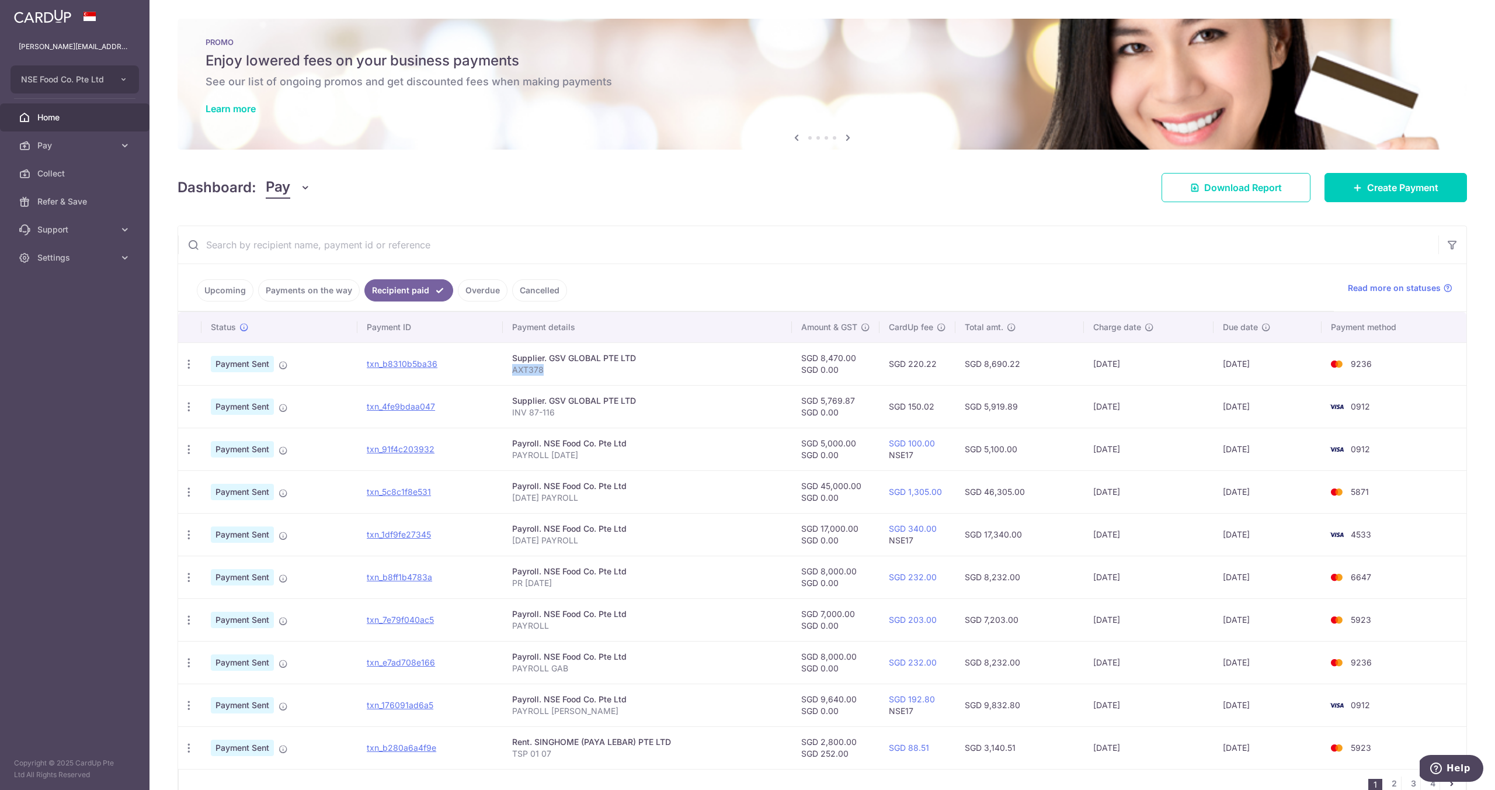
drag, startPoint x: 514, startPoint y: 371, endPoint x: 578, endPoint y: 376, distance: 63.8
click at [578, 376] on td "Supplier. GSV GLOBAL PTE LTD AXT378" at bounding box center [647, 363] width 289 height 43
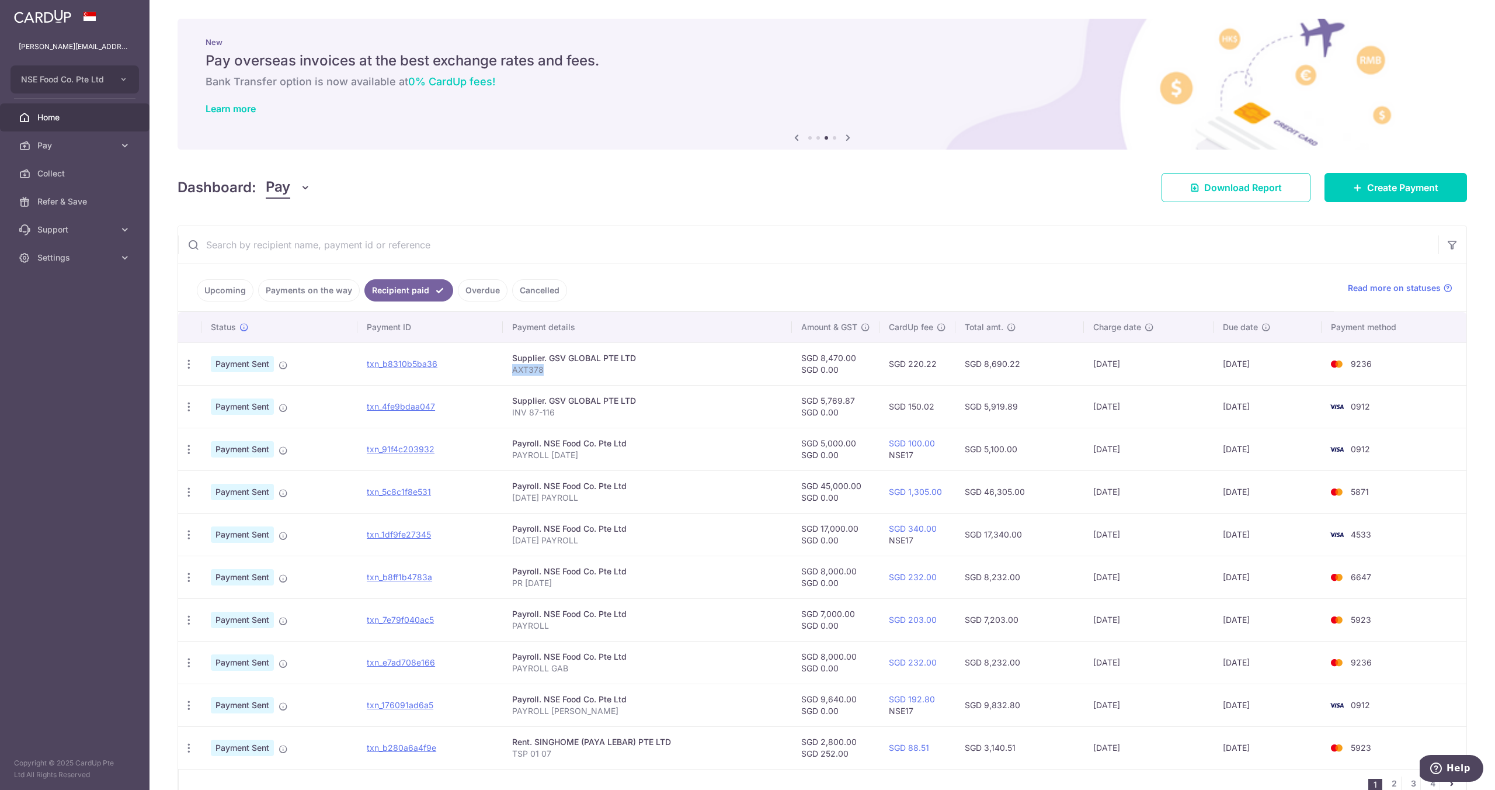
click at [44, 116] on span "Home" at bounding box center [75, 118] width 77 height 12
